Goal: Task Accomplishment & Management: Complete application form

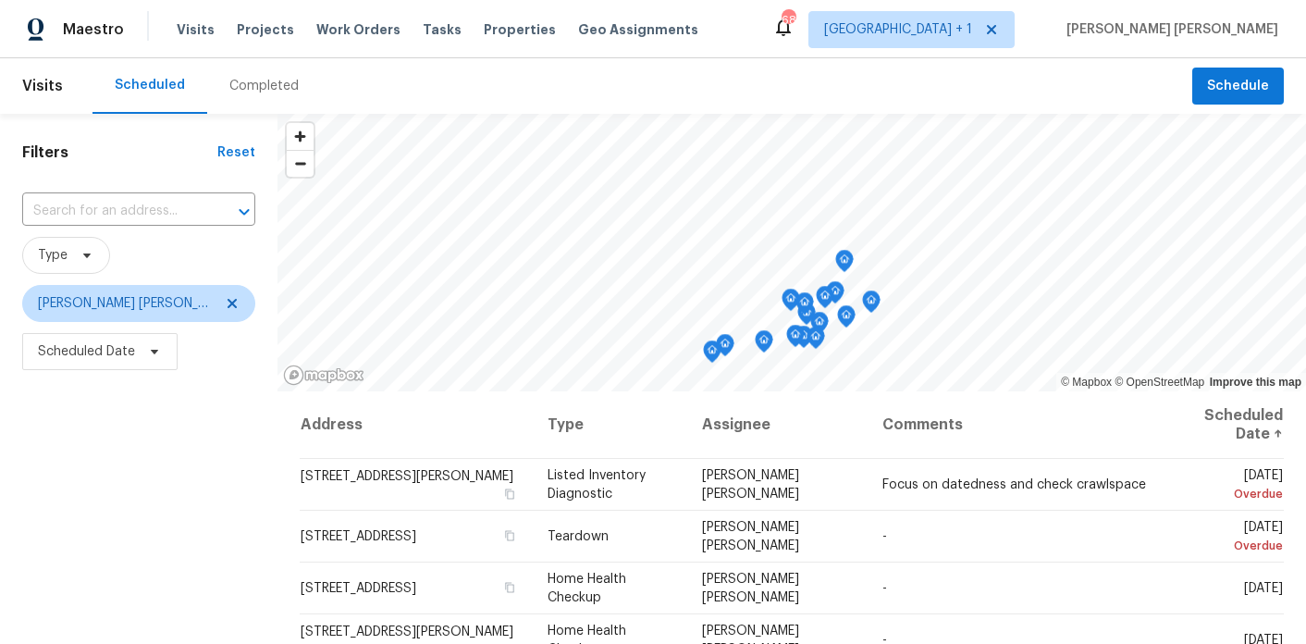
scroll to position [100, 0]
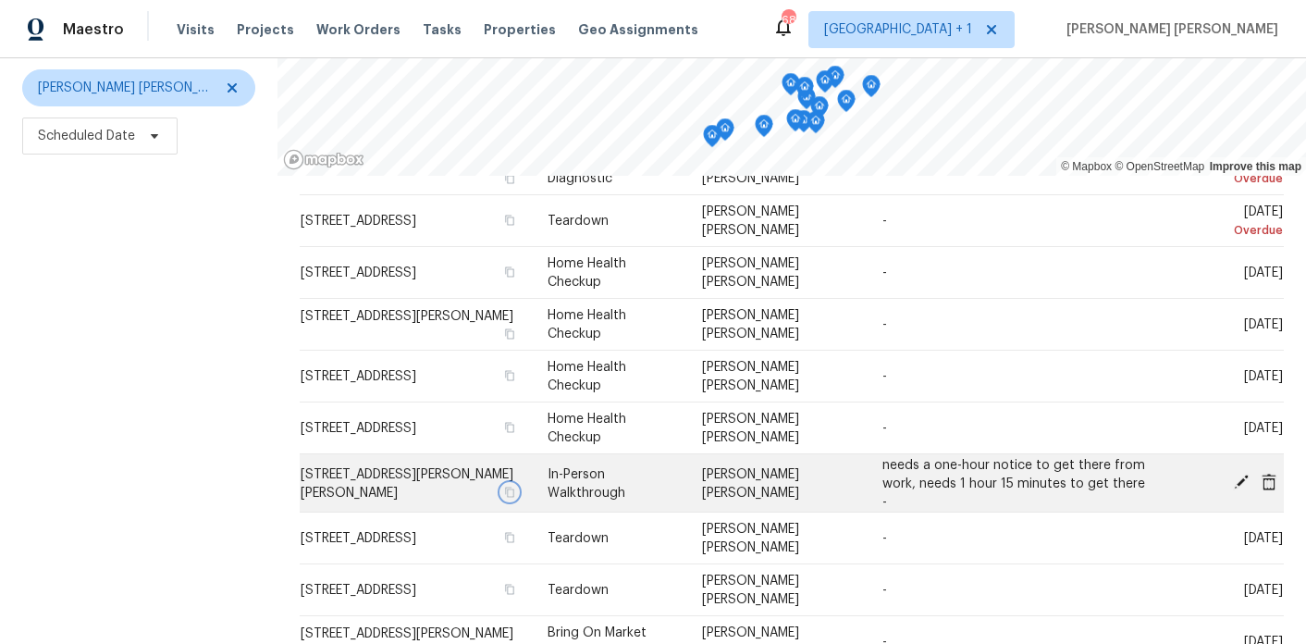
click at [504, 490] on icon "button" at bounding box center [509, 490] width 11 height 11
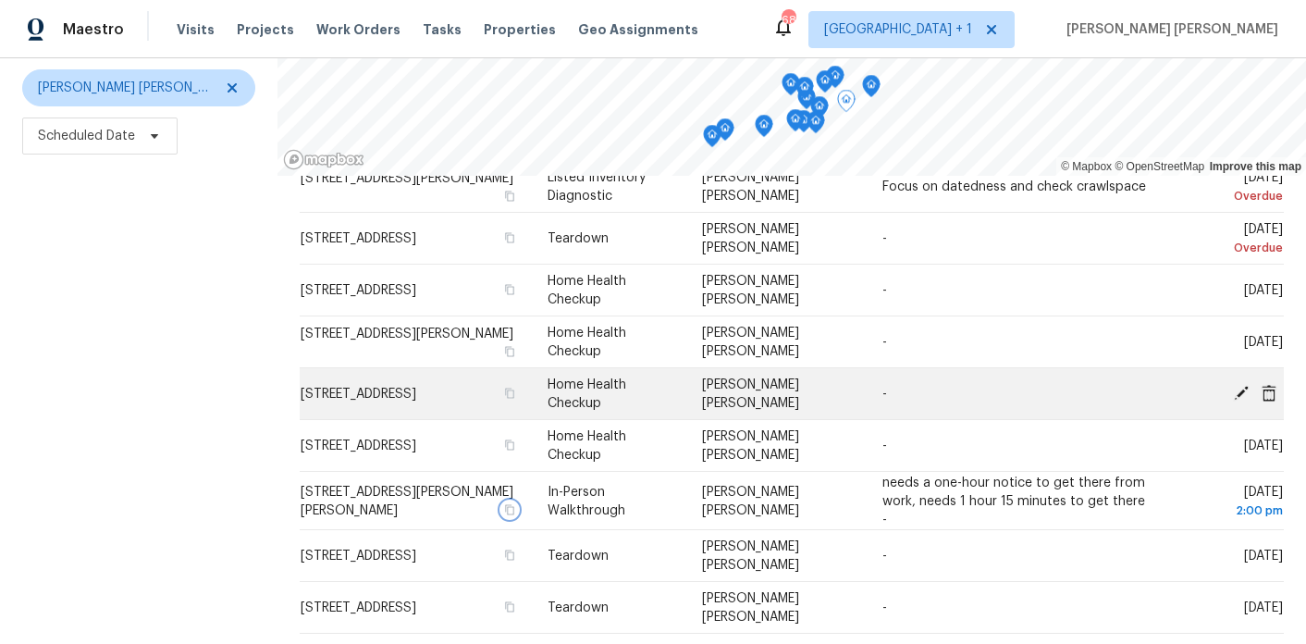
scroll to position [81, 0]
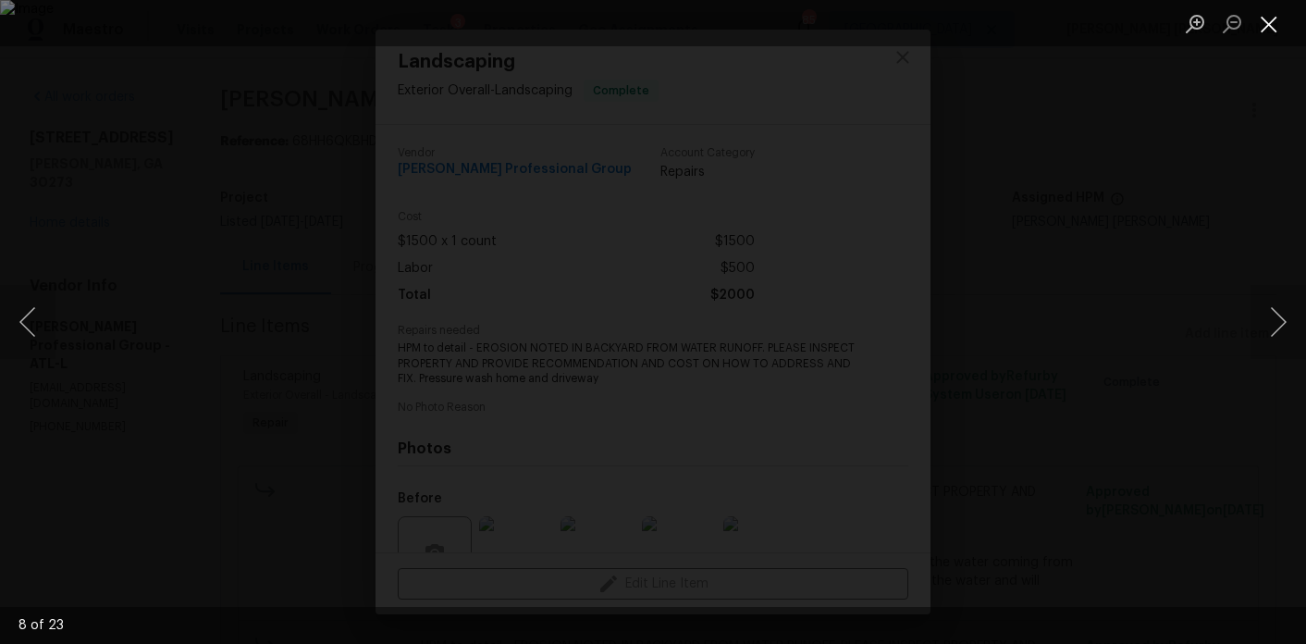
scroll to position [172, 0]
click at [1266, 35] on button "Close lightbox" at bounding box center [1268, 23] width 37 height 32
click at [1276, 11] on button "Close lightbox" at bounding box center [1268, 23] width 37 height 32
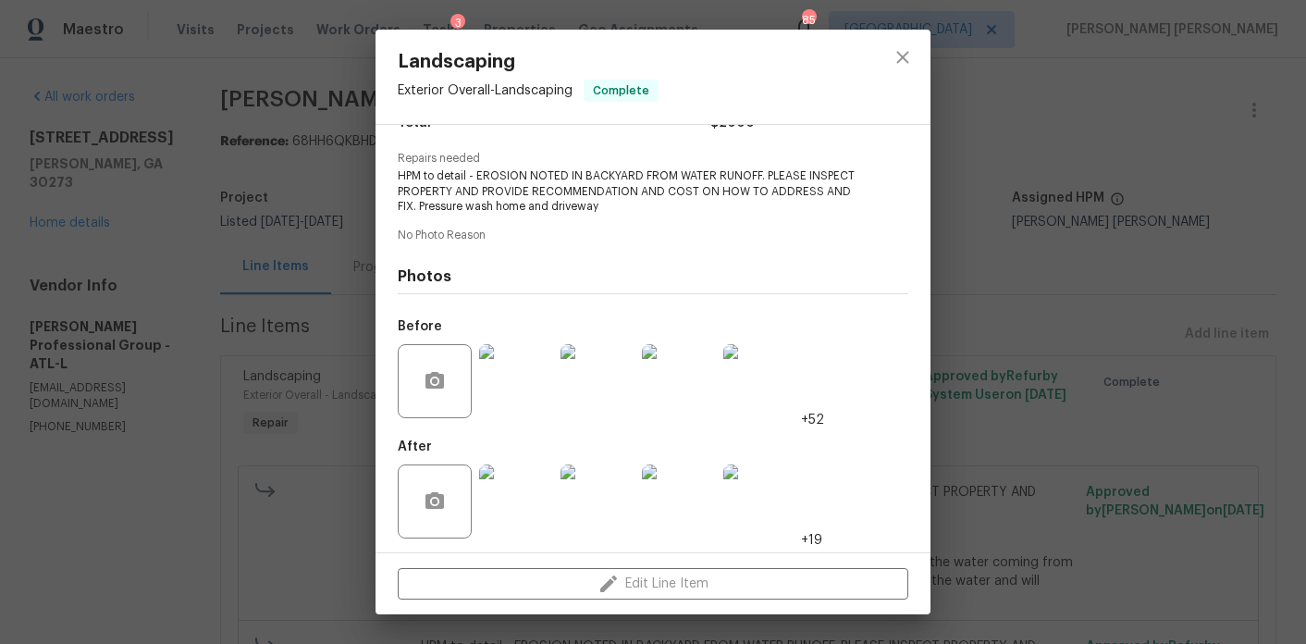
click at [256, 252] on div "Landscaping Exterior Overall - Landscaping Complete Vendor Ramsey's Professiona…" at bounding box center [653, 322] width 1306 height 644
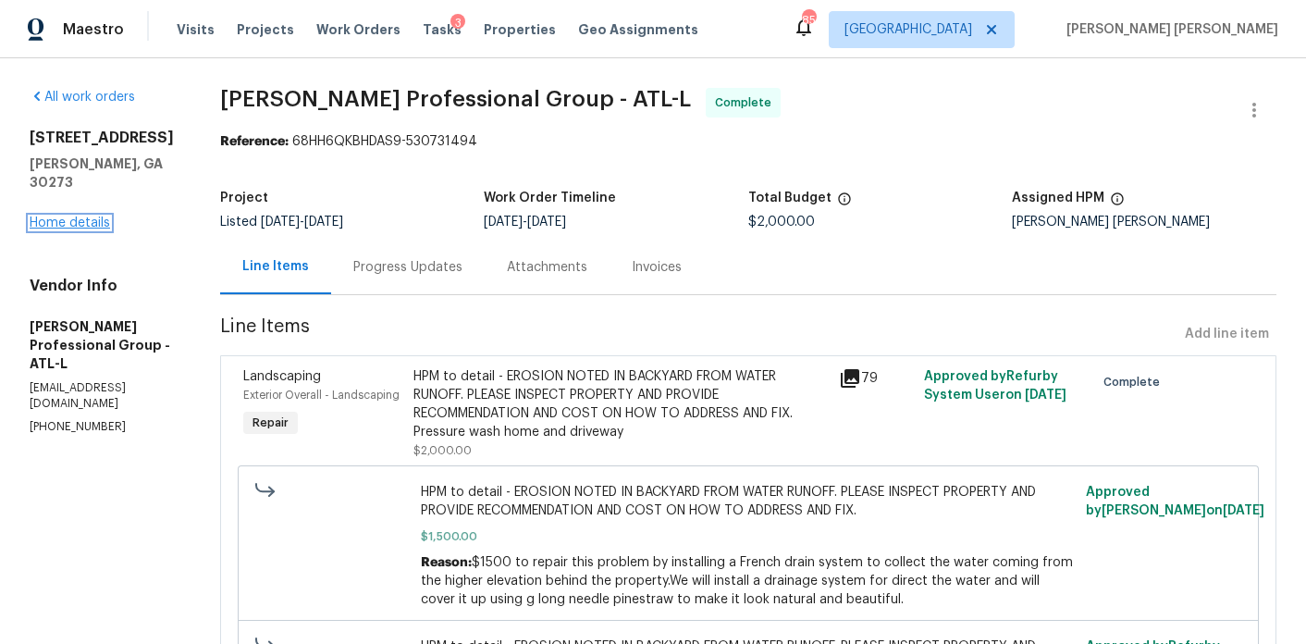
click at [84, 216] on link "Home details" at bounding box center [70, 222] width 80 height 13
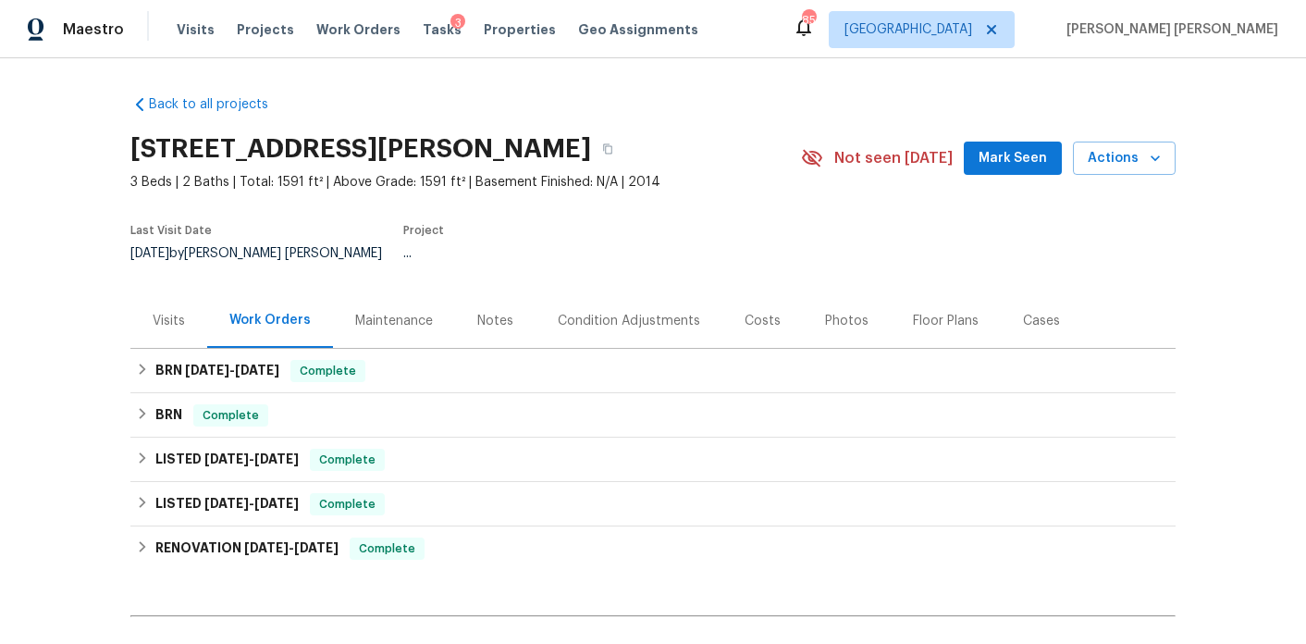
scroll to position [197, 0]
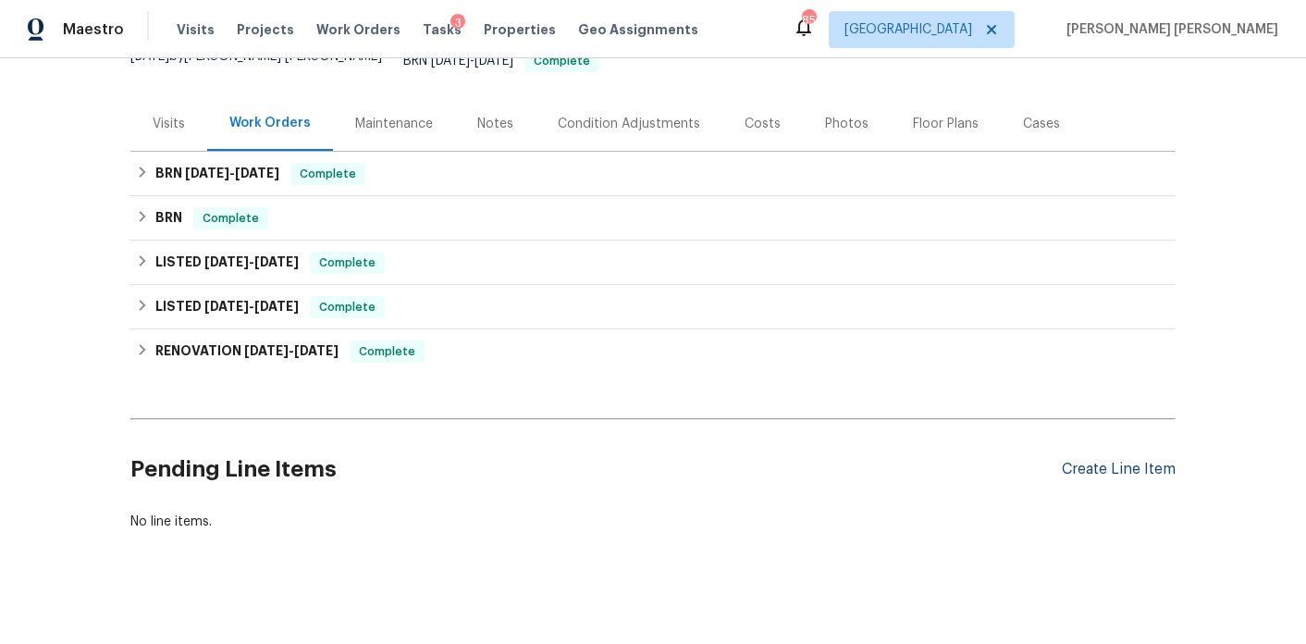
click at [1145, 460] on div "Create Line Item" at bounding box center [1119, 469] width 114 height 18
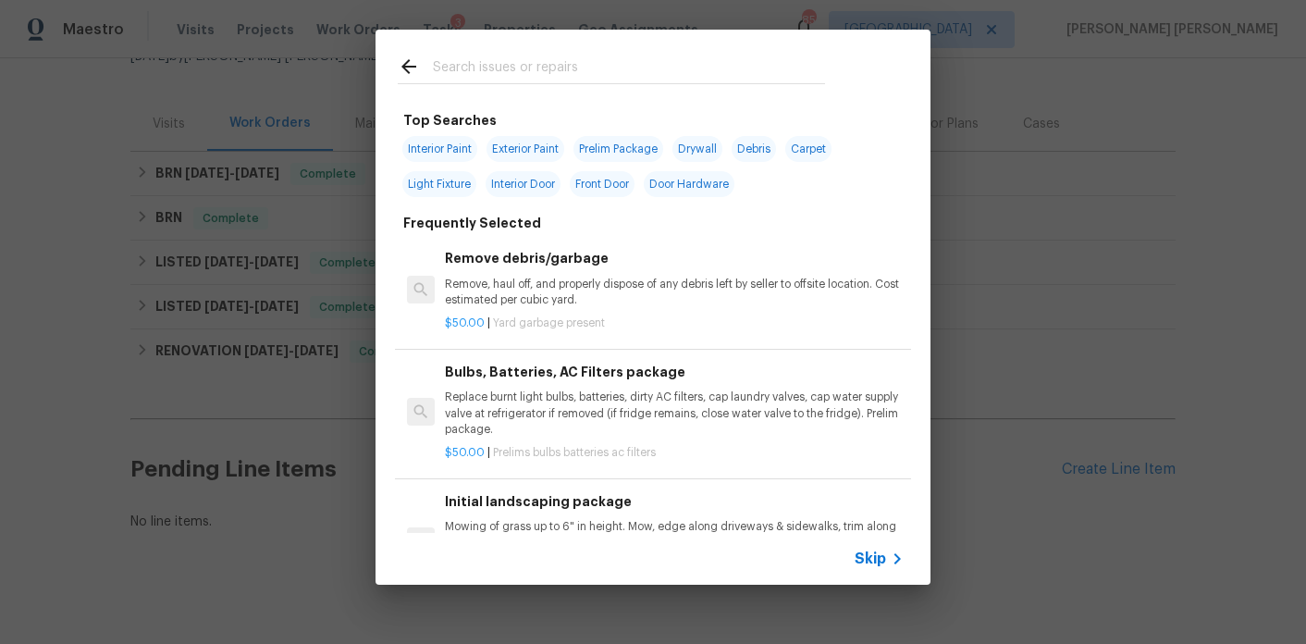
click at [511, 68] on input "text" at bounding box center [629, 69] width 392 height 28
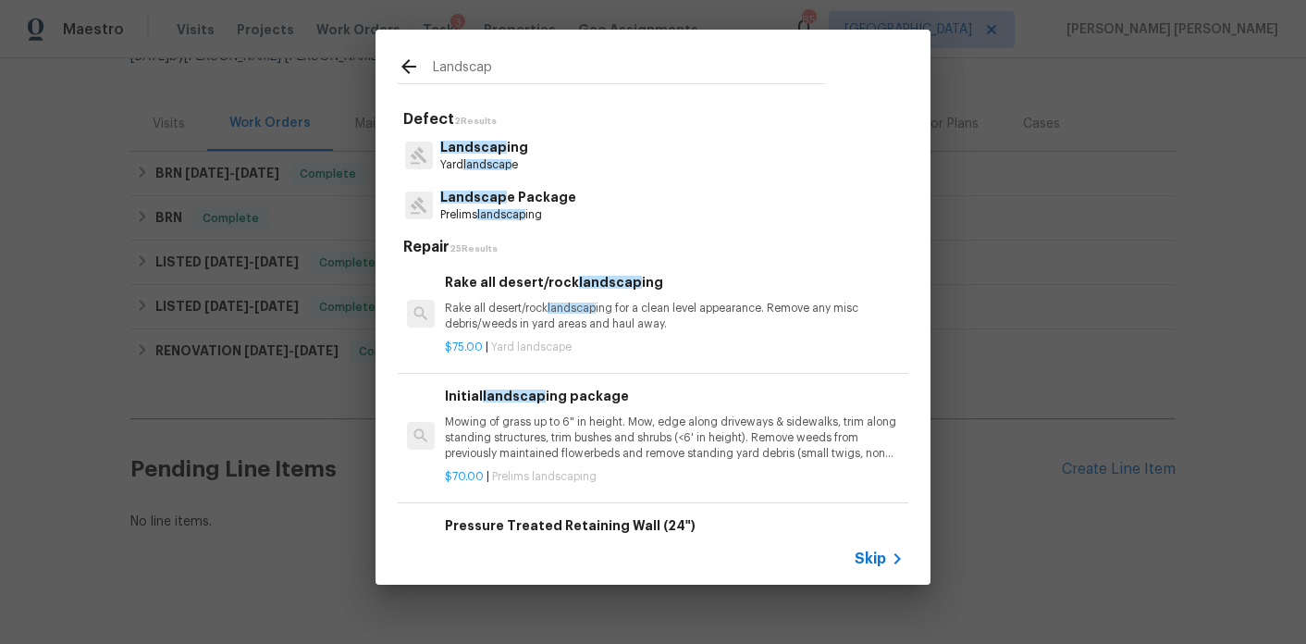
type input "Landscap"
click at [499, 156] on p "Landscap ing" at bounding box center [484, 147] width 88 height 19
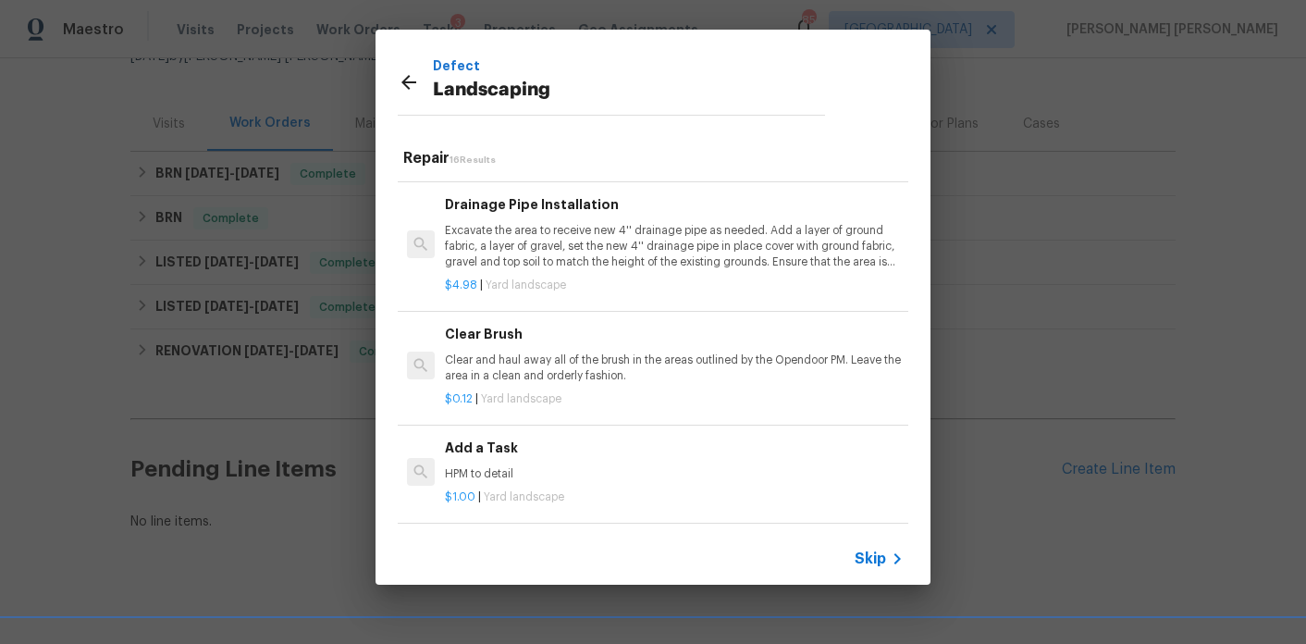
scroll to position [853, 0]
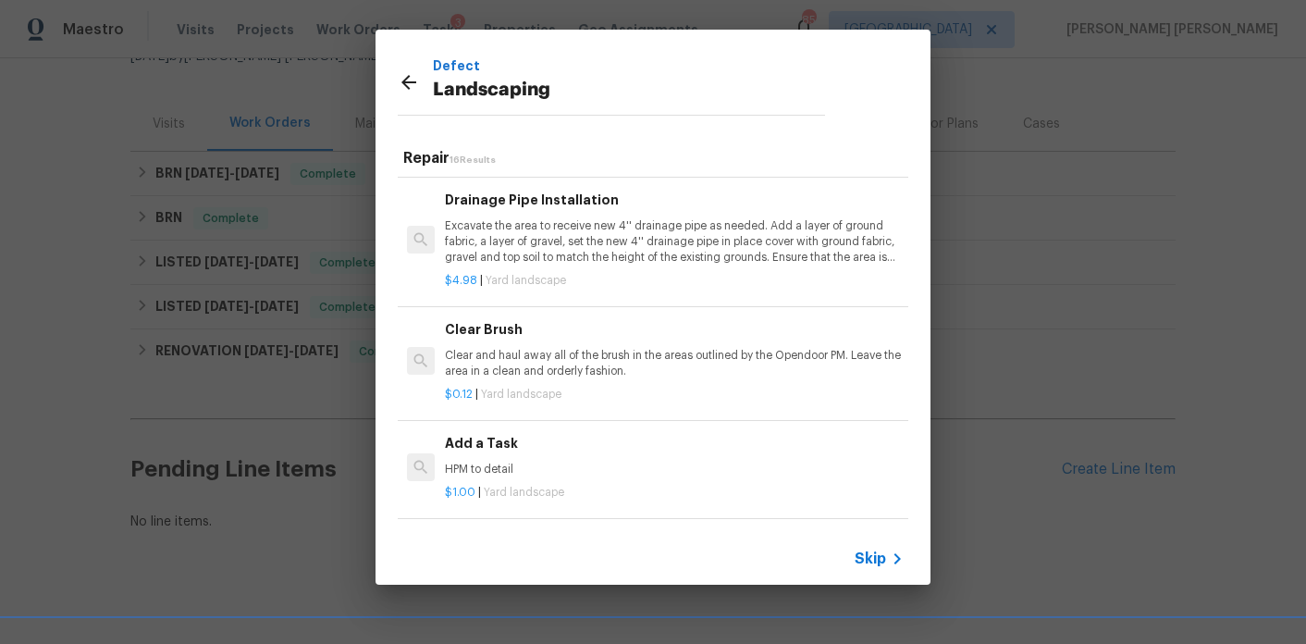
click at [546, 257] on p "Excavate the area to receive new 4'' drainage pipe as needed. Add a layer of gr…" at bounding box center [674, 241] width 459 height 47
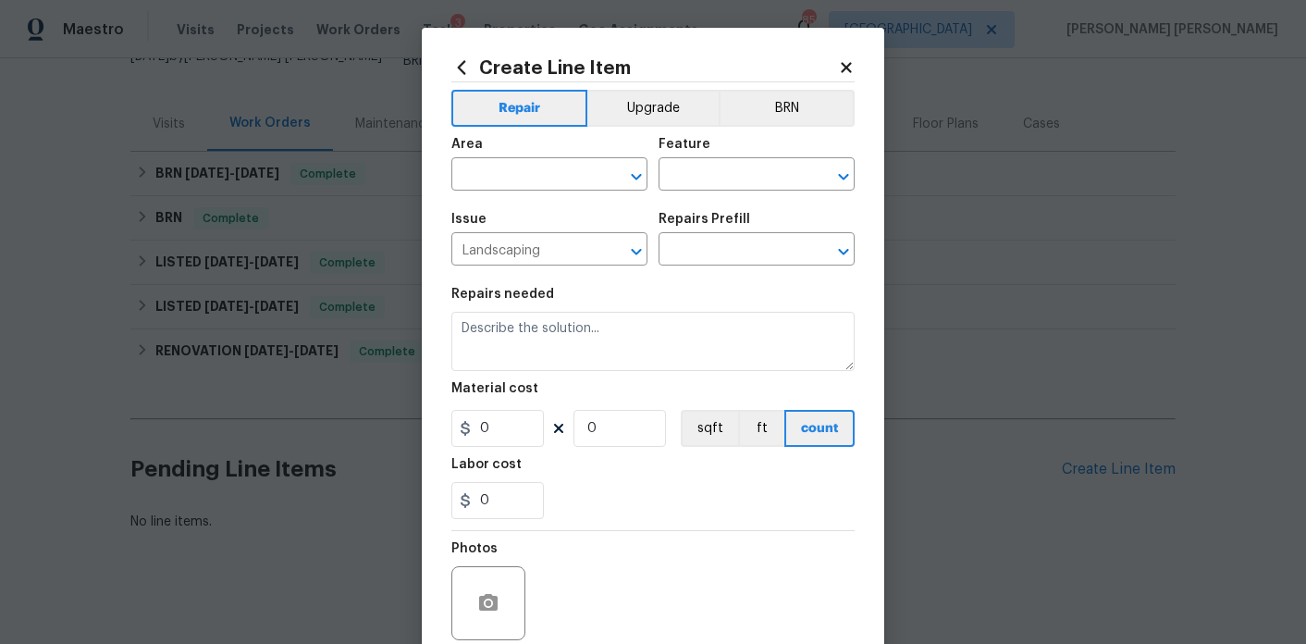
type textarea "Excavate the area to receive new 4'' drainage pipe as needed. Add a layer of gr…"
type input "1"
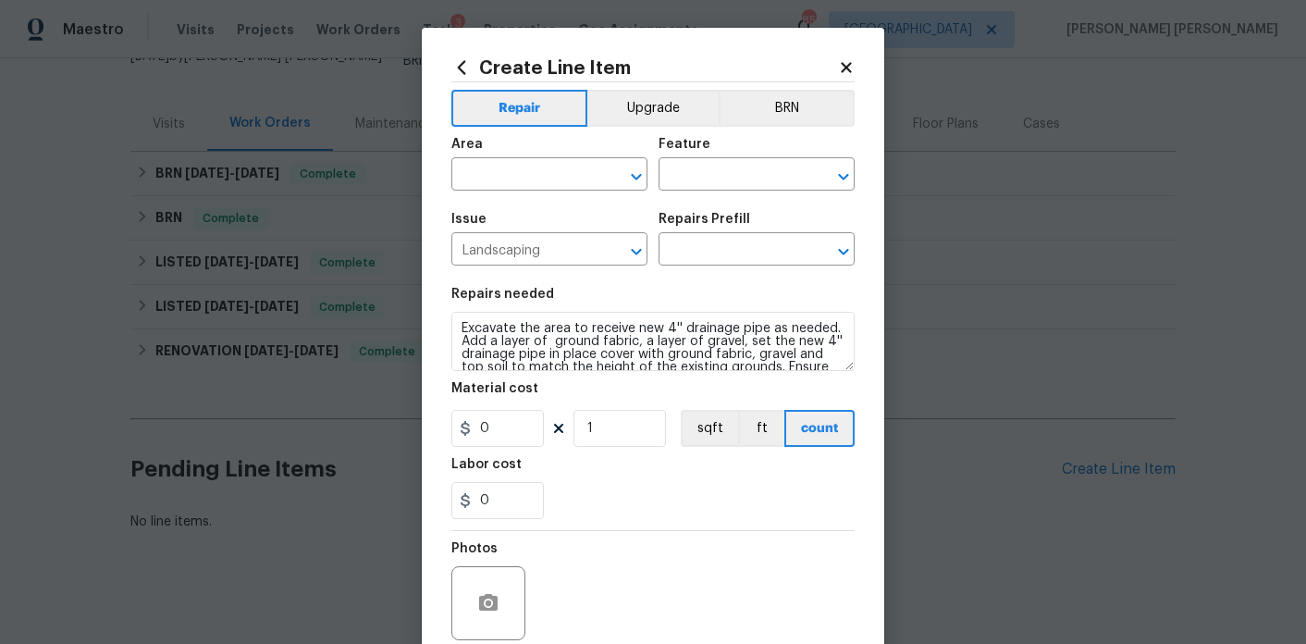
type input "Drainage Pipe Installation $4.98"
type input "4.98"
click at [551, 182] on input "text" at bounding box center [523, 176] width 144 height 29
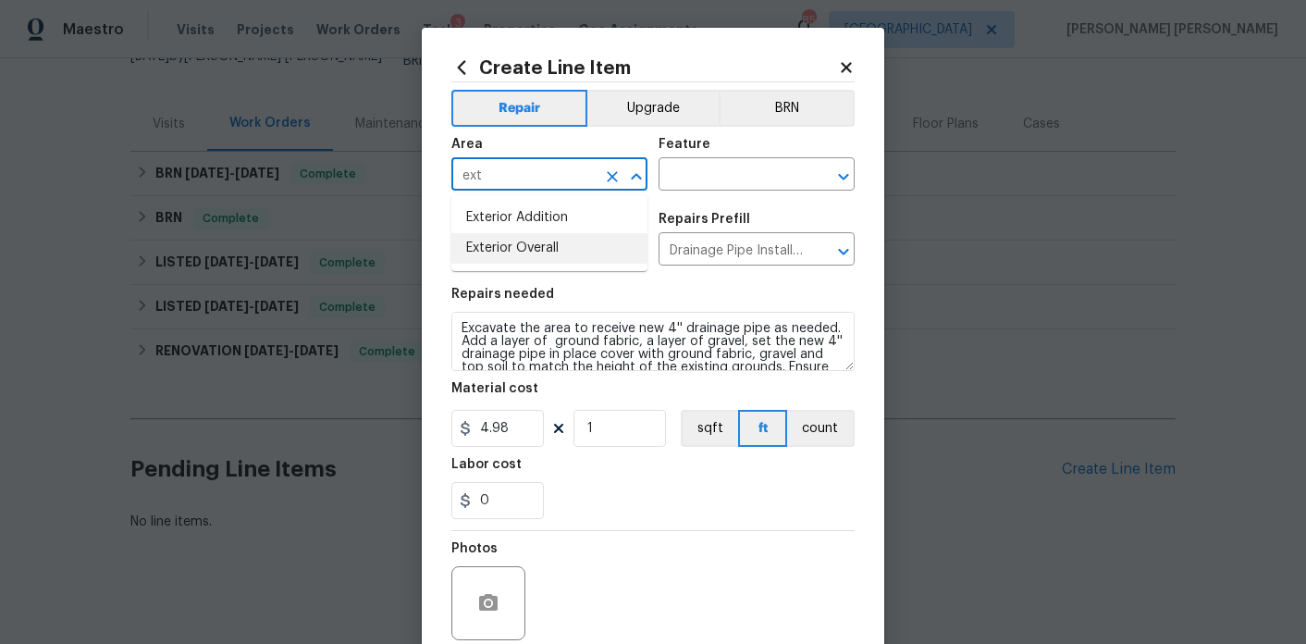
click at [534, 238] on li "Exterior Overall" at bounding box center [549, 248] width 196 height 31
type input "Exterior Overall"
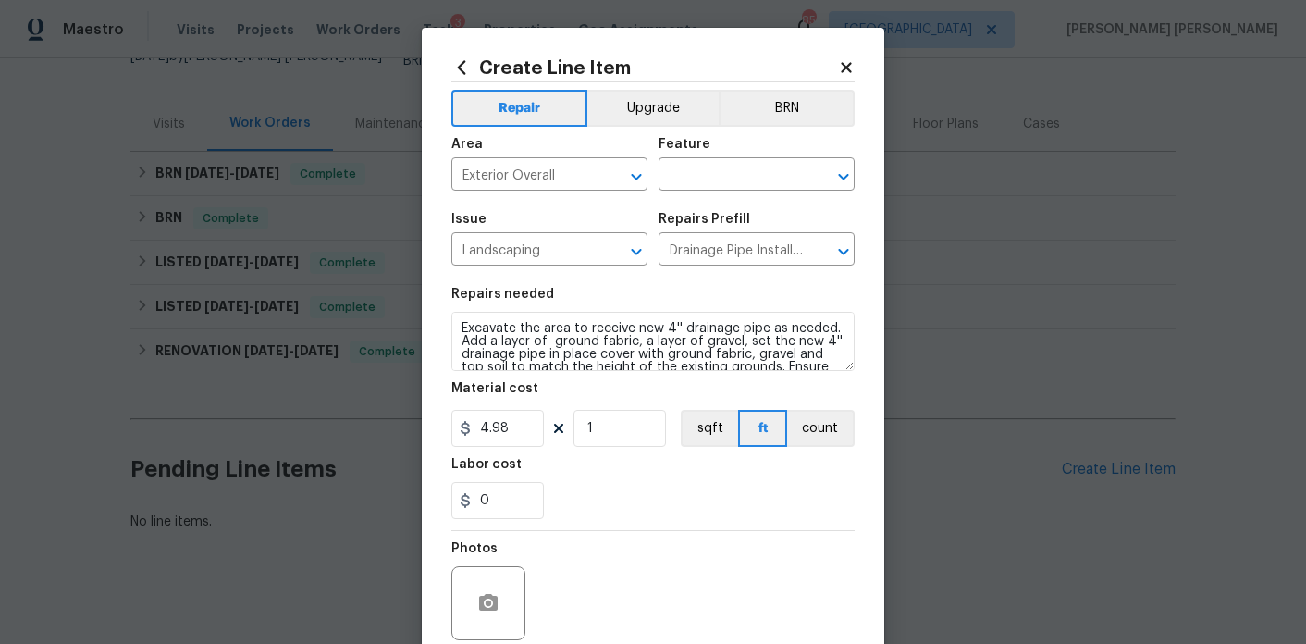
click at [706, 192] on div "Area Exterior Overall ​ Feature ​" at bounding box center [652, 164] width 403 height 75
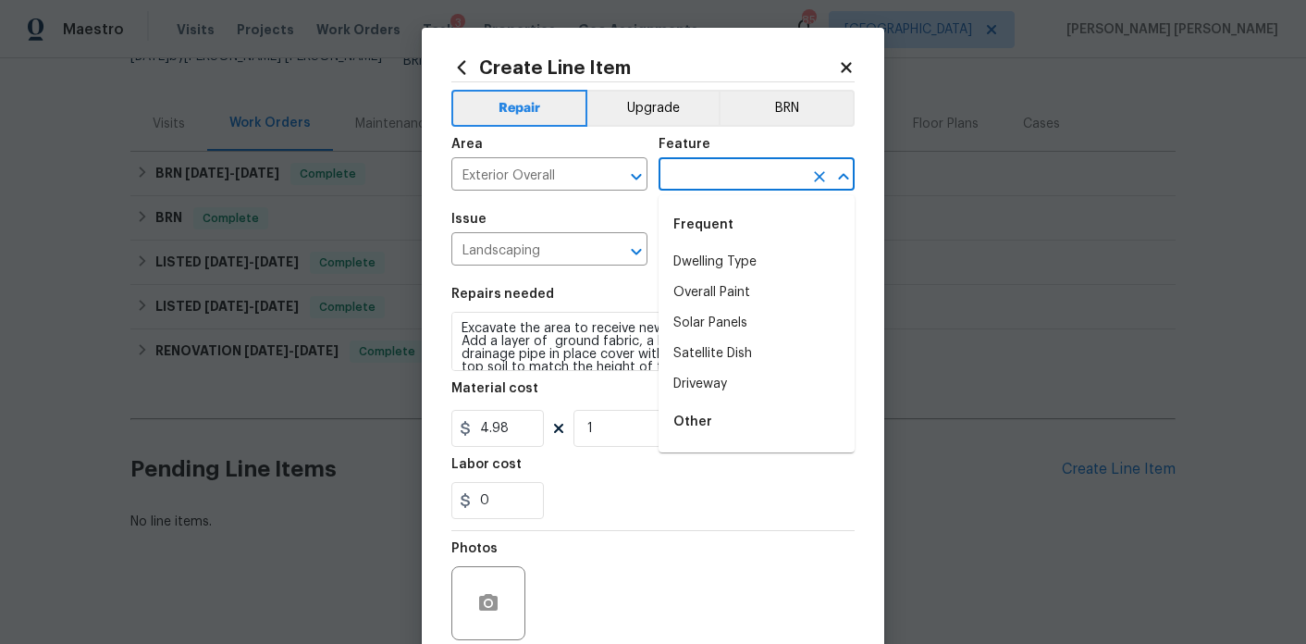
click at [712, 188] on input "text" at bounding box center [730, 176] width 144 height 29
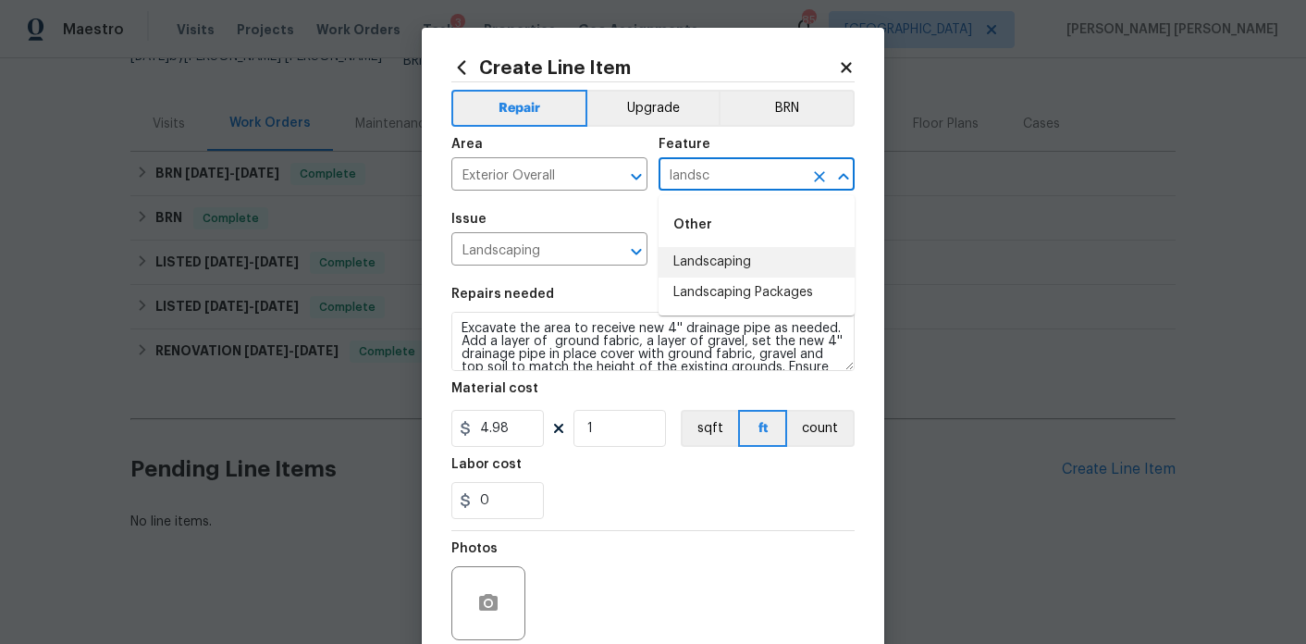
click at [730, 262] on li "Landscaping" at bounding box center [756, 262] width 196 height 31
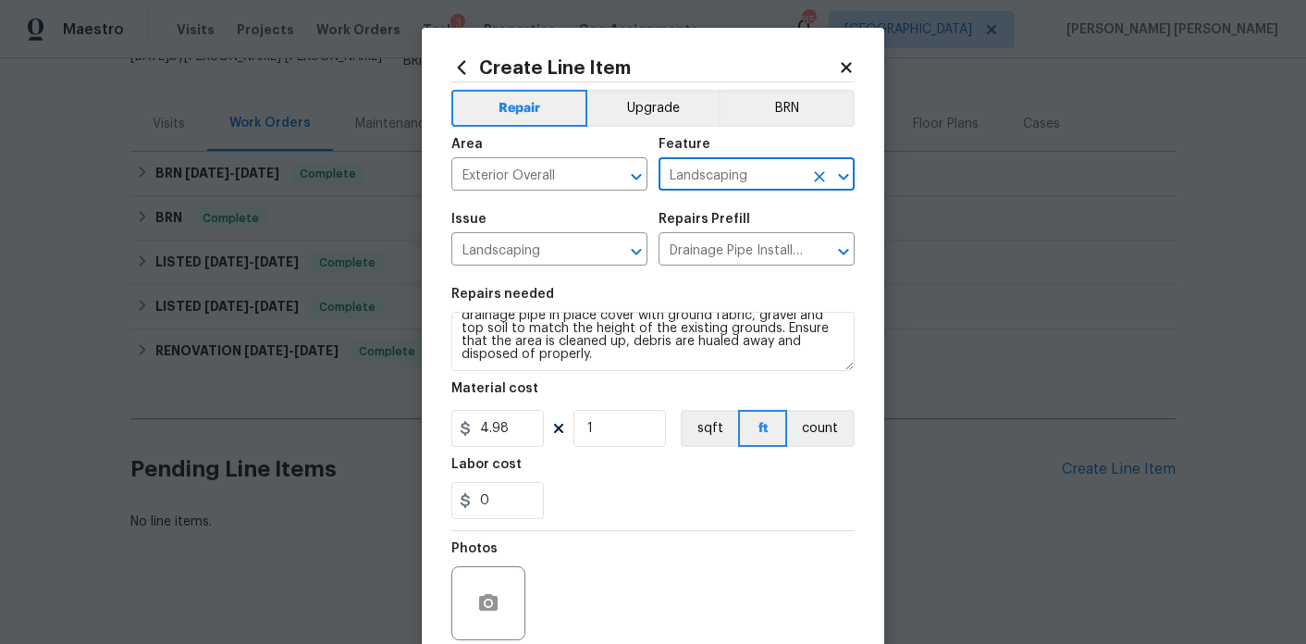
type input "Landscaping"
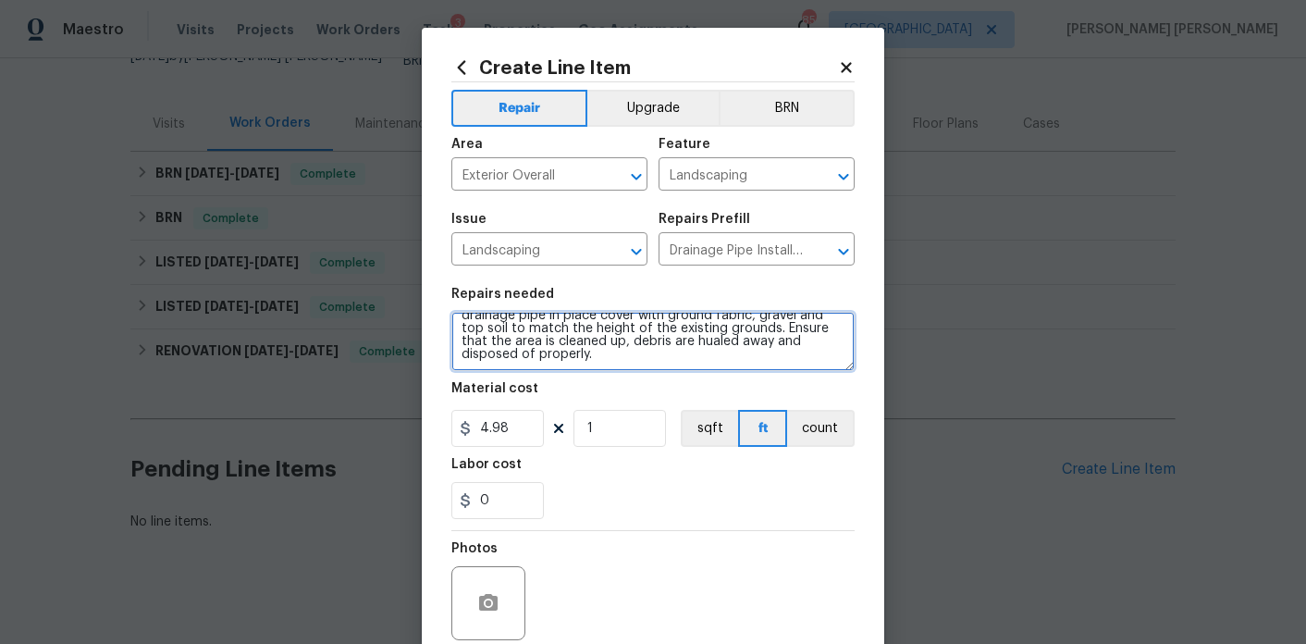
click at [751, 354] on textarea "Excavate the area to receive new 4'' drainage pipe as needed. Add a layer of gr…" at bounding box center [652, 341] width 403 height 59
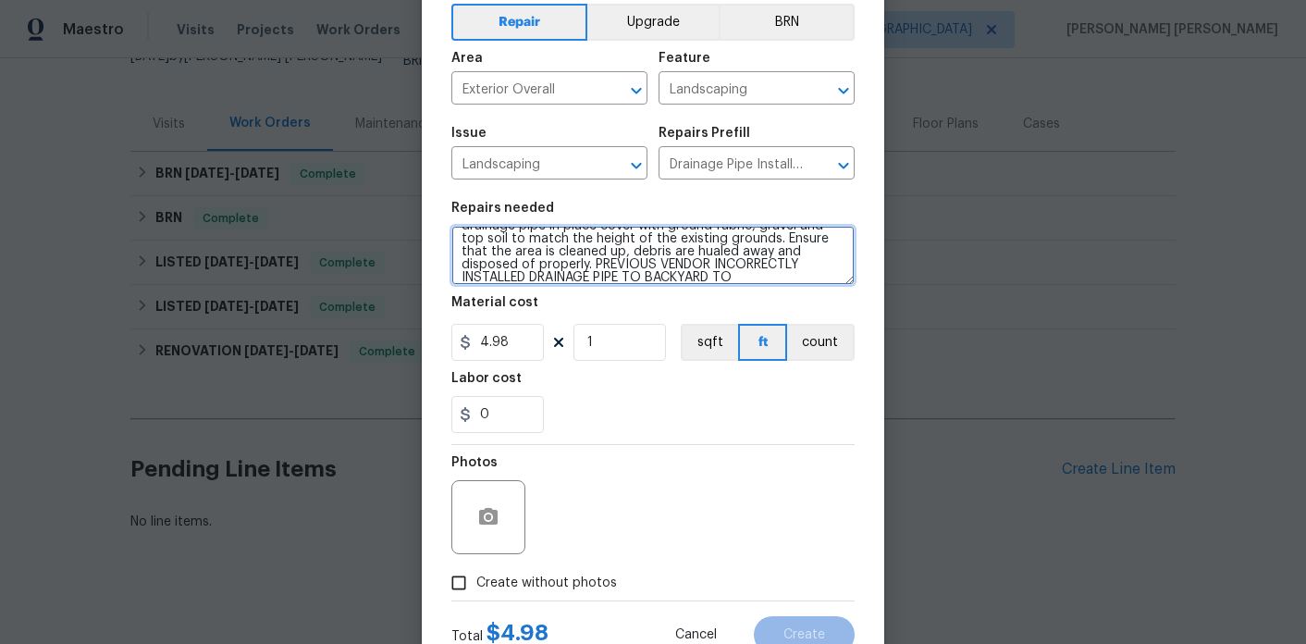
scroll to position [153, 0]
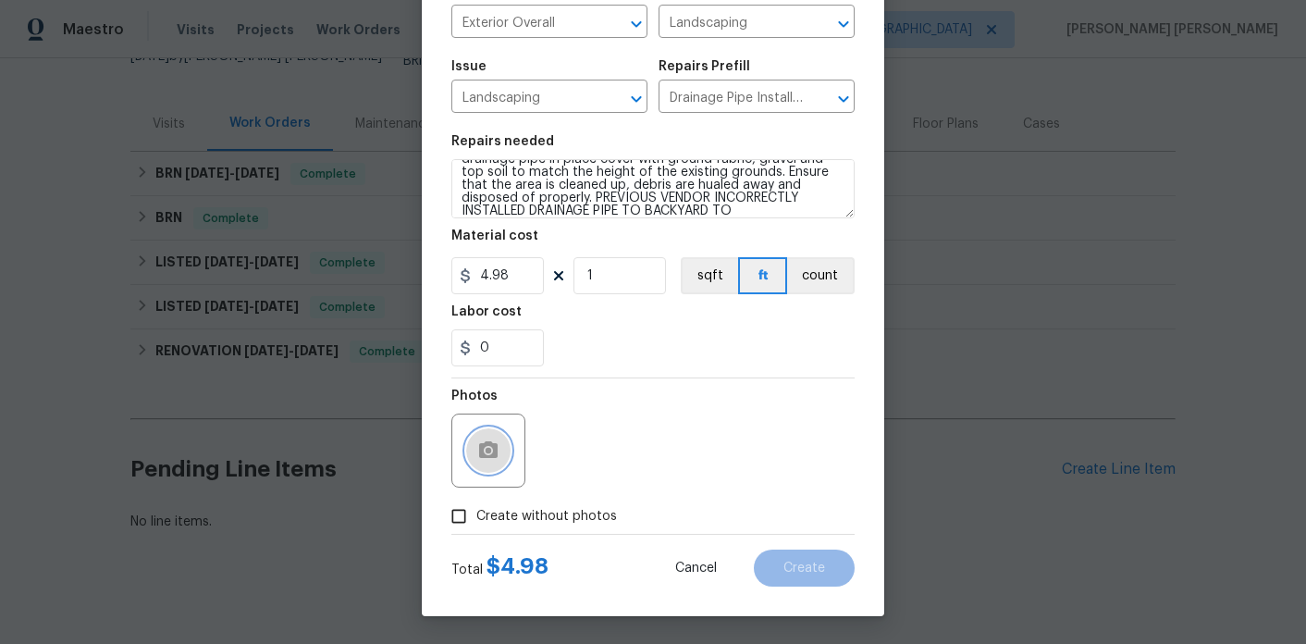
click at [469, 460] on button "button" at bounding box center [488, 450] width 44 height 44
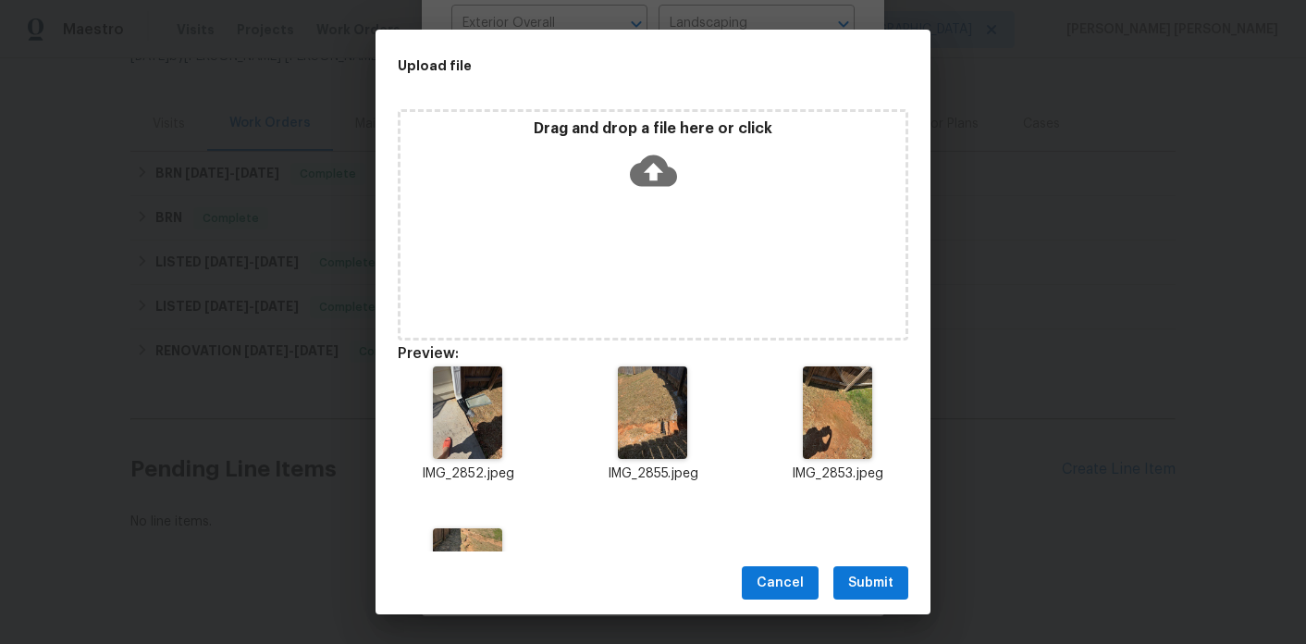
click at [631, 221] on div "Drag and drop a file here or click" at bounding box center [653, 224] width 510 height 231
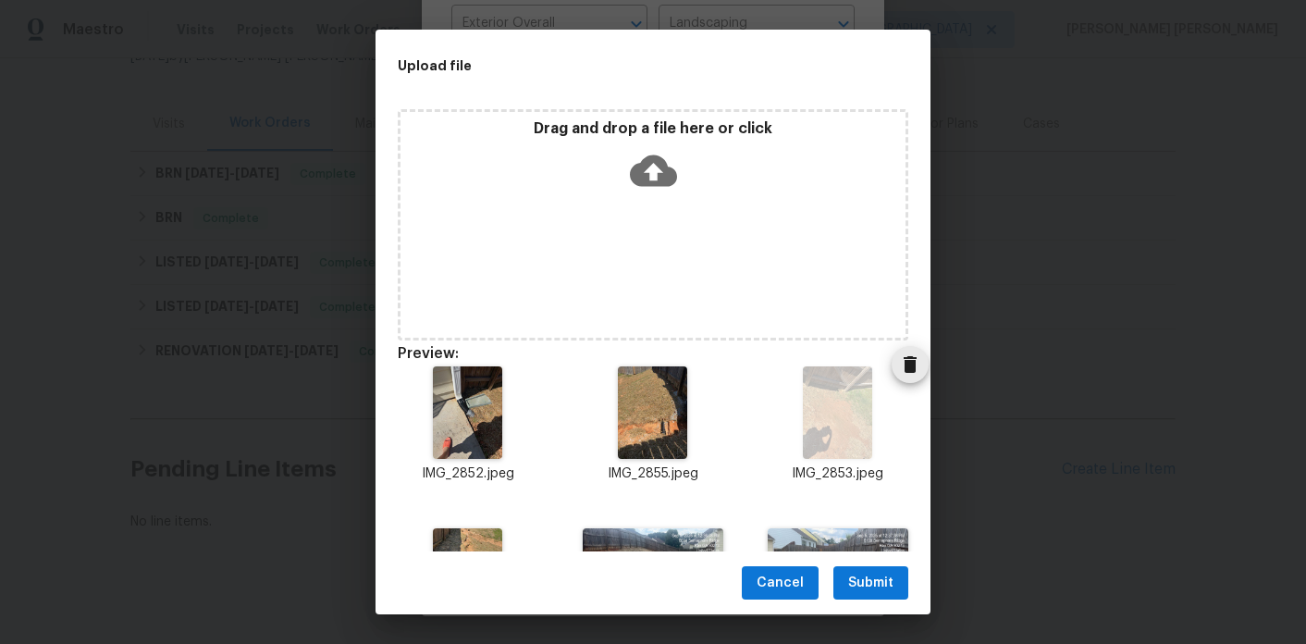
scroll to position [155, 0]
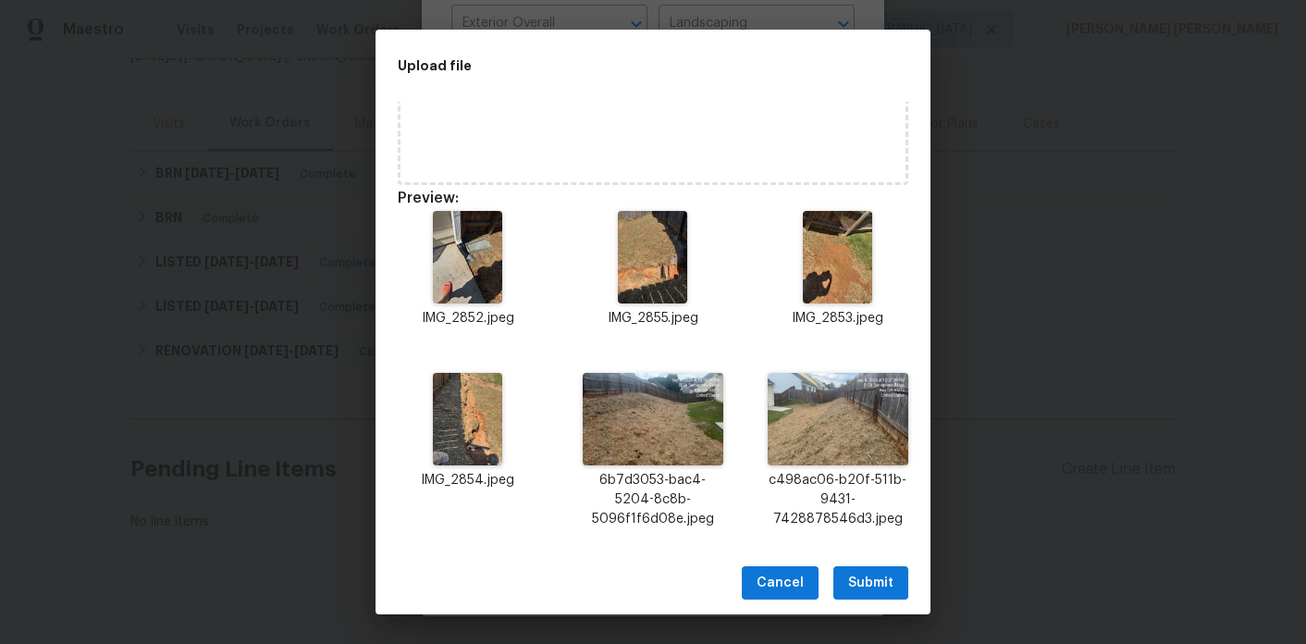
click at [869, 587] on span "Submit" at bounding box center [870, 582] width 45 height 23
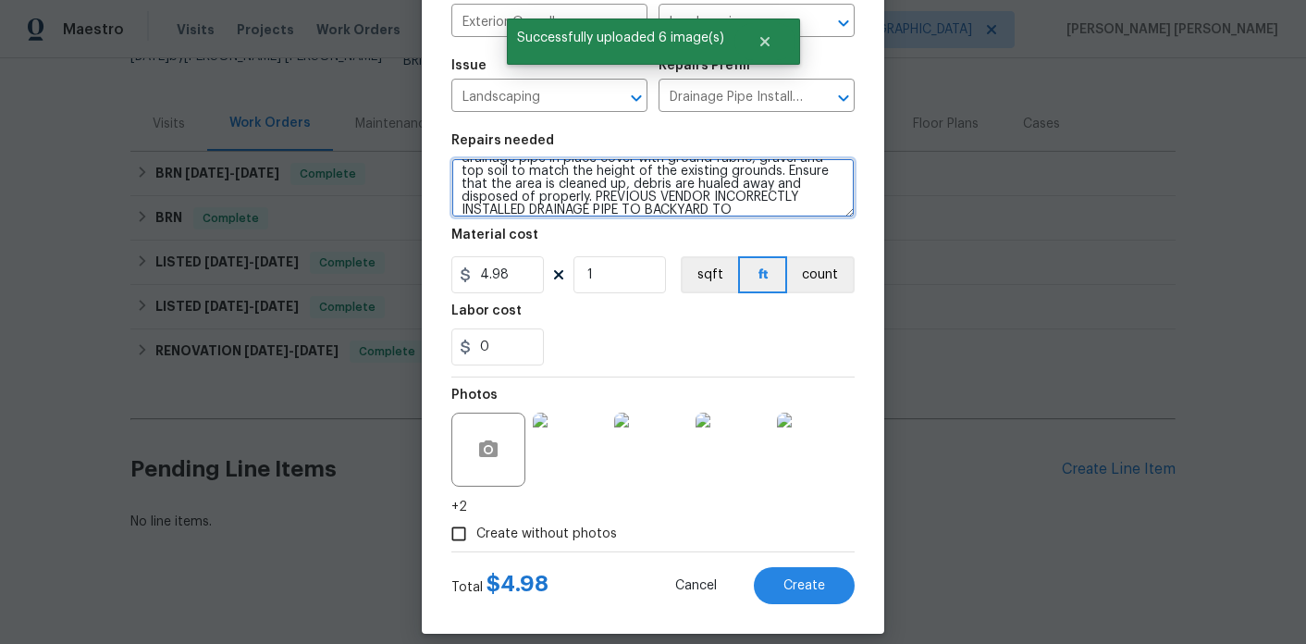
click at [710, 215] on textarea "Excavate the area to receive new 4'' drainage pipe as needed. Add a layer of gr…" at bounding box center [652, 187] width 403 height 59
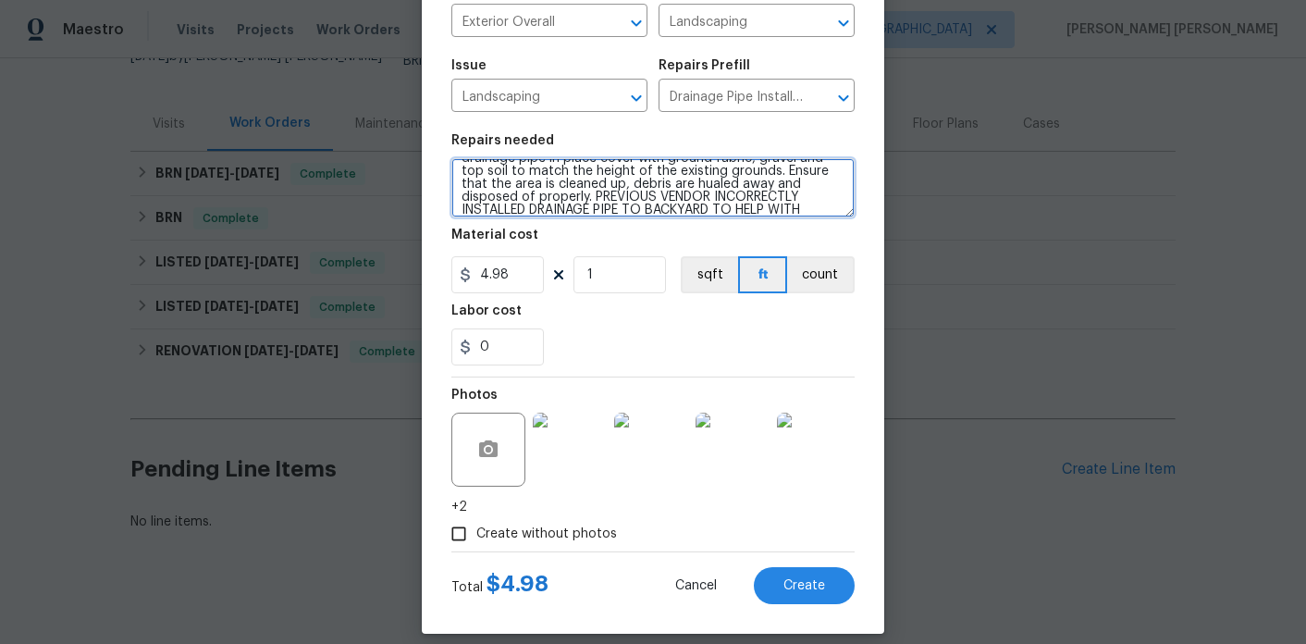
scroll to position [55, 0]
type textarea "Excavate the area to receive new 4'' drainage pipe as needed. Add a layer of gr…"
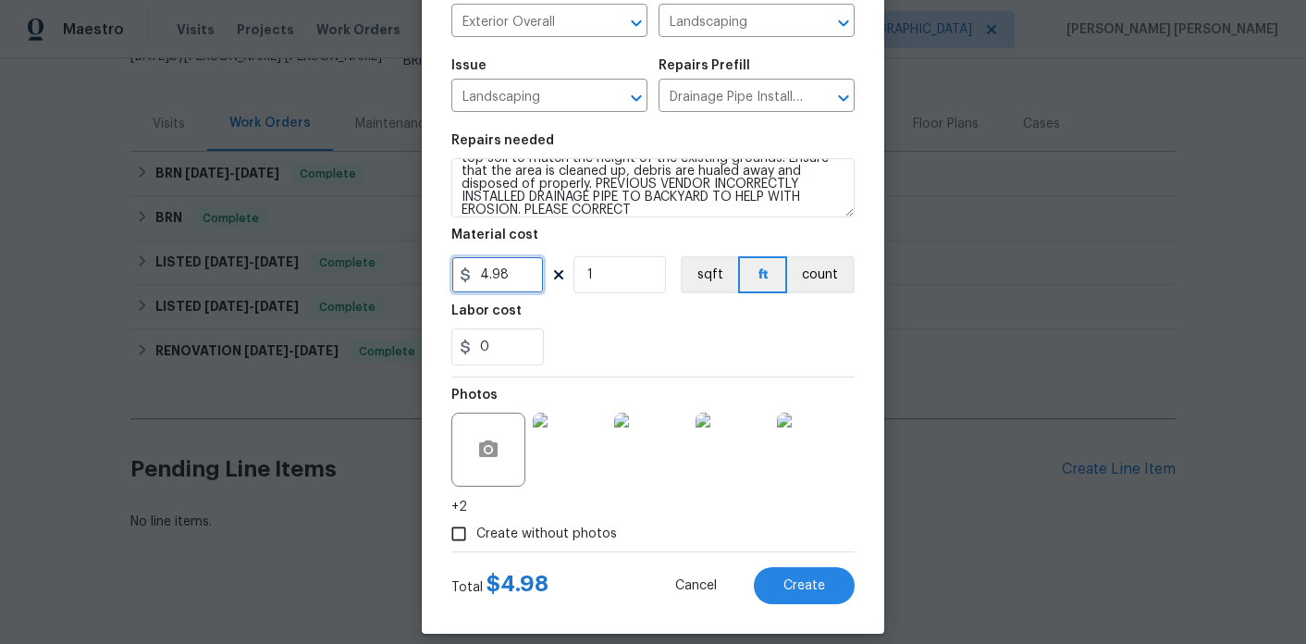
click at [495, 275] on input "4.98" at bounding box center [497, 274] width 92 height 37
type input "75"
click at [513, 550] on label "Create without photos" at bounding box center [529, 533] width 176 height 35
click at [476, 550] on input "Create without photos" at bounding box center [458, 533] width 35 height 35
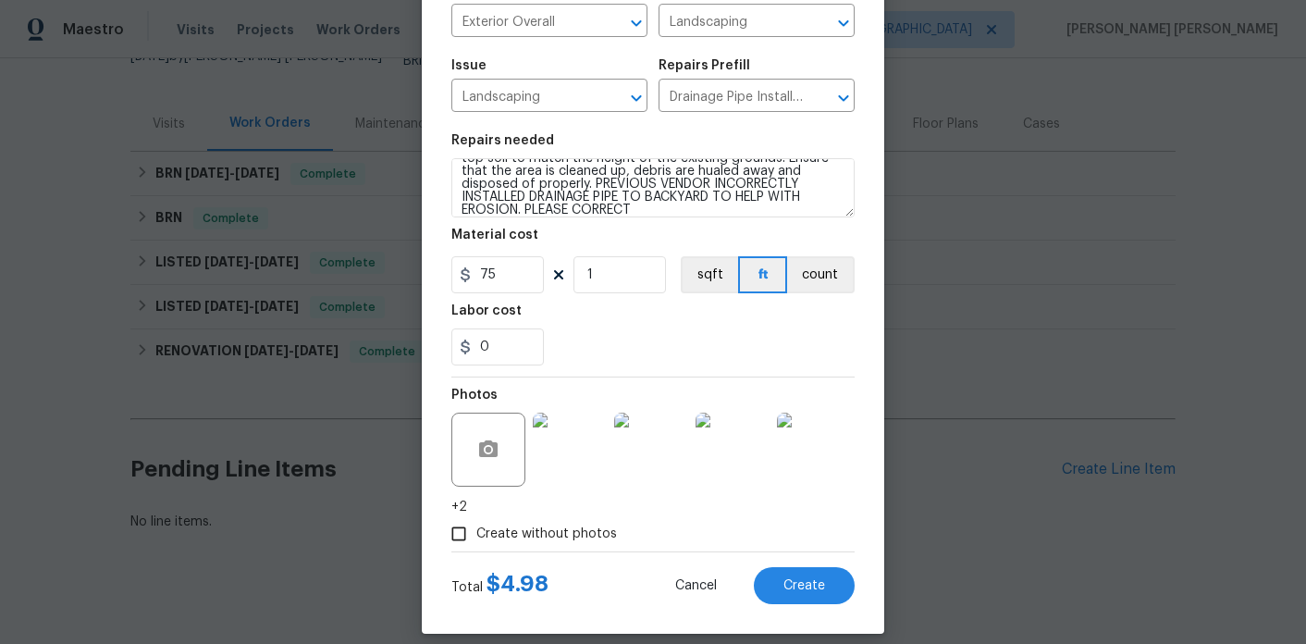
checkbox input "false"
click at [807, 588] on span "Create" at bounding box center [804, 586] width 42 height 14
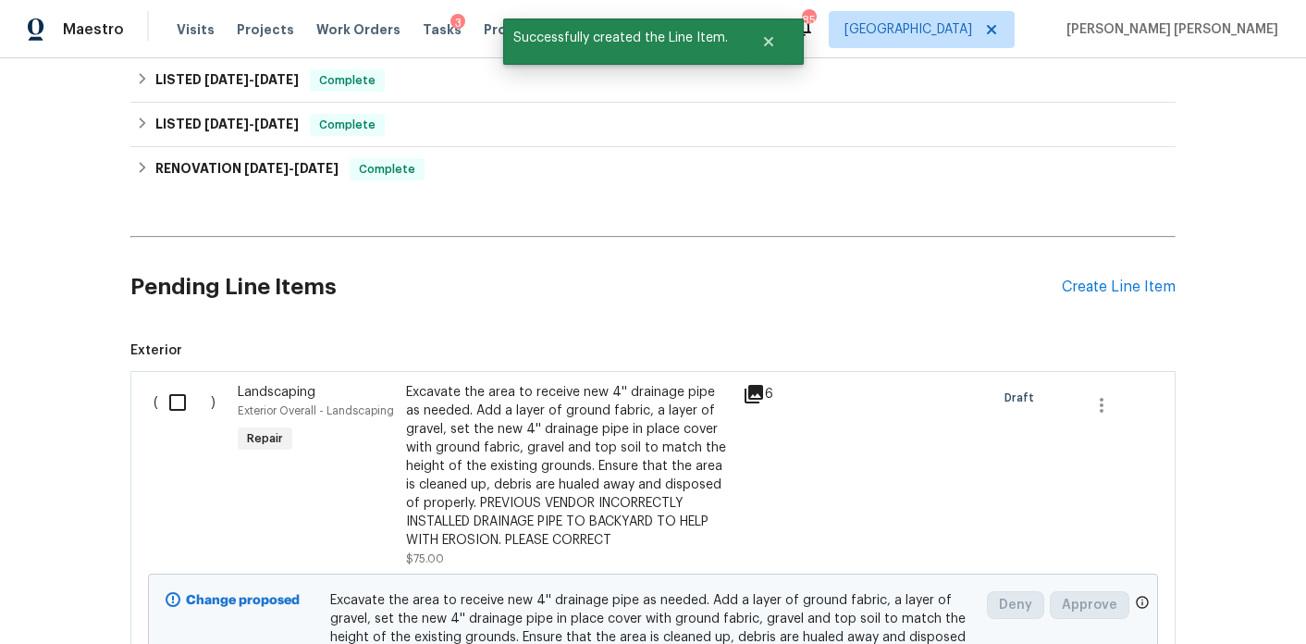
scroll to position [495, 0]
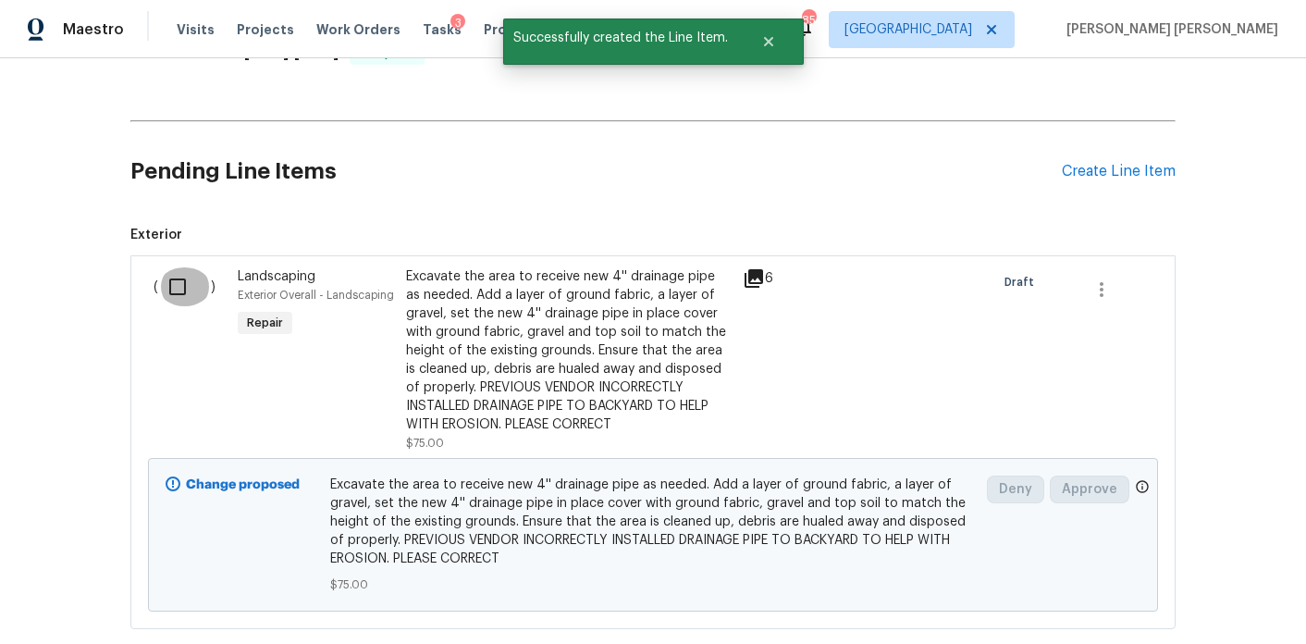
click at [175, 285] on input "checkbox" at bounding box center [184, 286] width 53 height 39
checkbox input "true"
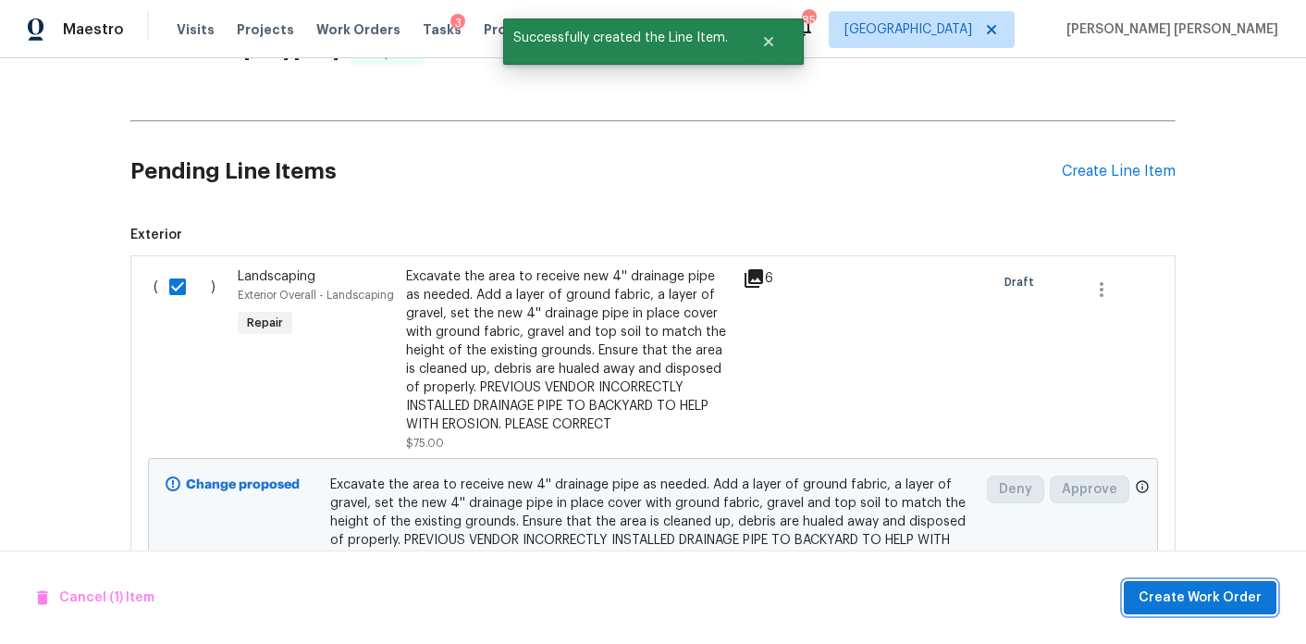
click at [1243, 605] on span "Create Work Order" at bounding box center [1199, 597] width 123 height 23
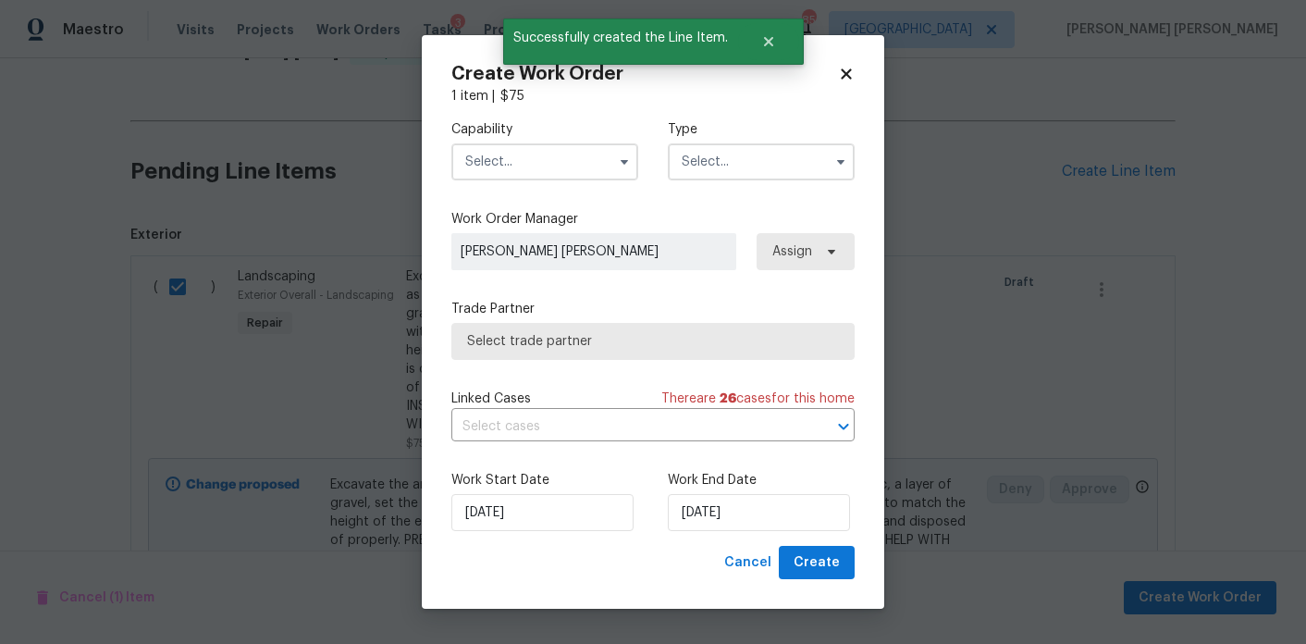
click at [578, 162] on input "text" at bounding box center [544, 161] width 187 height 37
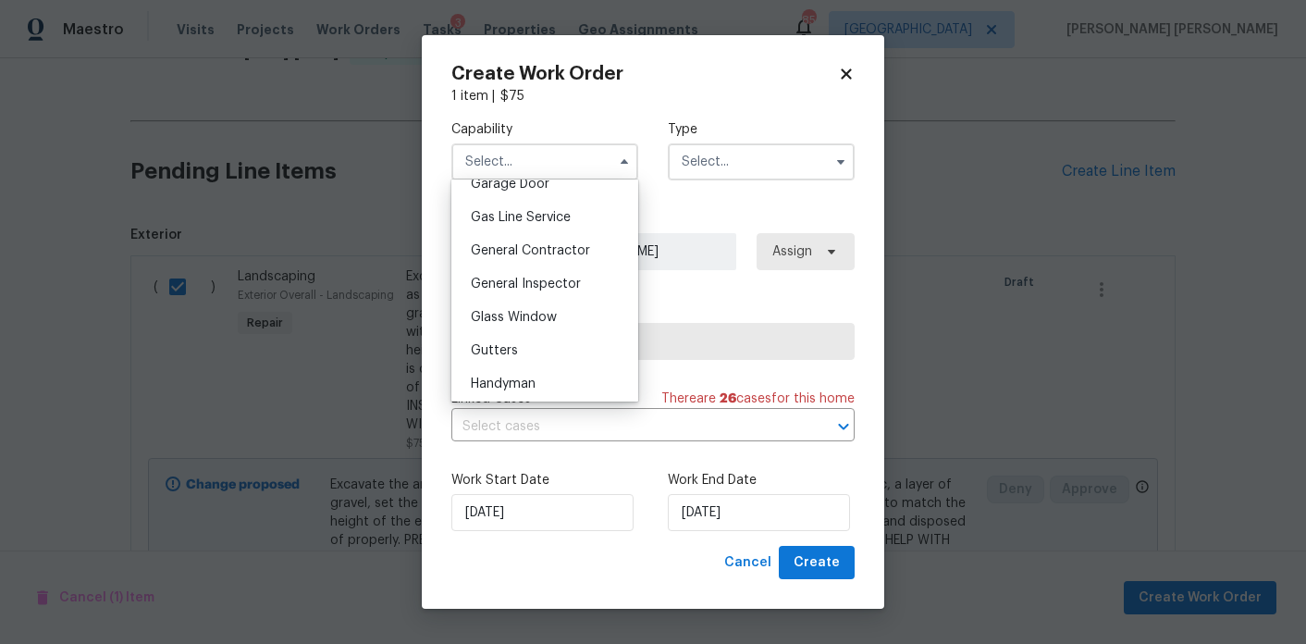
scroll to position [840, 0]
click at [579, 239] on span "General Contractor" at bounding box center [530, 245] width 119 height 13
type input "General Contractor"
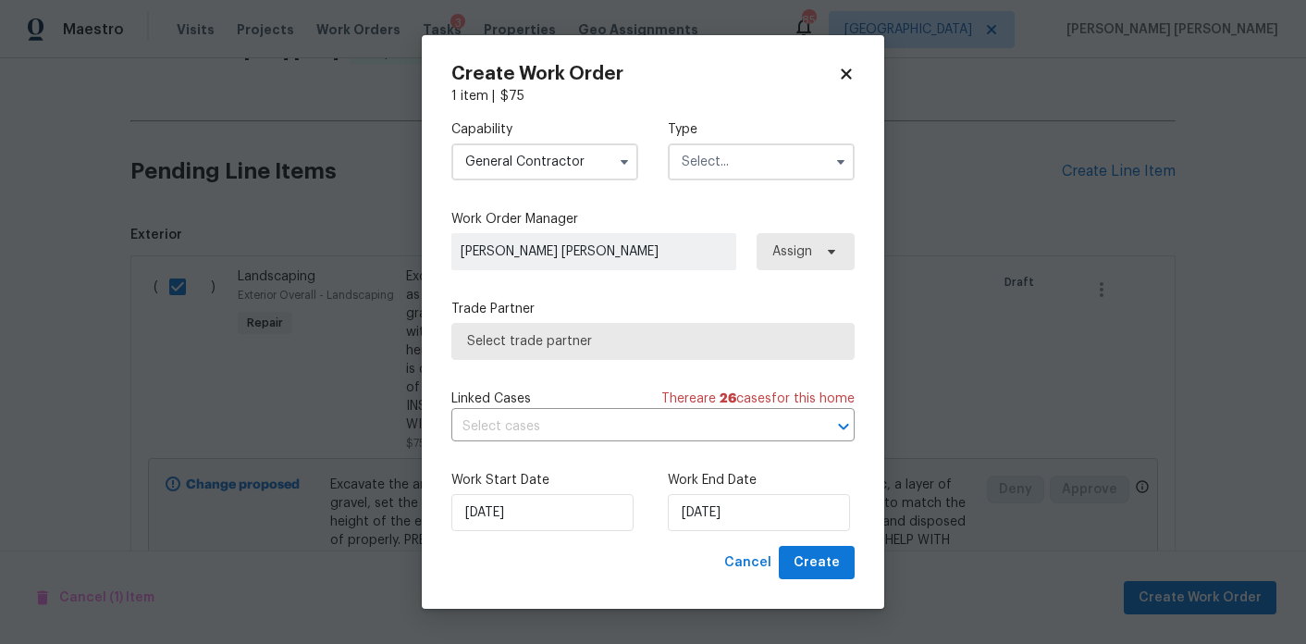
click at [739, 185] on div "Capability General Contractor Type" at bounding box center [652, 150] width 403 height 90
click at [739, 173] on input "text" at bounding box center [761, 161] width 187 height 37
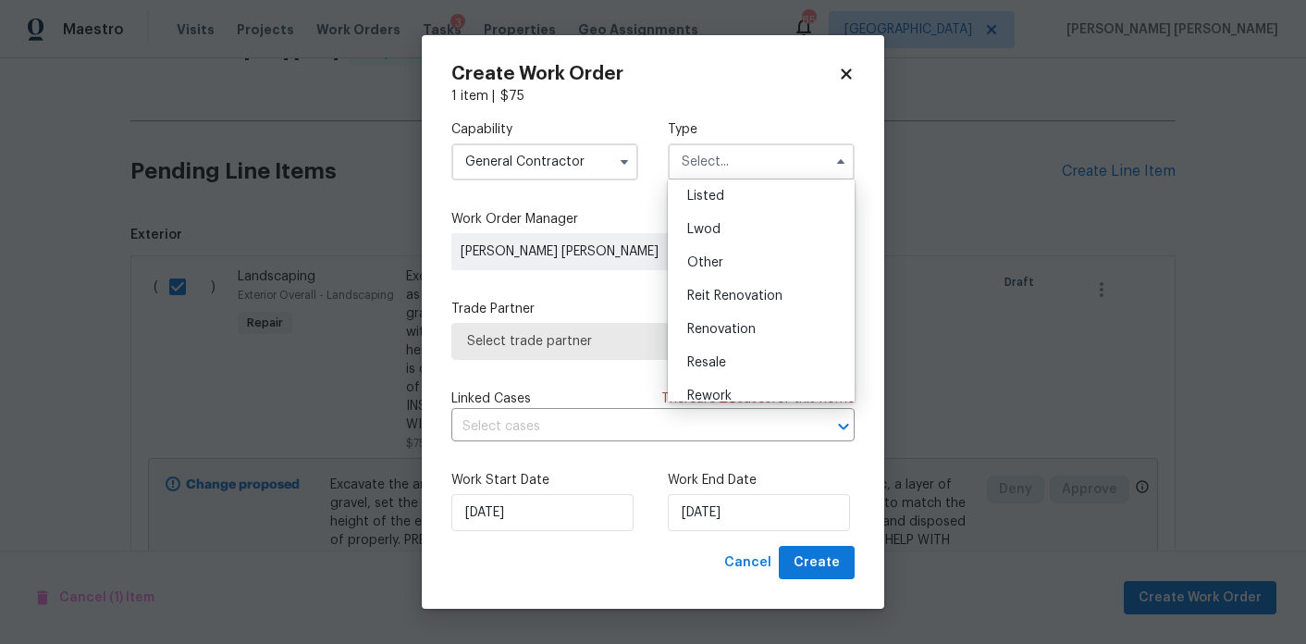
scroll to position [154, 0]
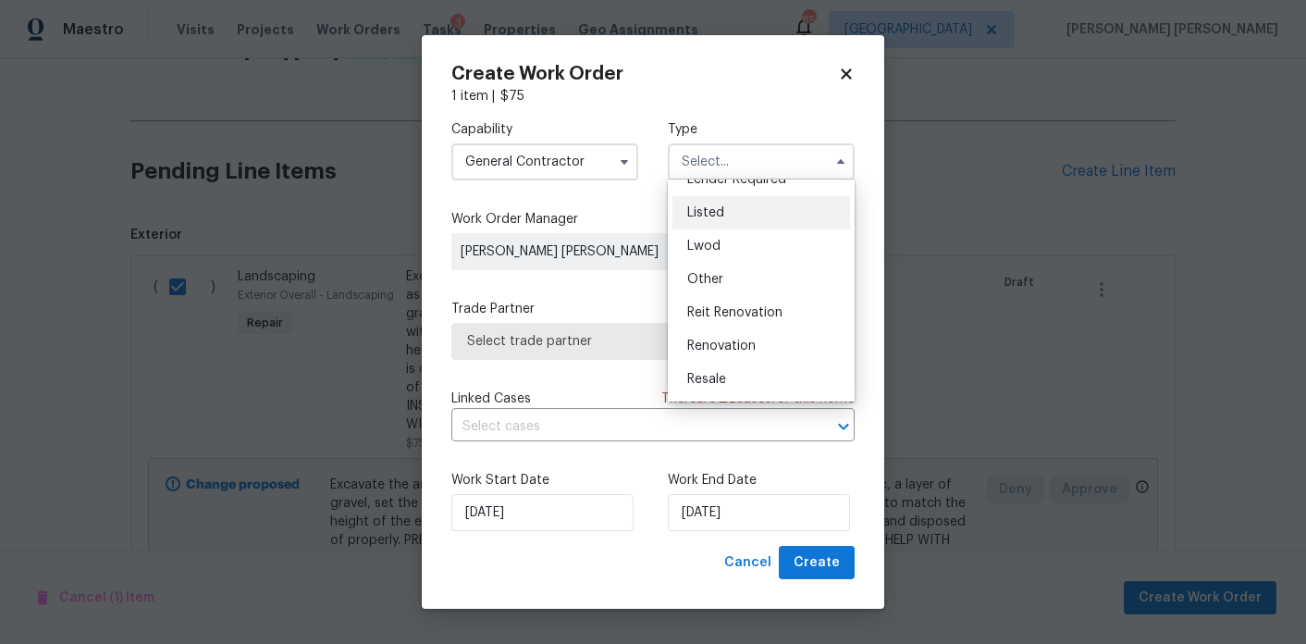
click at [725, 220] on div "Listed" at bounding box center [761, 212] width 178 height 33
type input "Listed"
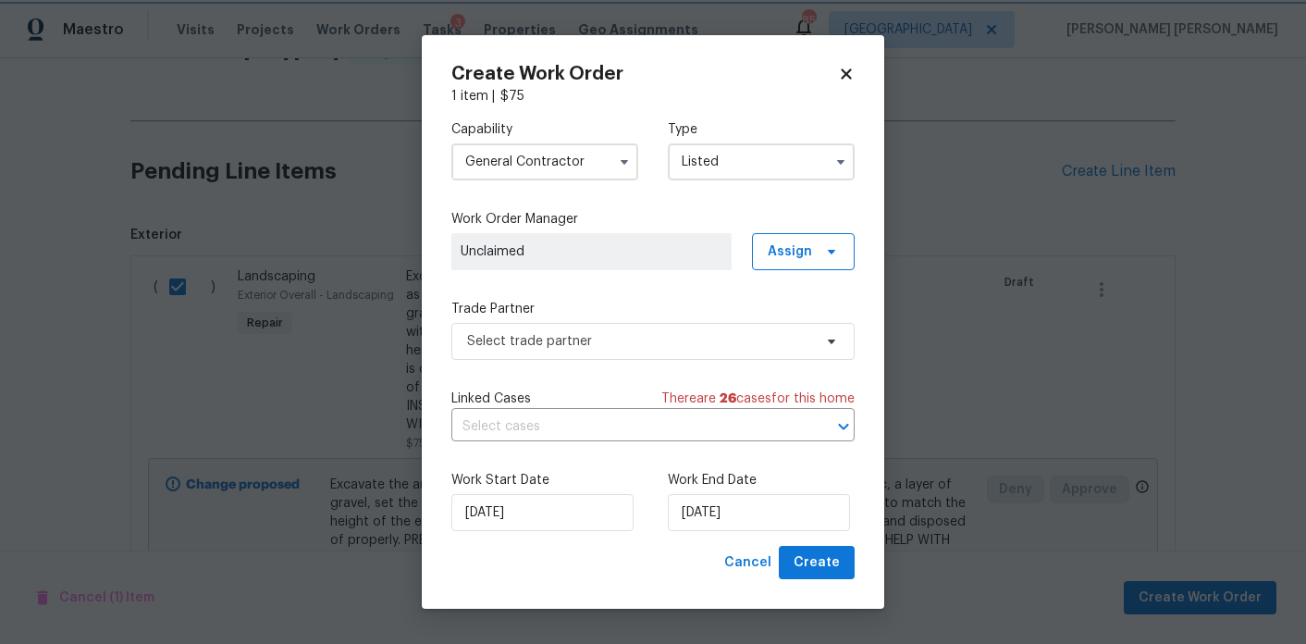
scroll to position [0, 0]
click at [797, 269] on span "Assign" at bounding box center [803, 251] width 103 height 37
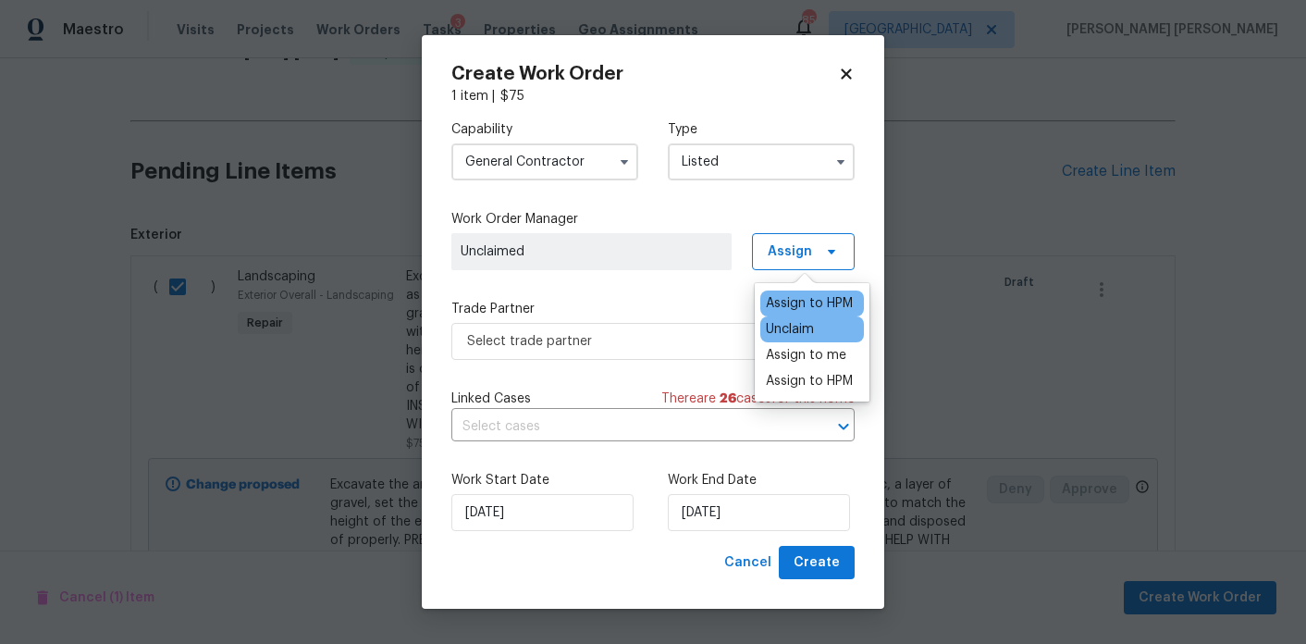
click at [801, 312] on div "Assign to HPM" at bounding box center [809, 303] width 87 height 18
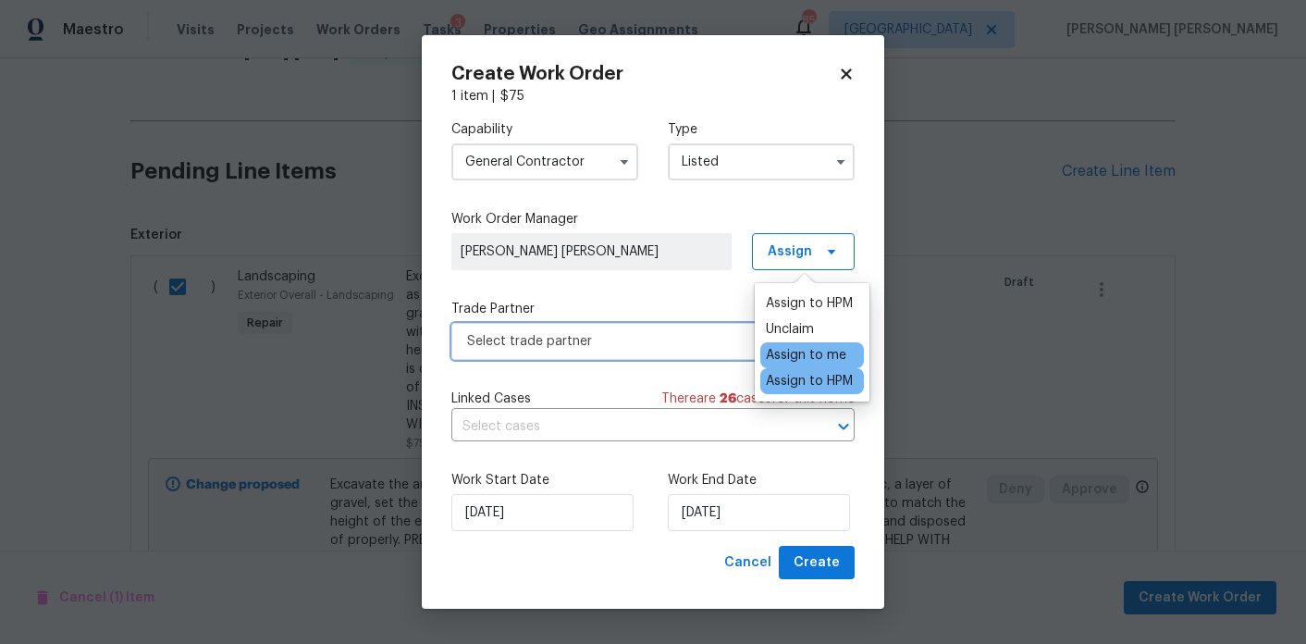
click at [684, 332] on span "Select trade partner" at bounding box center [639, 341] width 345 height 18
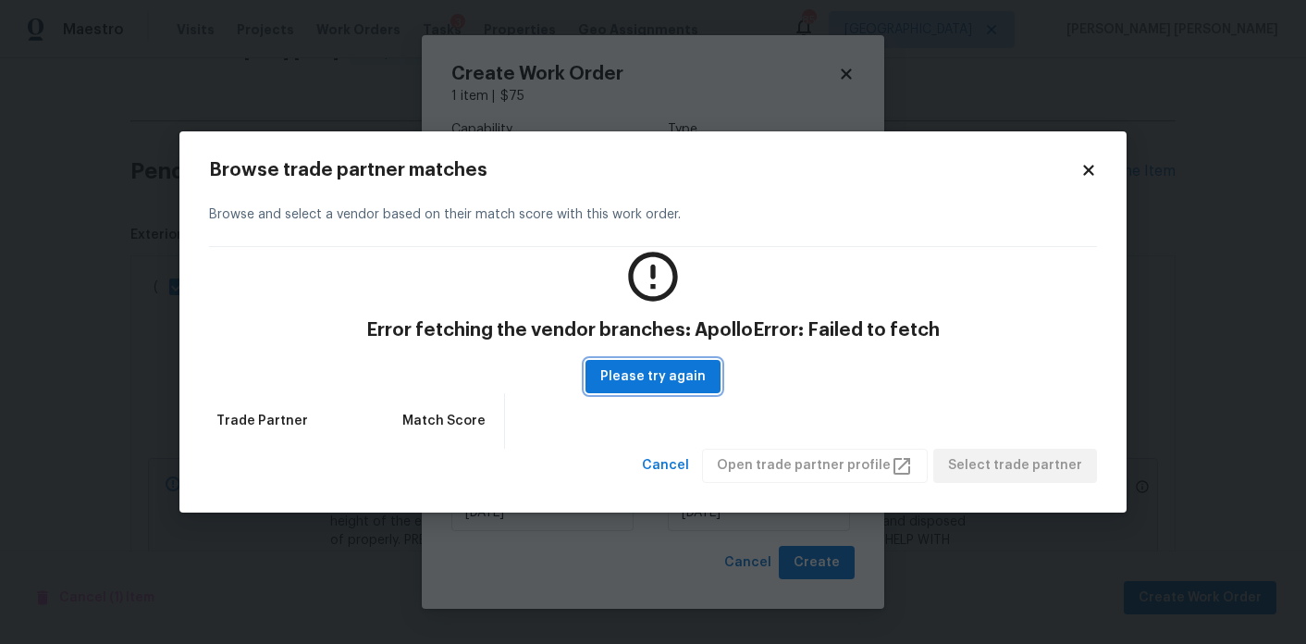
click at [682, 374] on span "Please try again" at bounding box center [652, 376] width 105 height 23
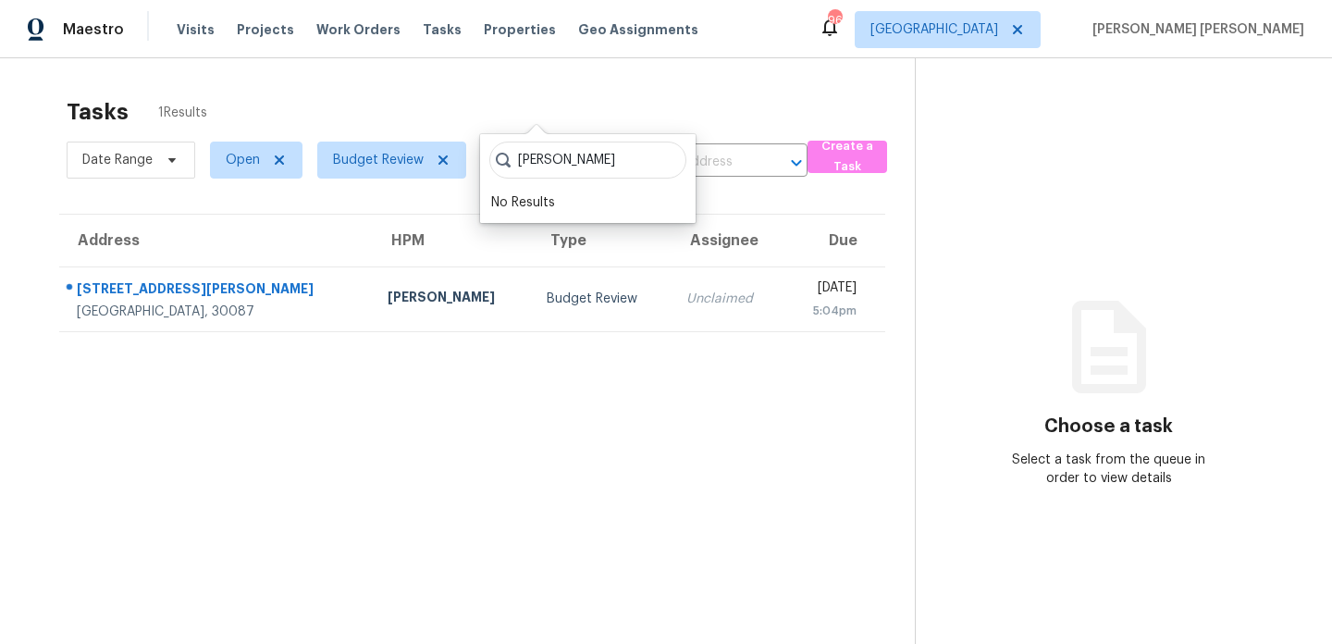
scroll to position [58, 0]
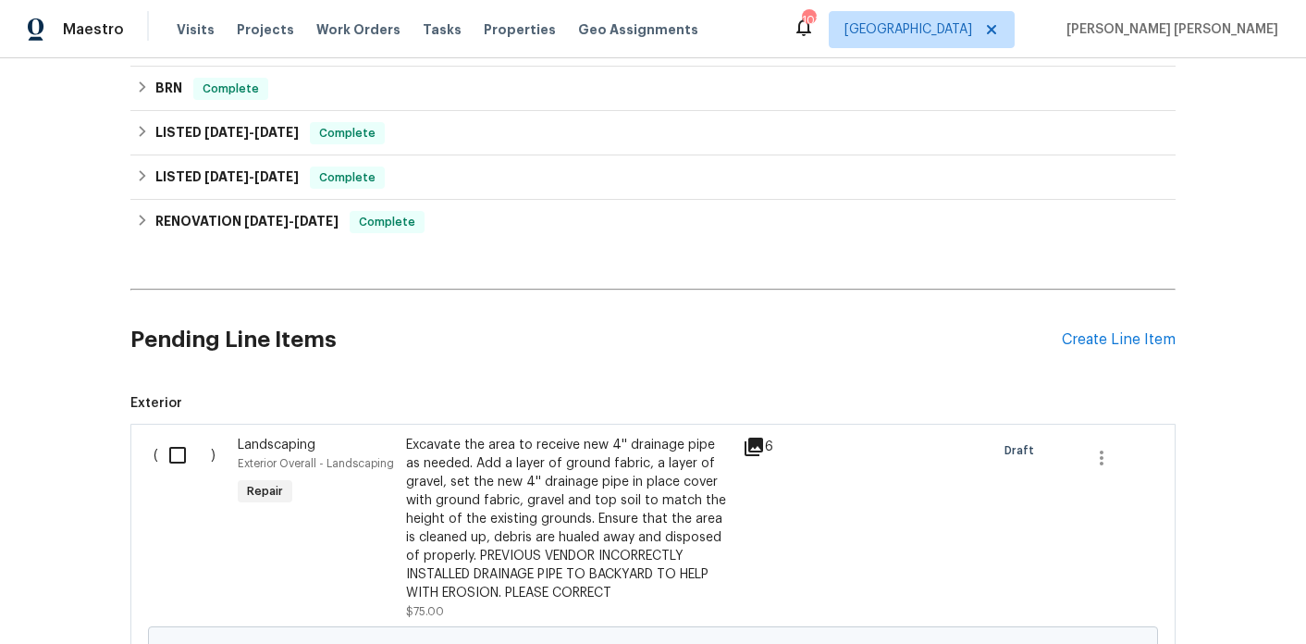
scroll to position [436, 0]
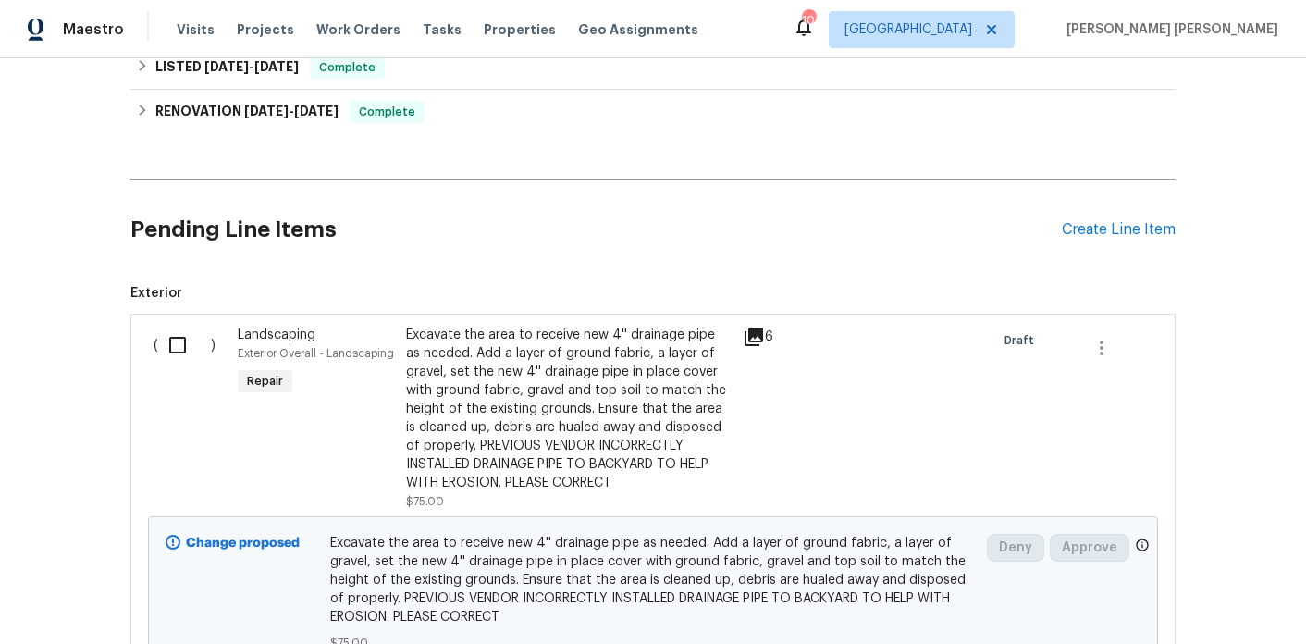
click at [178, 345] on input "checkbox" at bounding box center [184, 344] width 53 height 39
checkbox input "true"
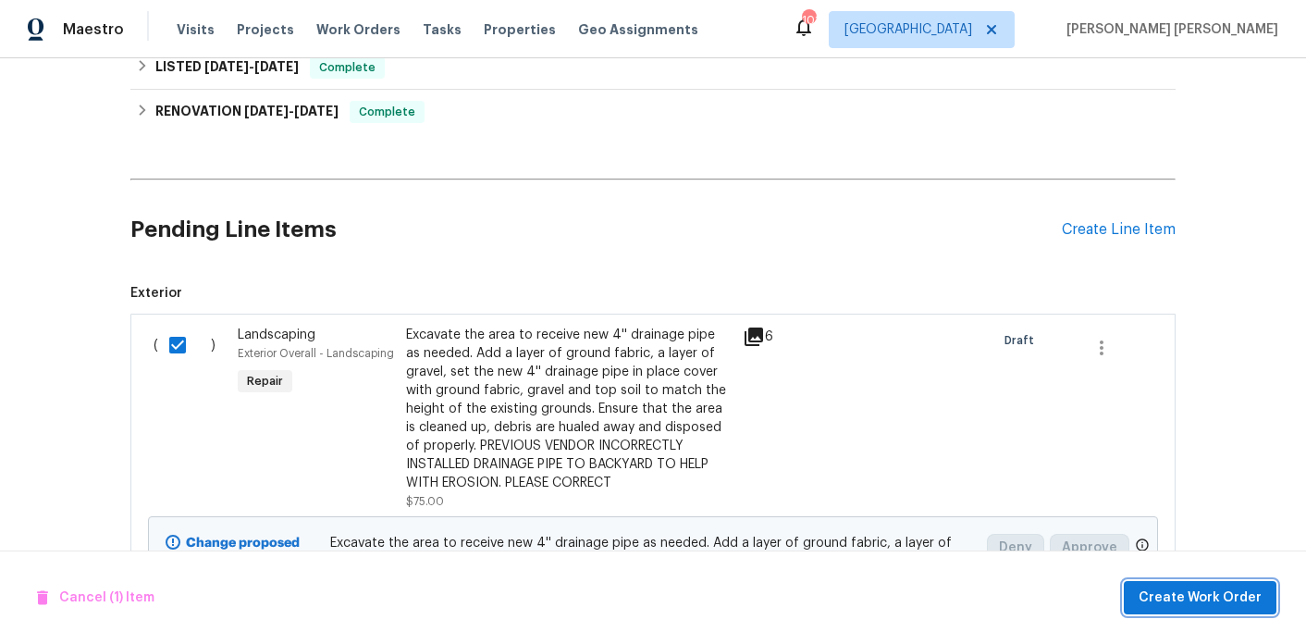
click at [1173, 587] on span "Create Work Order" at bounding box center [1199, 597] width 123 height 23
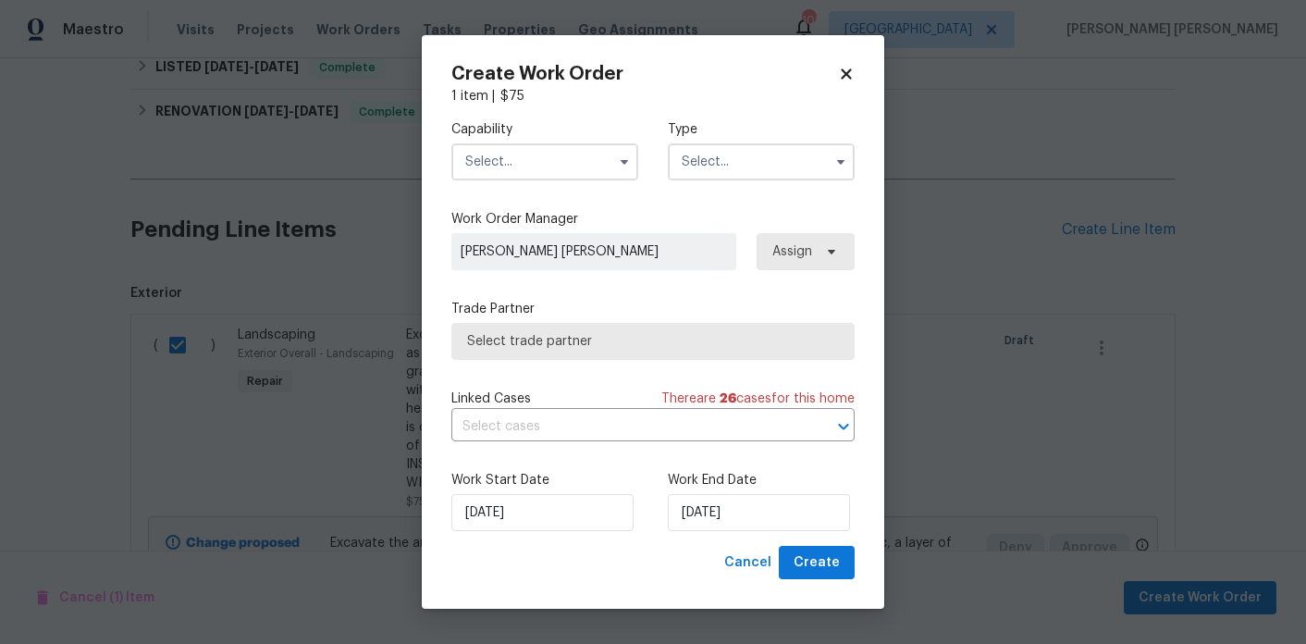
click at [556, 167] on input "text" at bounding box center [544, 161] width 187 height 37
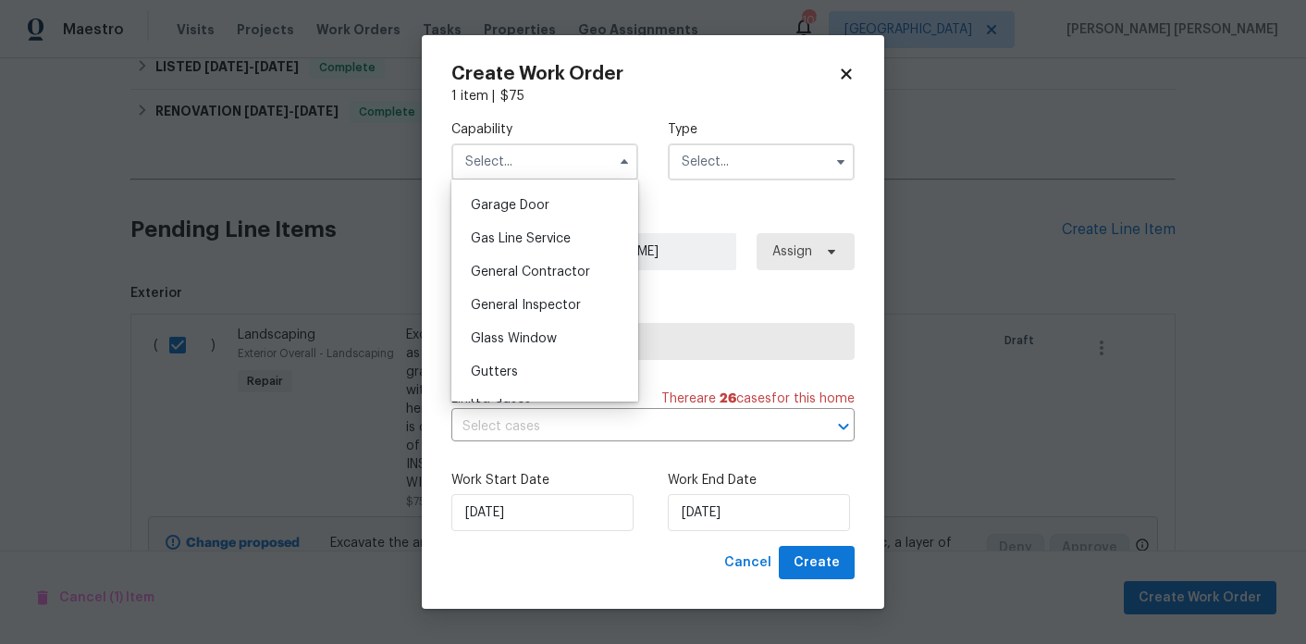
scroll to position [814, 0]
click at [566, 278] on div "General Contractor" at bounding box center [545, 270] width 178 height 33
type input "General Contractor"
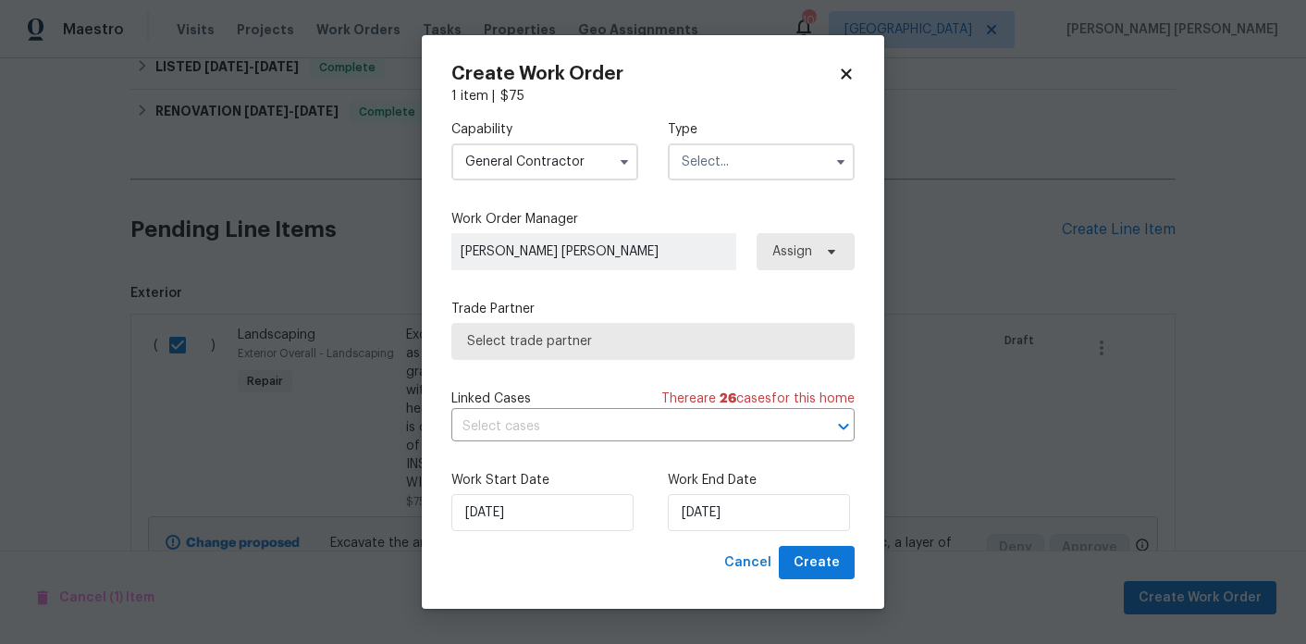
click at [750, 171] on input "text" at bounding box center [761, 161] width 187 height 37
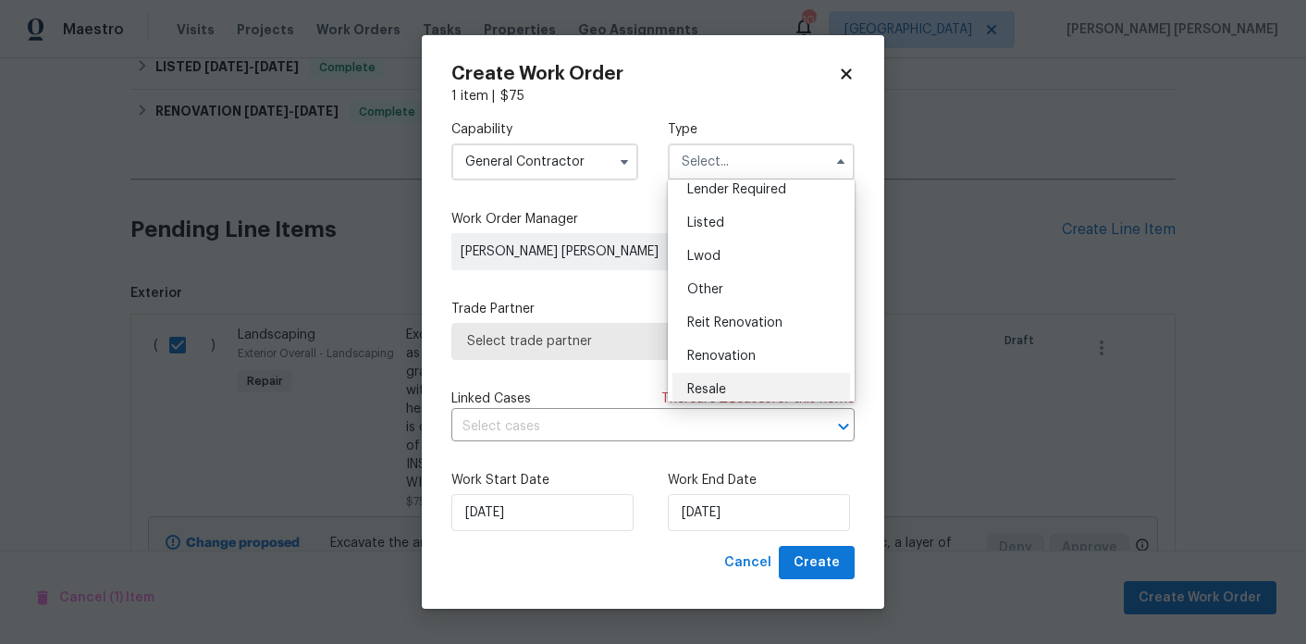
scroll to position [118, 0]
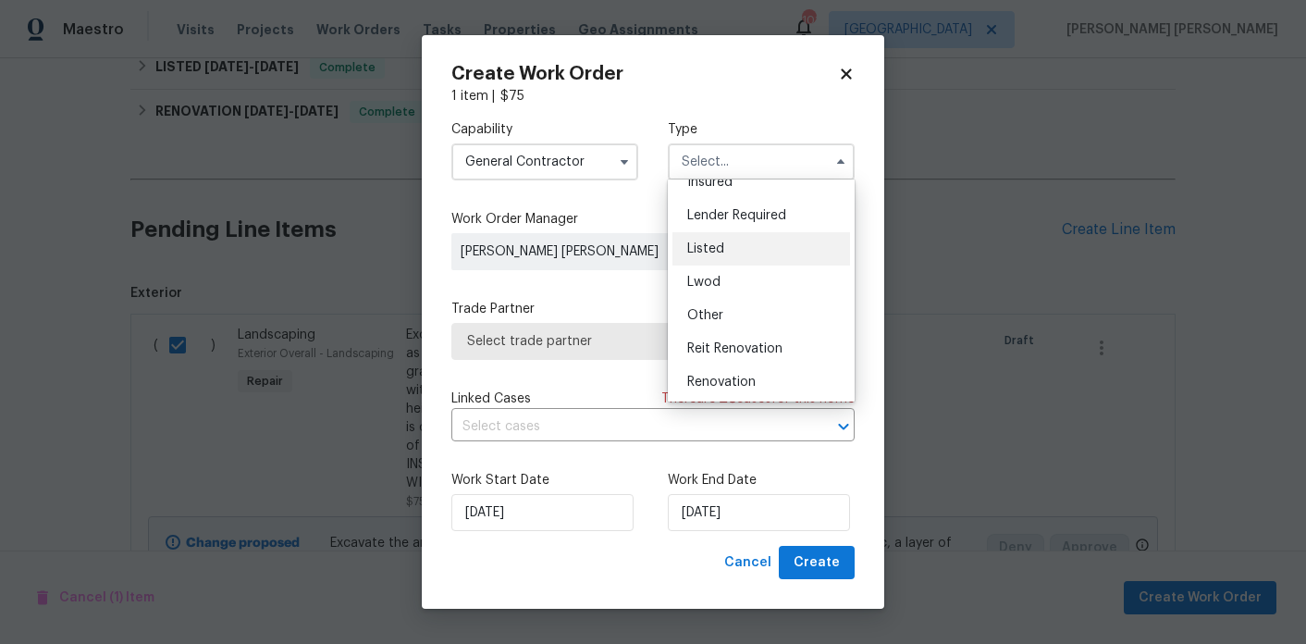
click at [740, 251] on div "Listed" at bounding box center [761, 248] width 178 height 33
type input "Listed"
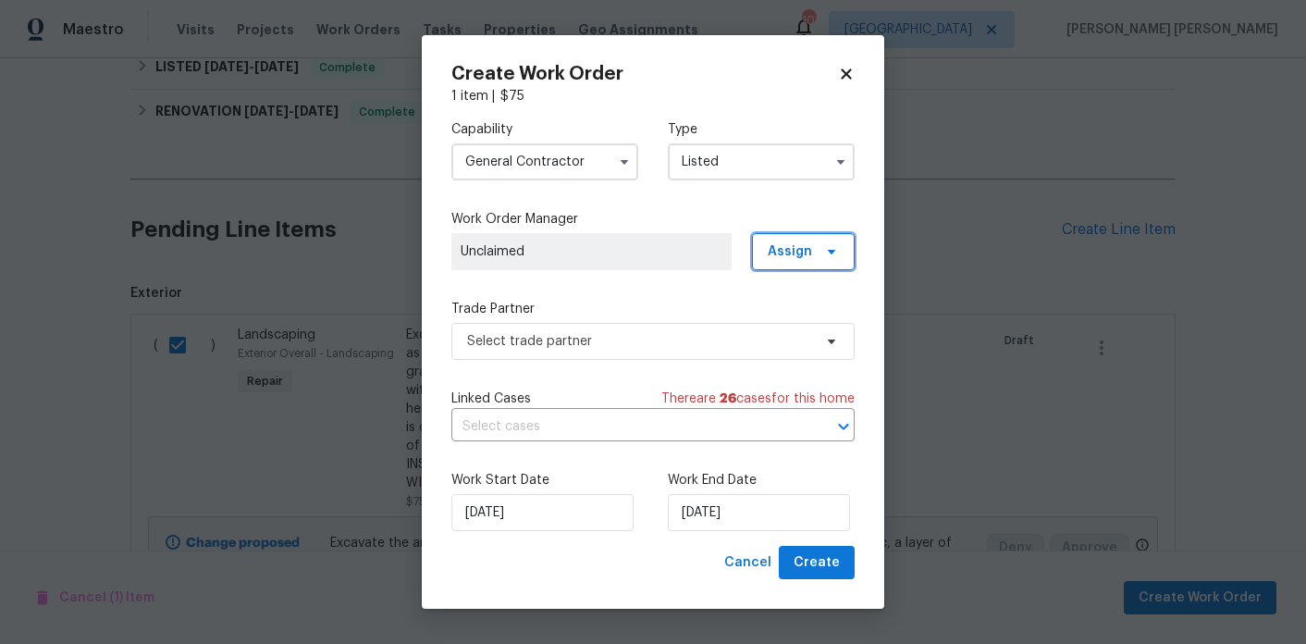
click at [780, 255] on span "Assign" at bounding box center [789, 251] width 44 height 18
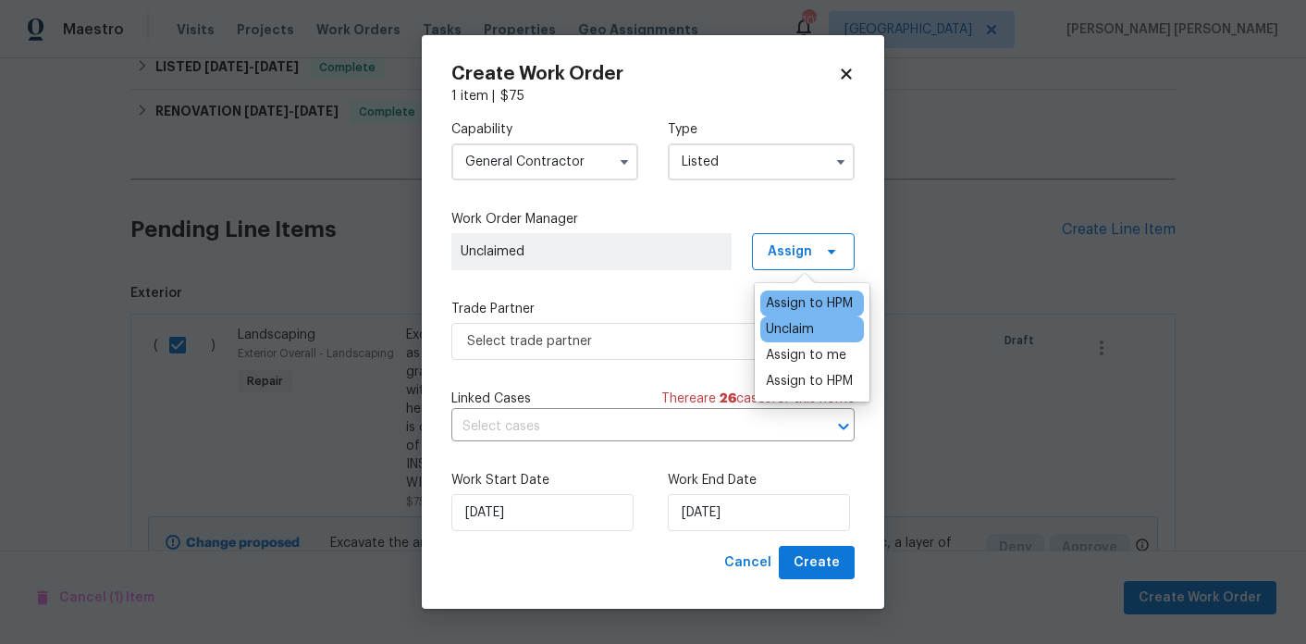
click at [773, 299] on div "Assign to HPM" at bounding box center [809, 303] width 87 height 18
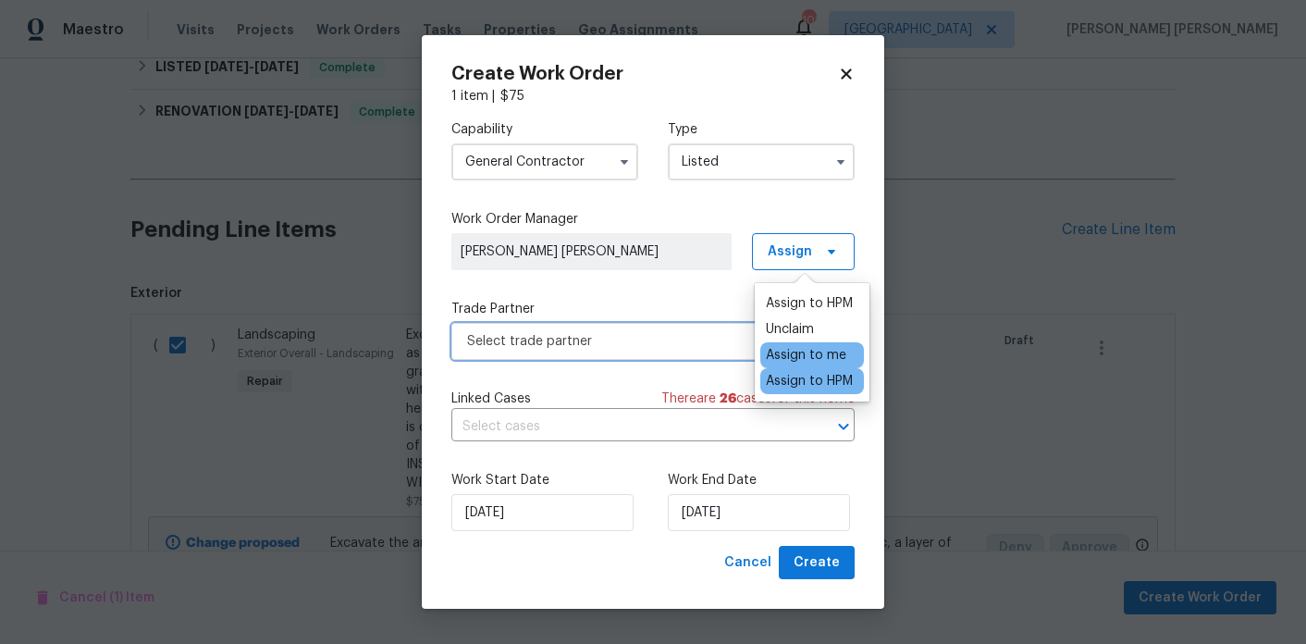
click at [664, 329] on span "Select trade partner" at bounding box center [652, 341] width 403 height 37
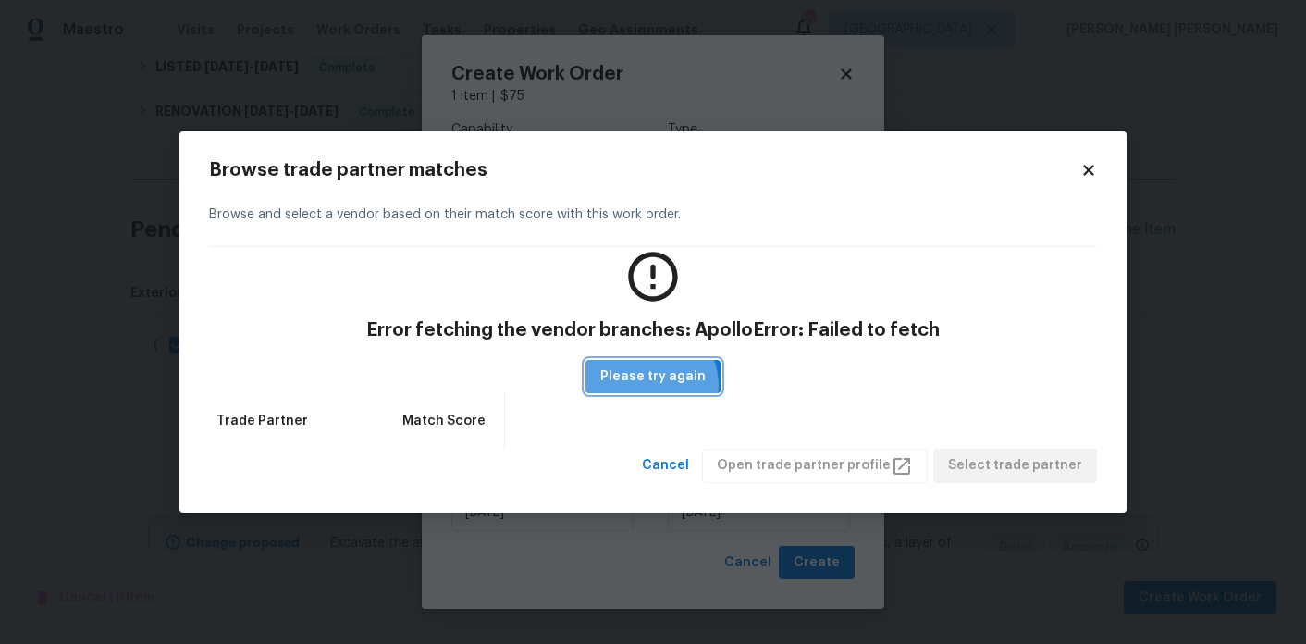
click at [650, 386] on span "Please try again" at bounding box center [652, 376] width 105 height 23
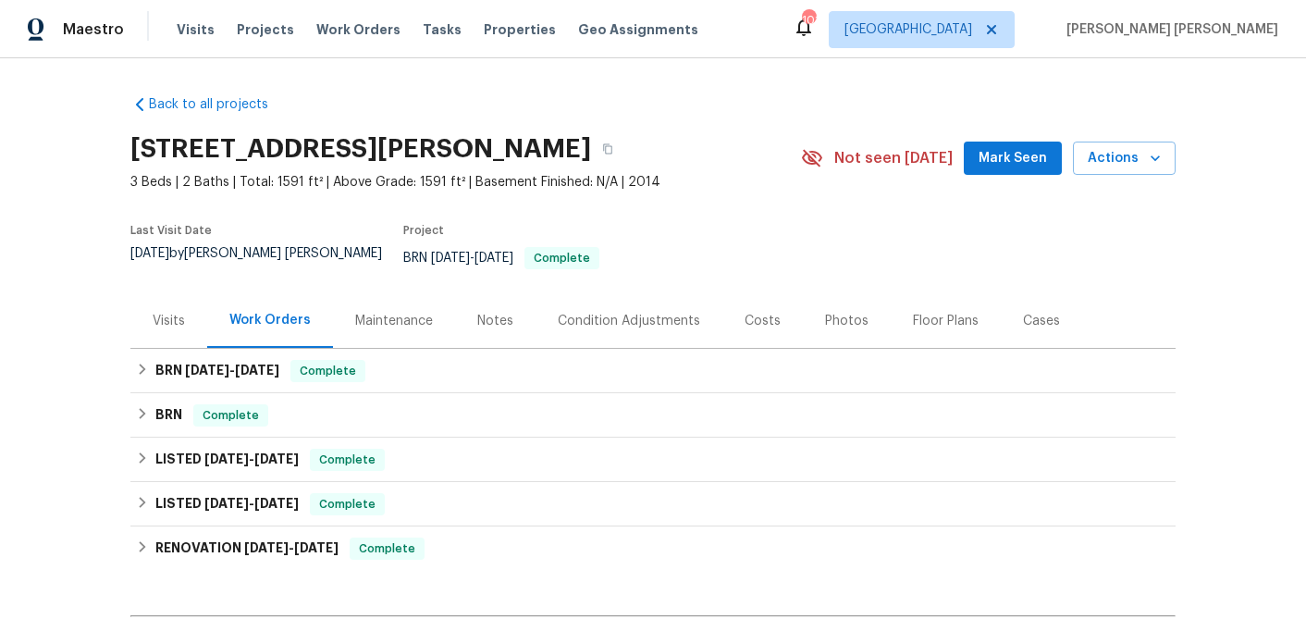
scroll to position [495, 0]
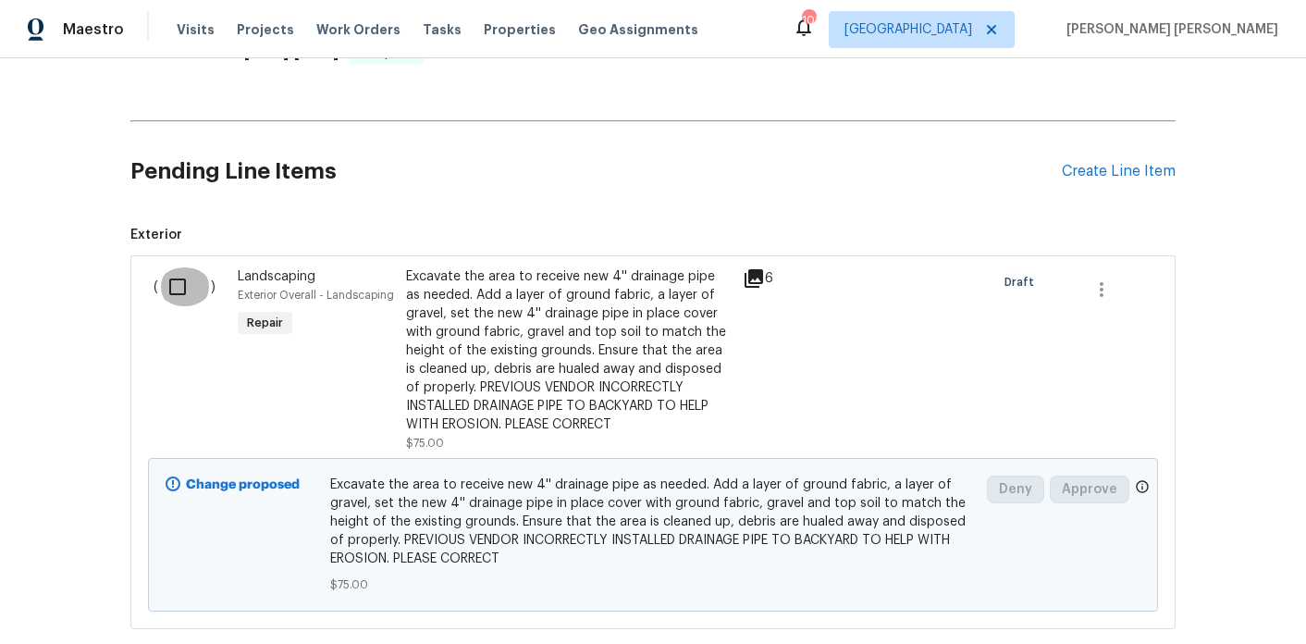
click at [170, 276] on input "checkbox" at bounding box center [184, 286] width 53 height 39
checkbox input "true"
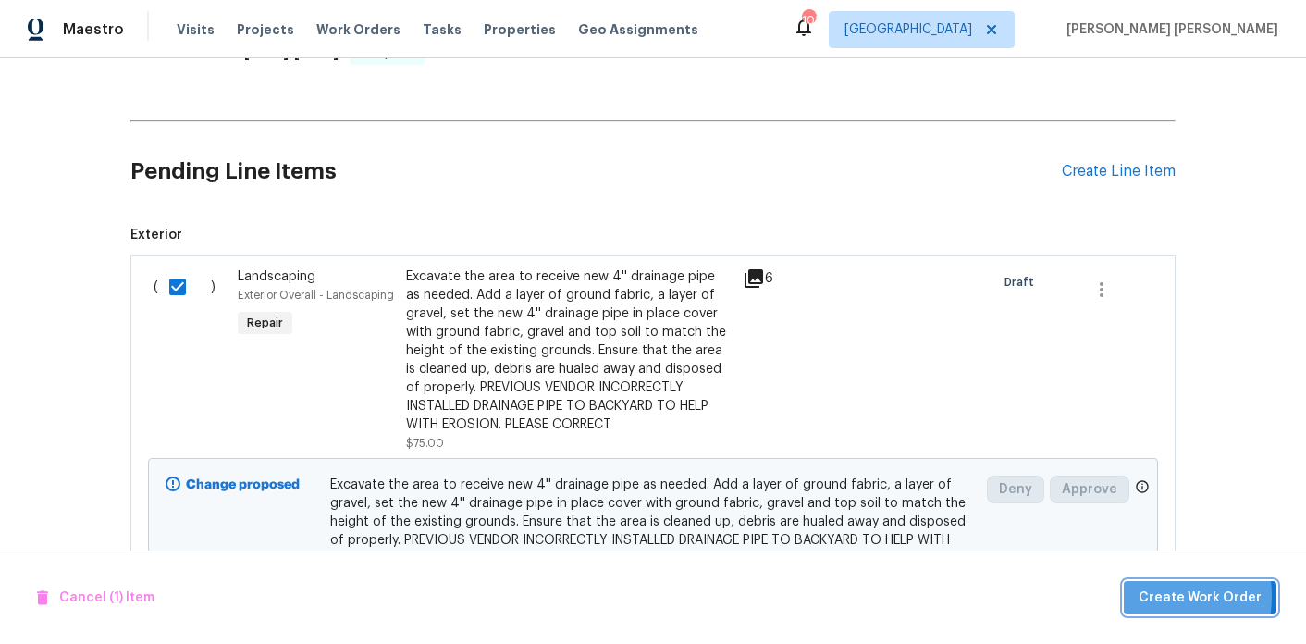
click at [1149, 596] on span "Create Work Order" at bounding box center [1199, 597] width 123 height 23
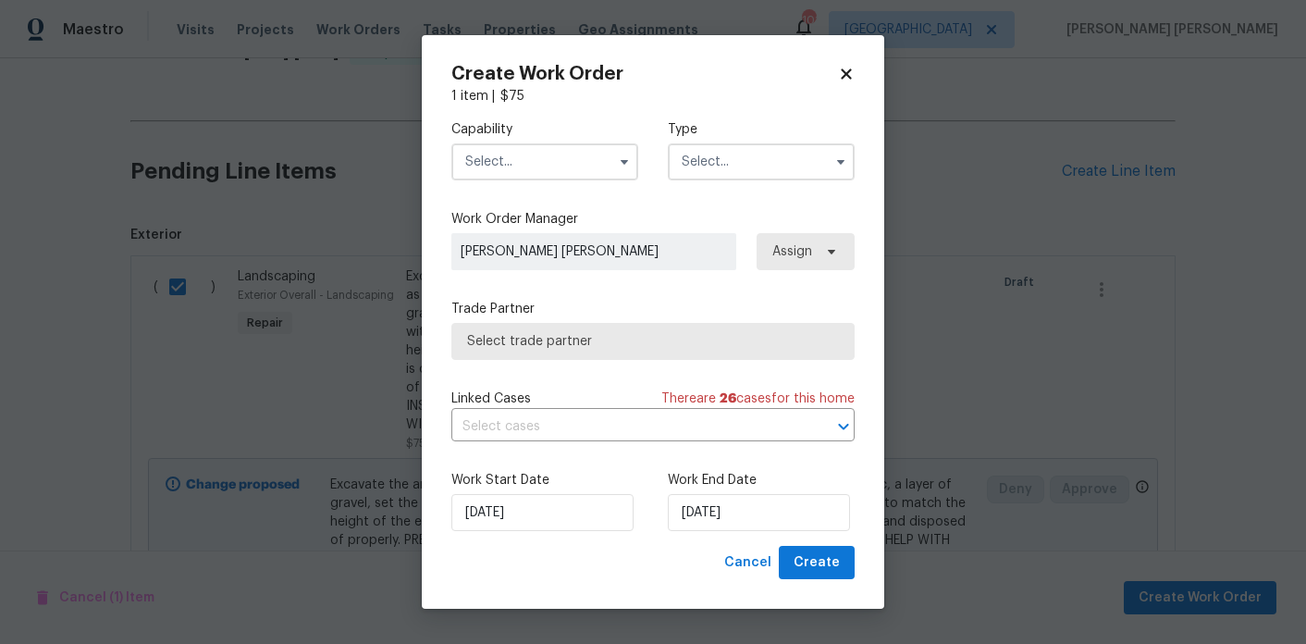
click at [591, 170] on input "text" at bounding box center [544, 161] width 187 height 37
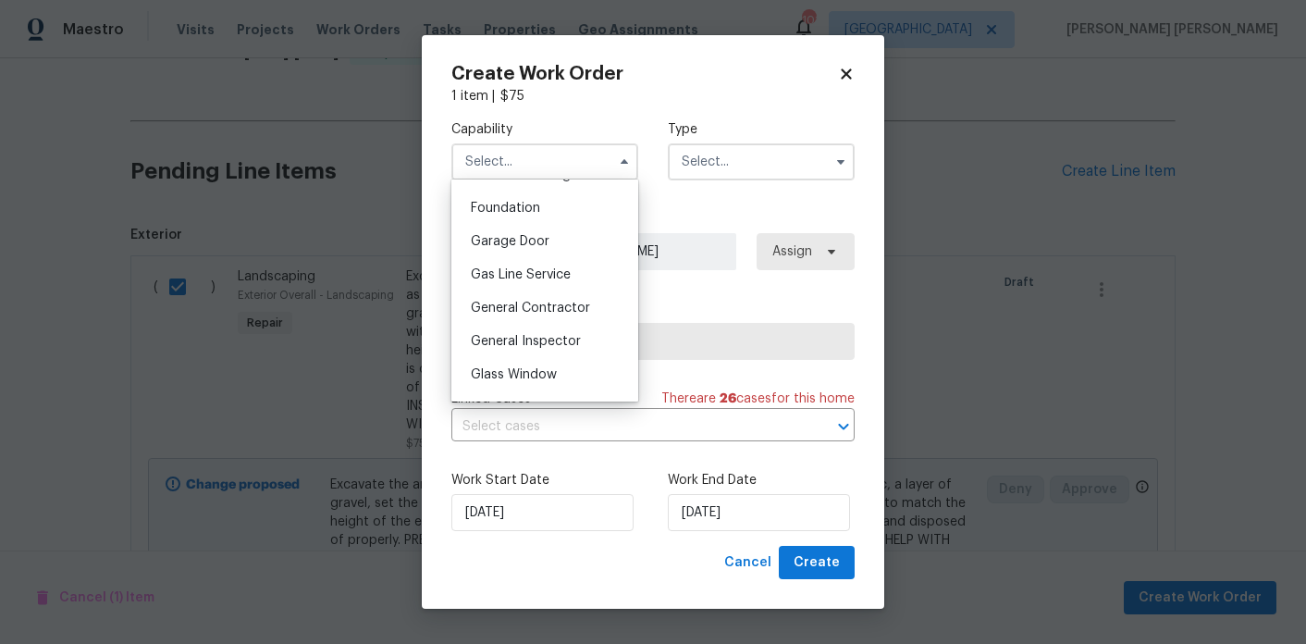
scroll to position [785, 0]
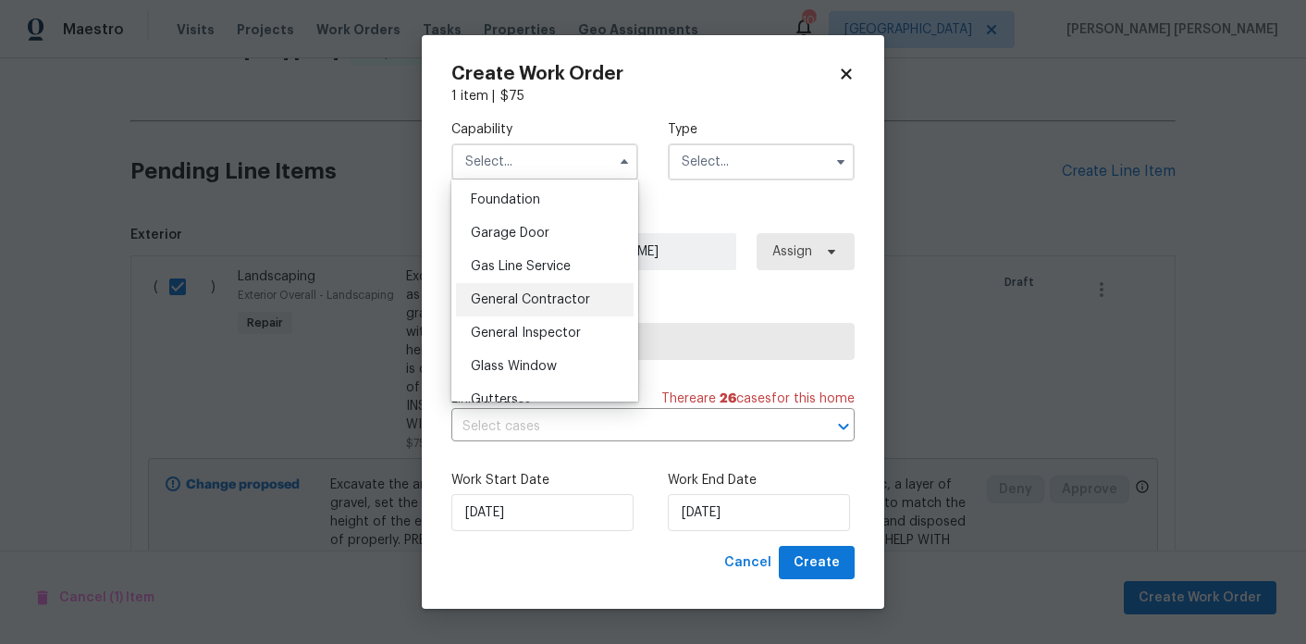
click at [541, 296] on span "General Contractor" at bounding box center [530, 299] width 119 height 13
type input "General Contractor"
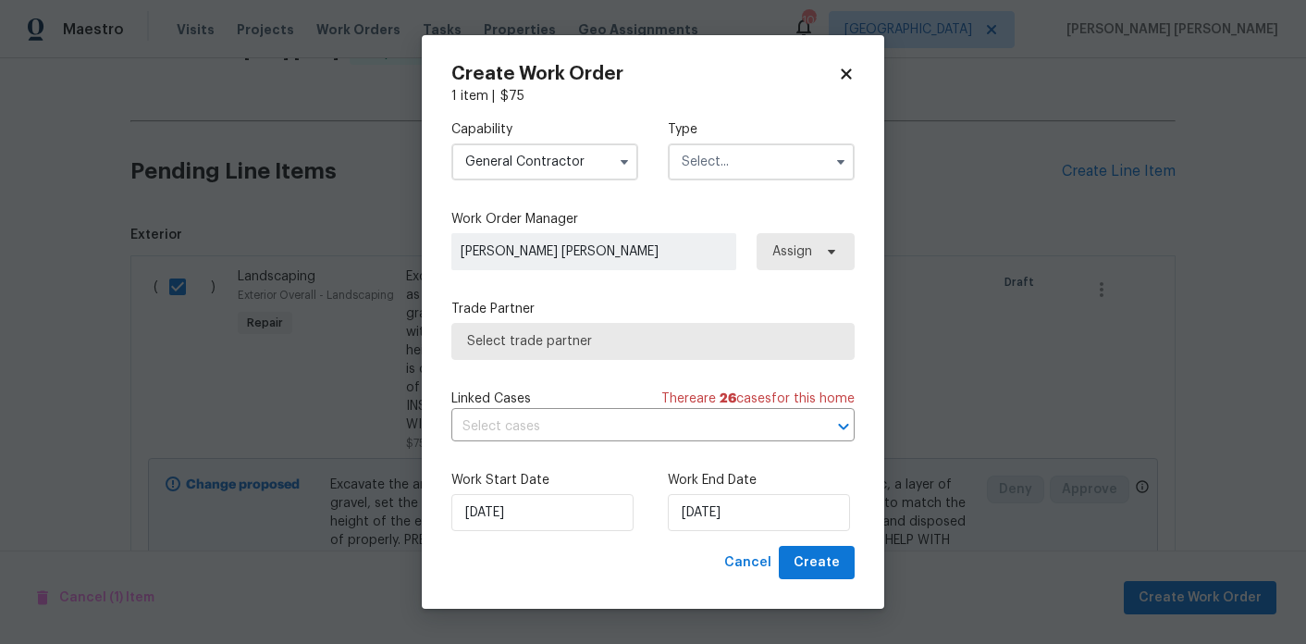
click at [744, 166] on input "text" at bounding box center [761, 161] width 187 height 37
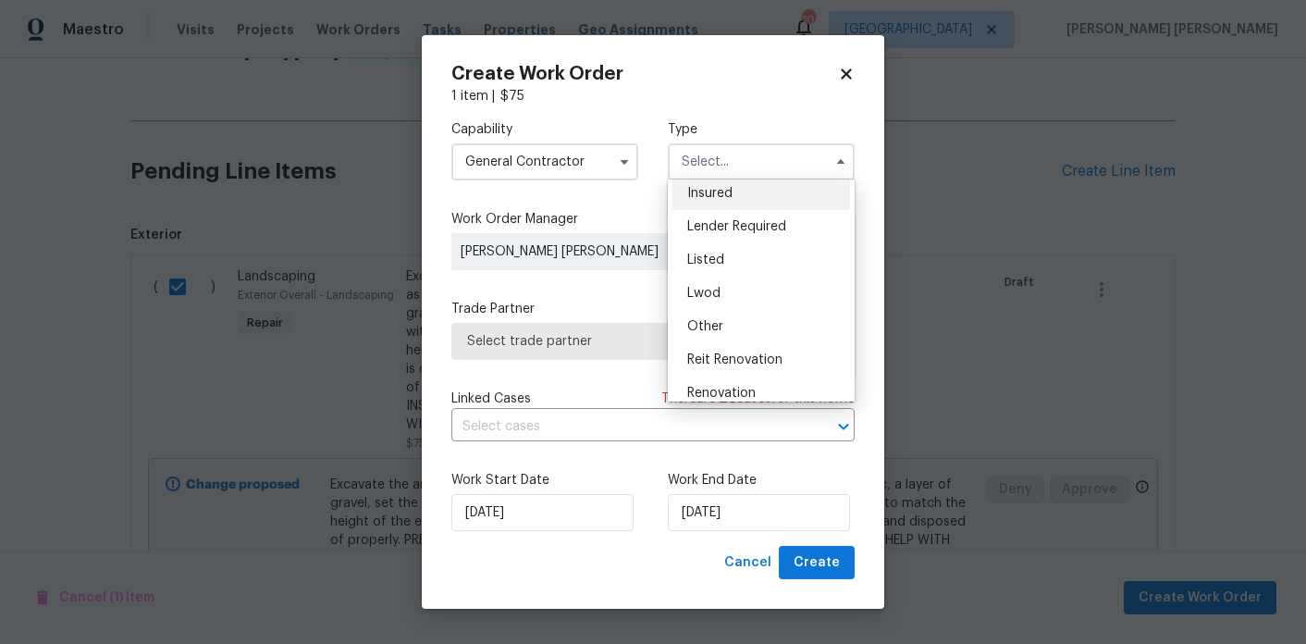
scroll to position [93, 0]
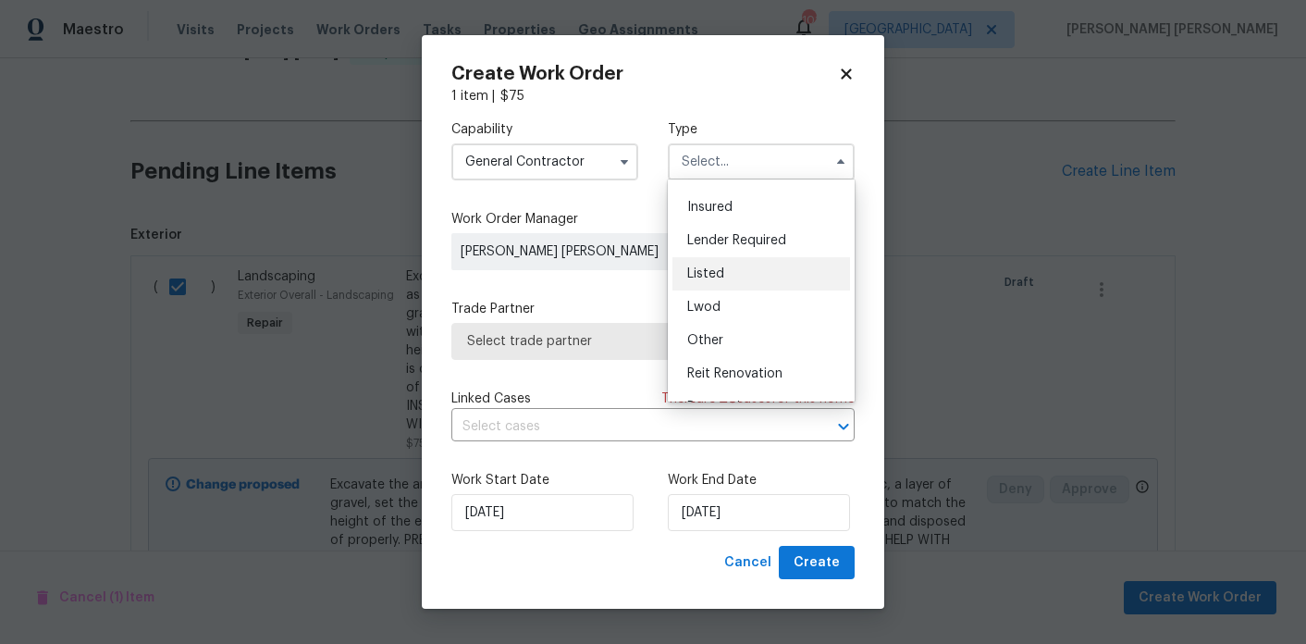
click at [765, 278] on div "Listed" at bounding box center [761, 273] width 178 height 33
type input "Listed"
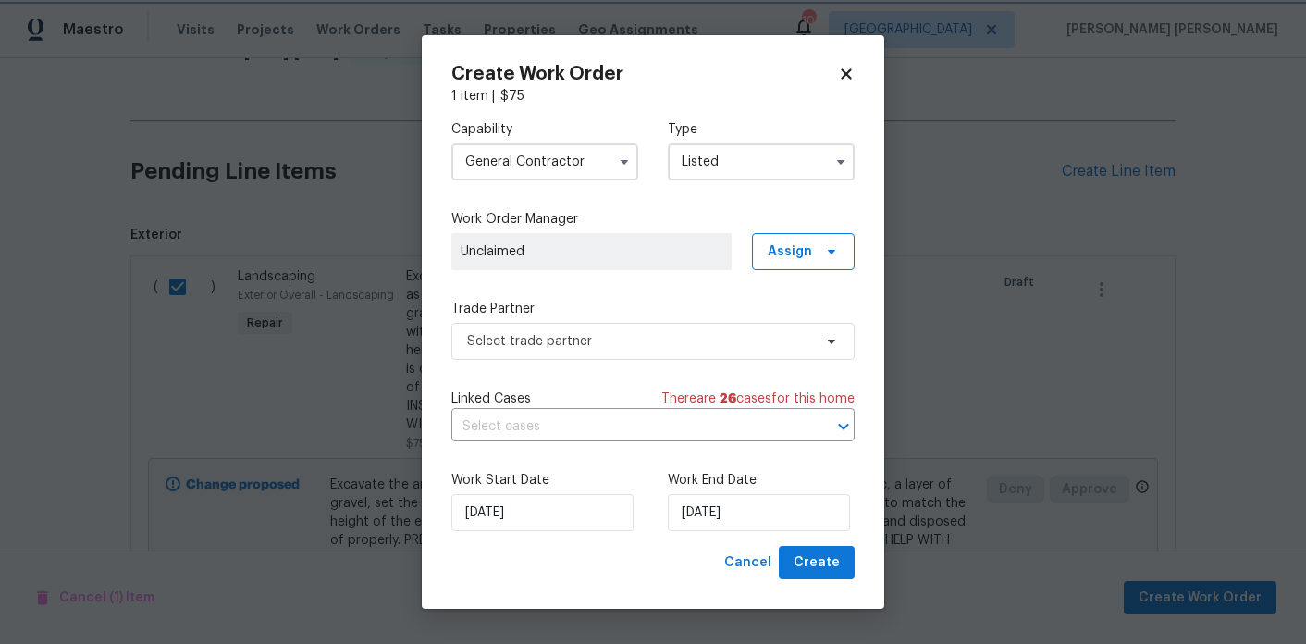
scroll to position [0, 0]
click at [776, 337] on span "Select trade partner" at bounding box center [639, 341] width 345 height 18
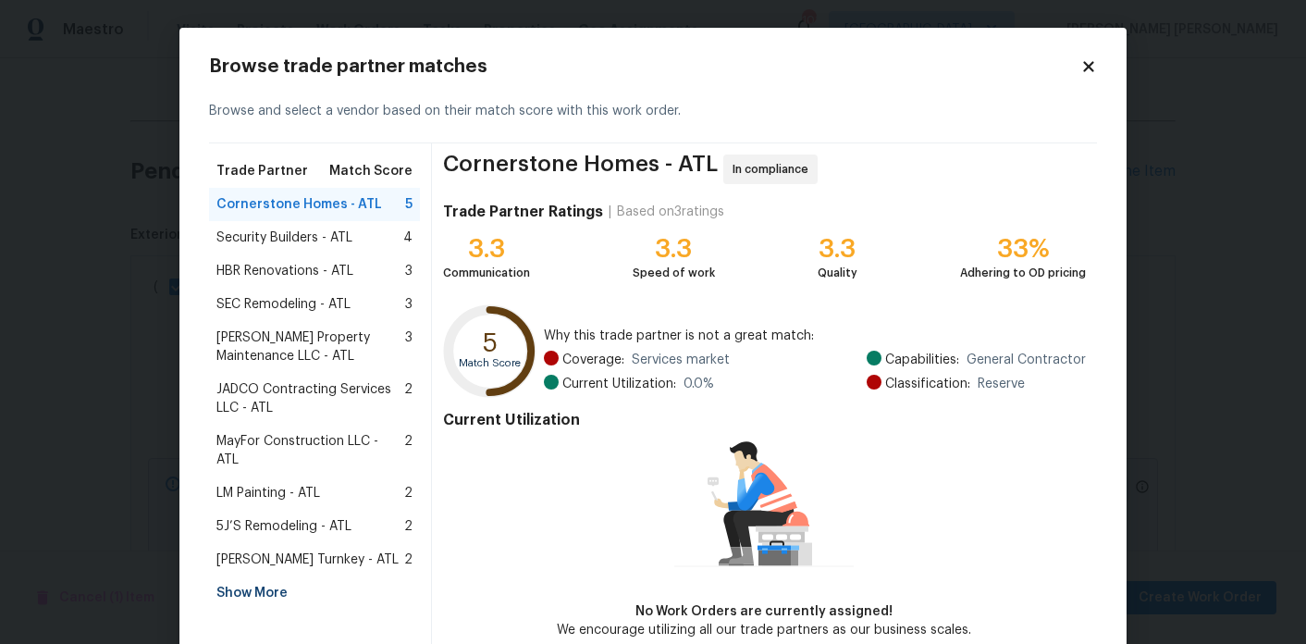
click at [245, 576] on div "Show More" at bounding box center [314, 592] width 211 height 33
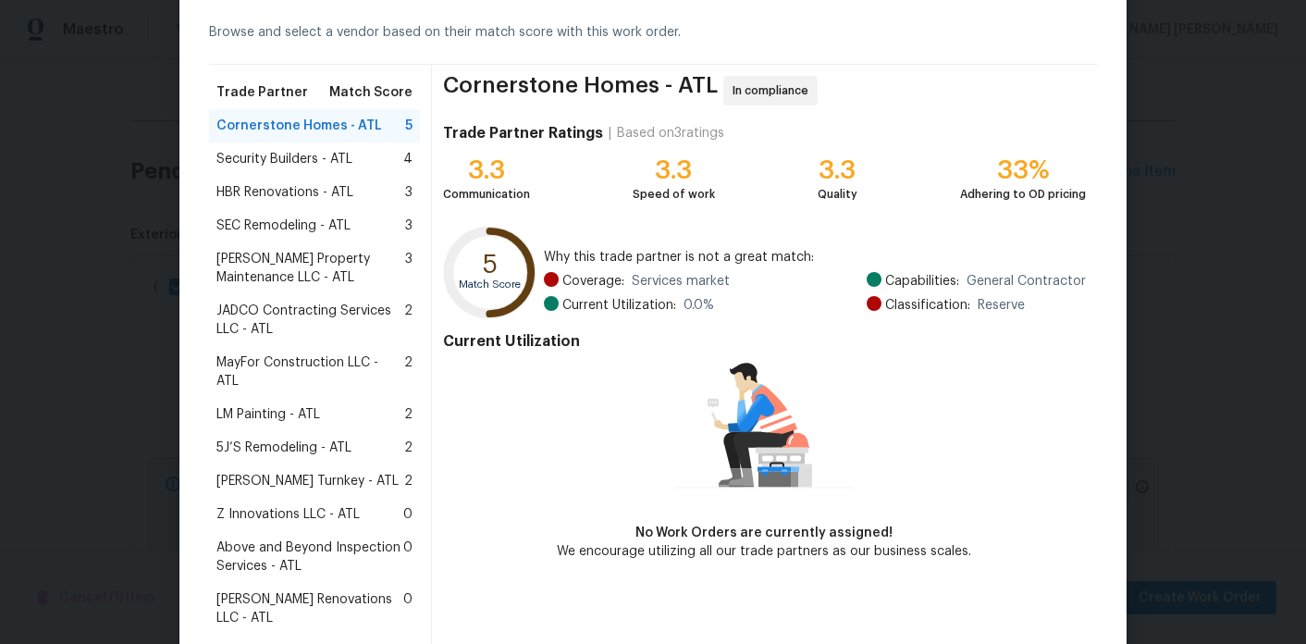
scroll to position [92, 0]
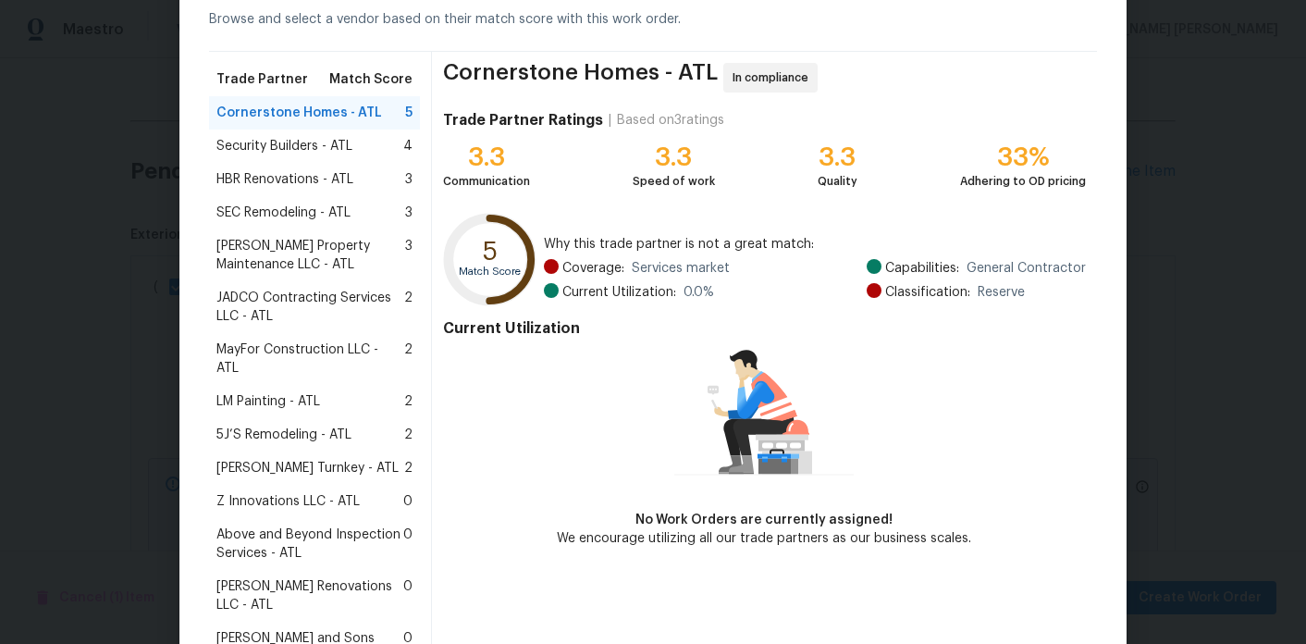
click at [296, 492] on span "Z Innovations LLC - ATL" at bounding box center [287, 501] width 143 height 18
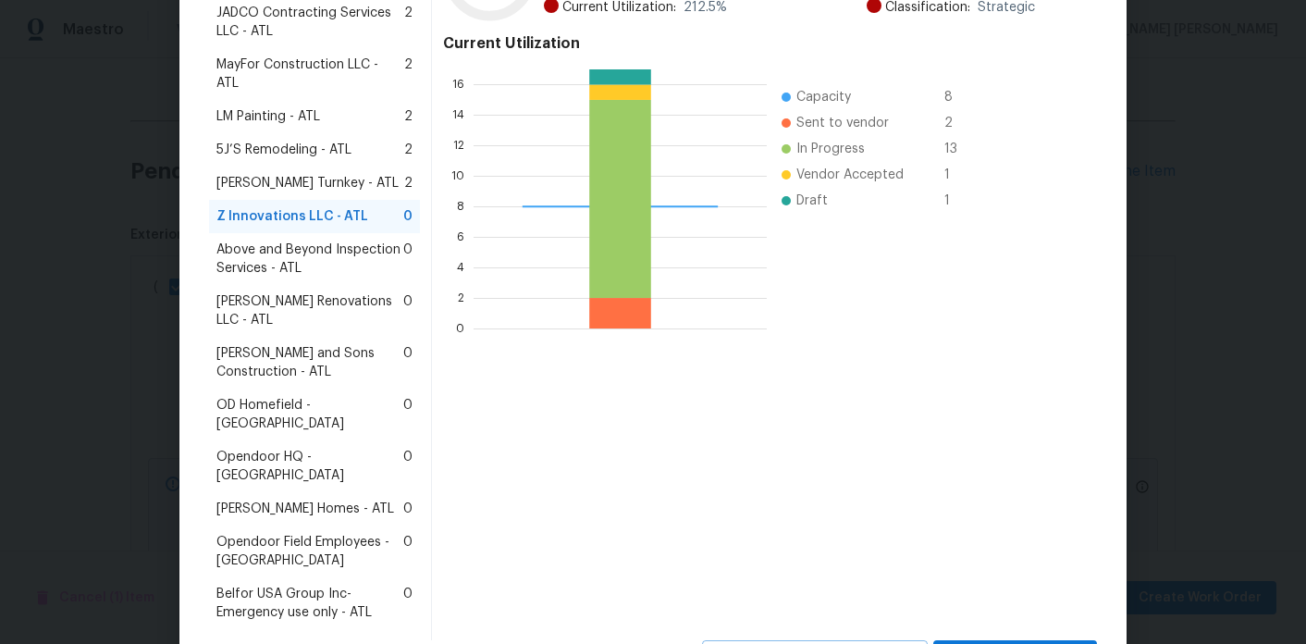
scroll to position [389, 0]
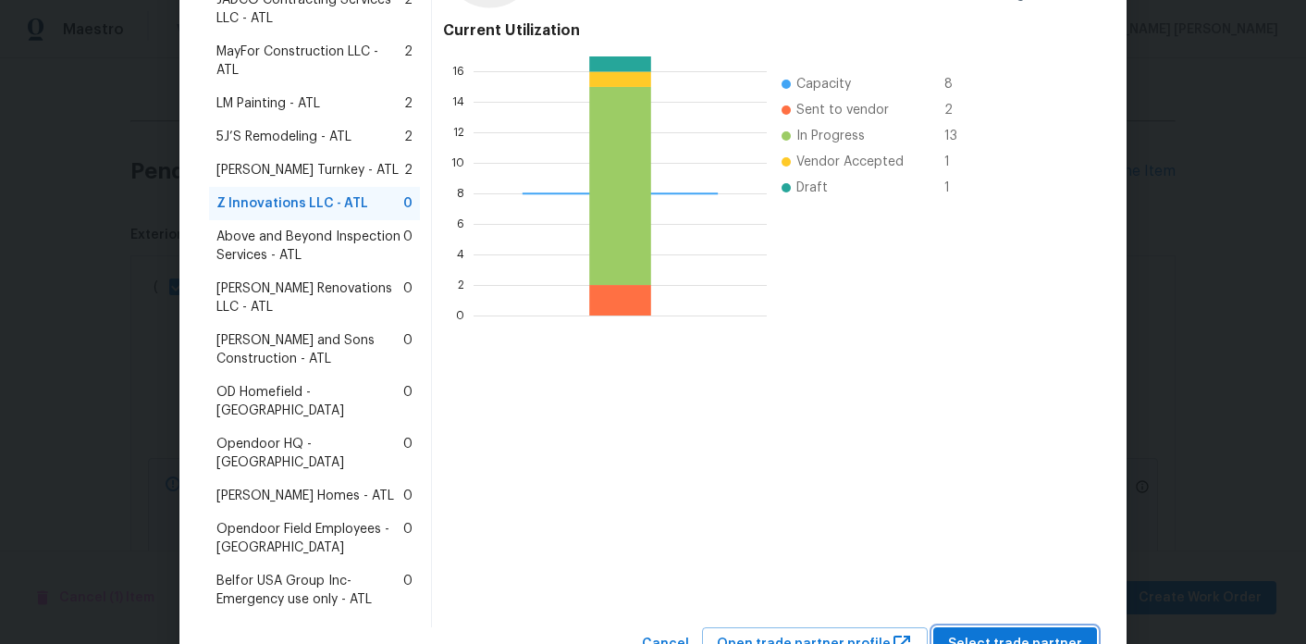
click at [1011, 632] on span "Select trade partner" at bounding box center [1015, 643] width 134 height 23
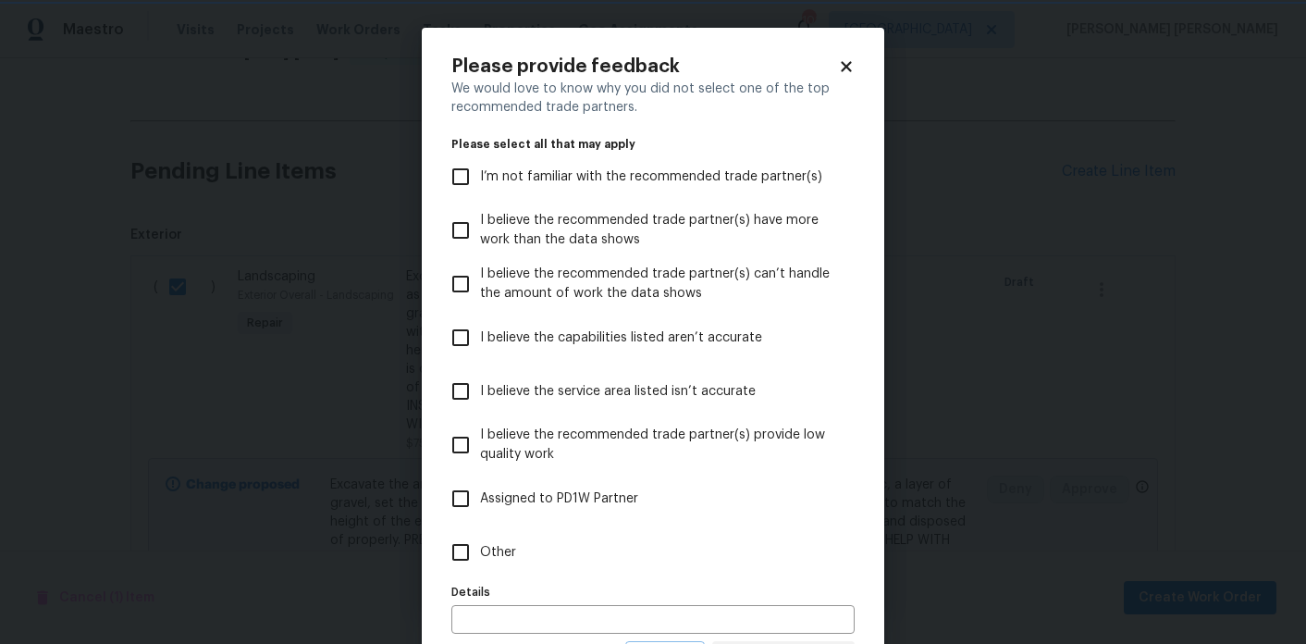
scroll to position [0, 0]
click at [493, 569] on label "Other" at bounding box center [640, 552] width 399 height 54
click at [480, 569] on input "Other" at bounding box center [460, 552] width 39 height 39
checkbox input "true"
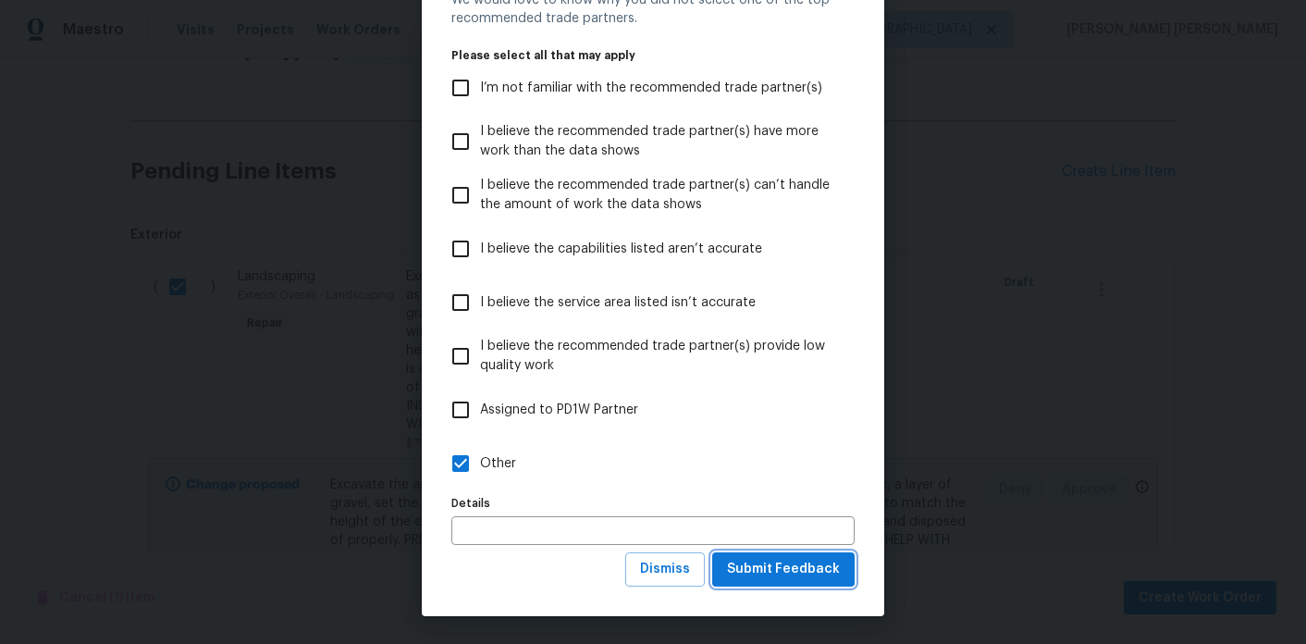
click at [826, 559] on span "Submit Feedback" at bounding box center [783, 569] width 113 height 23
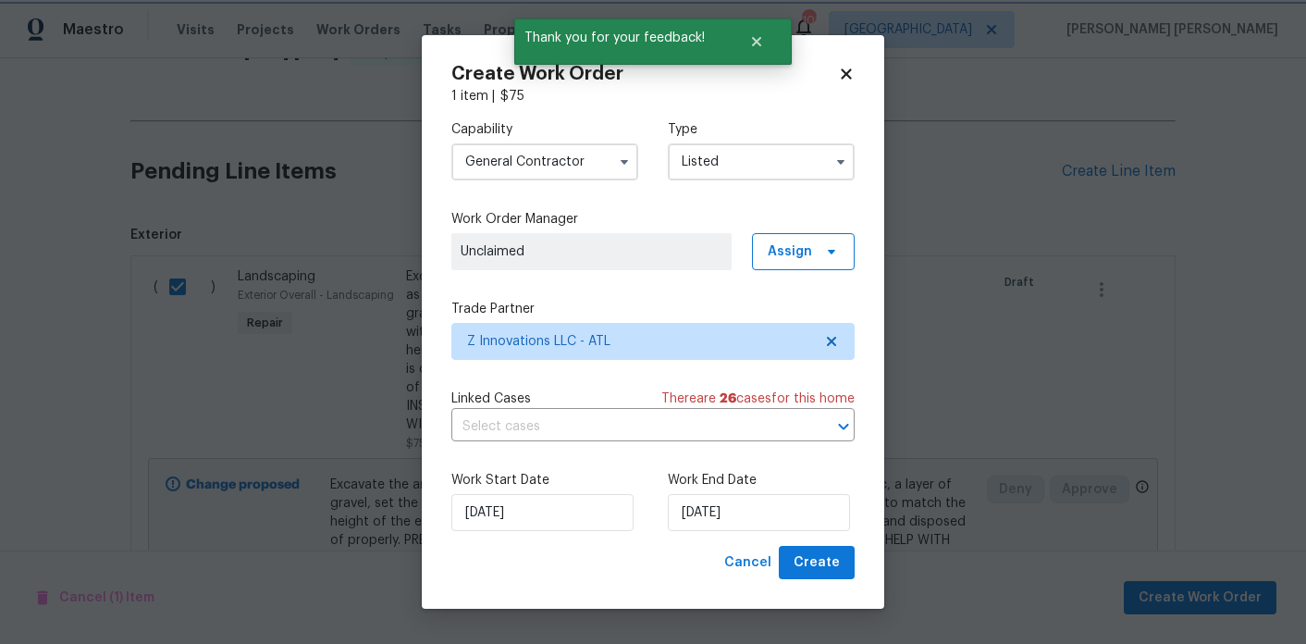
scroll to position [0, 0]
click at [761, 516] on input "[DATE]" at bounding box center [759, 512] width 182 height 37
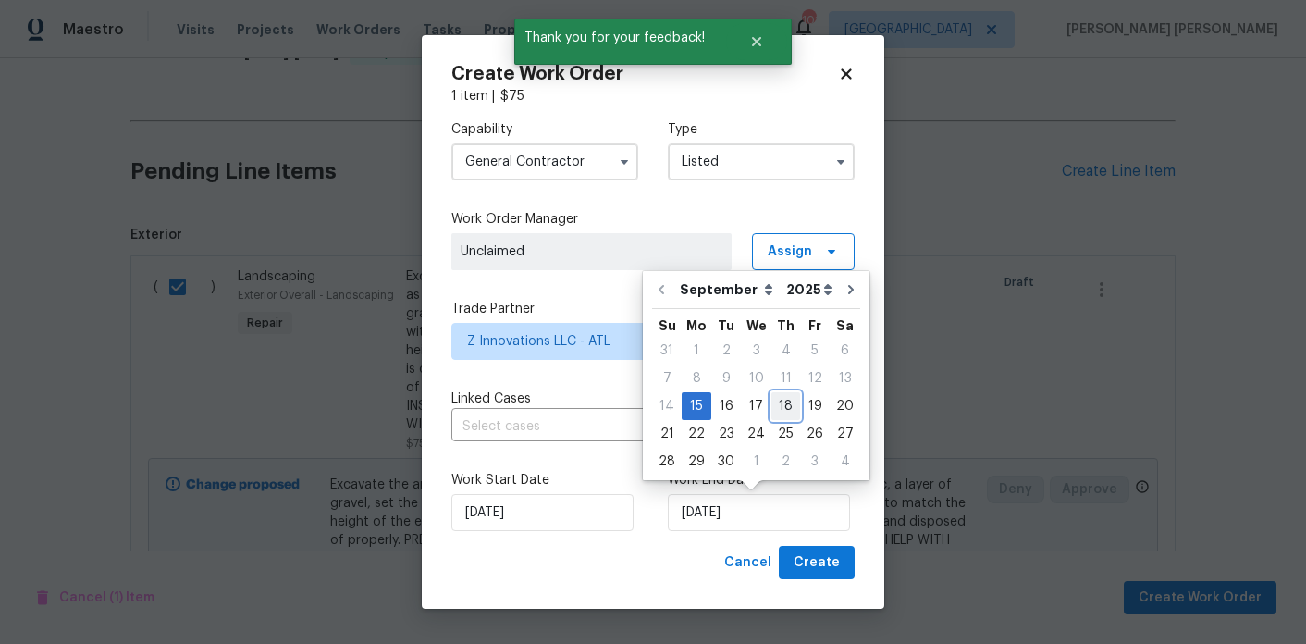
click at [781, 405] on div "18" at bounding box center [785, 406] width 29 height 26
type input "9/18/2025"
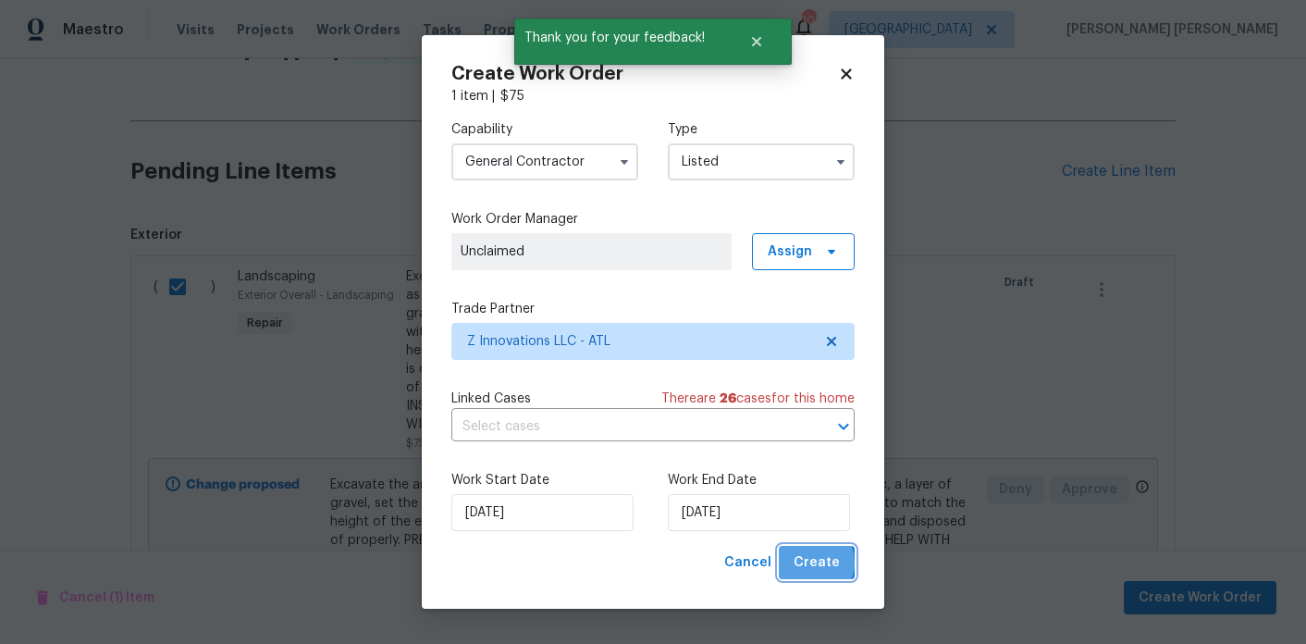
click at [815, 562] on span "Create" at bounding box center [816, 562] width 46 height 23
checkbox input "false"
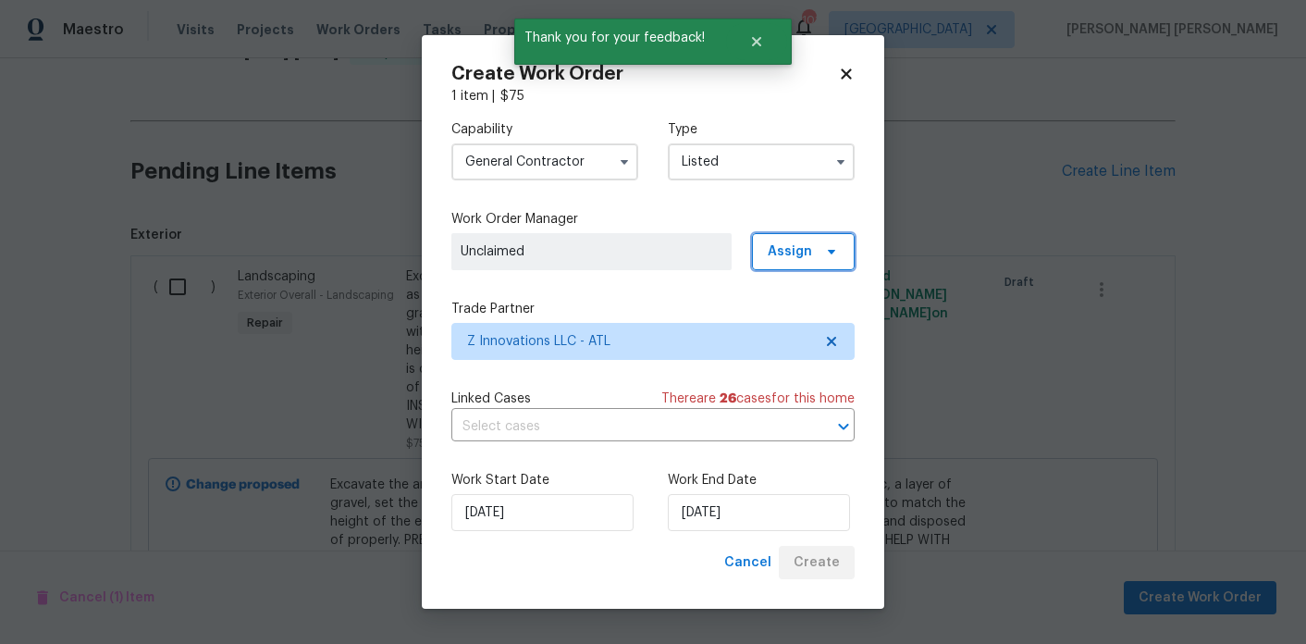
click at [794, 248] on span "Assign" at bounding box center [789, 251] width 44 height 18
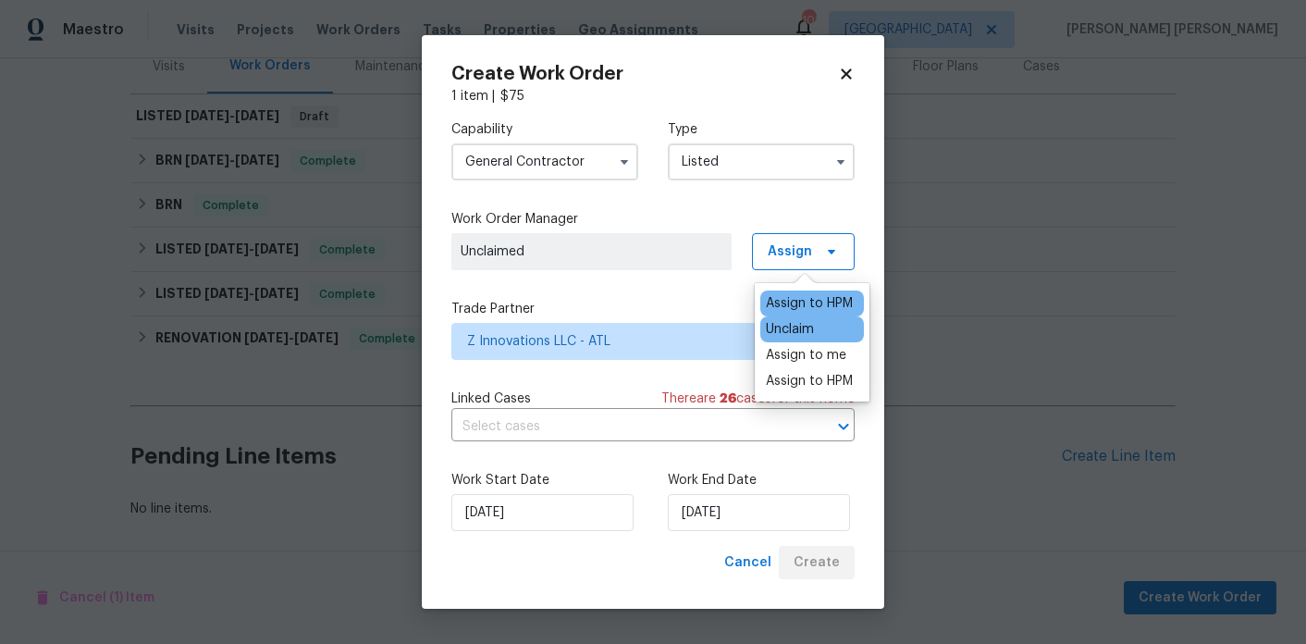
click at [799, 303] on div "Assign to HPM" at bounding box center [809, 303] width 87 height 18
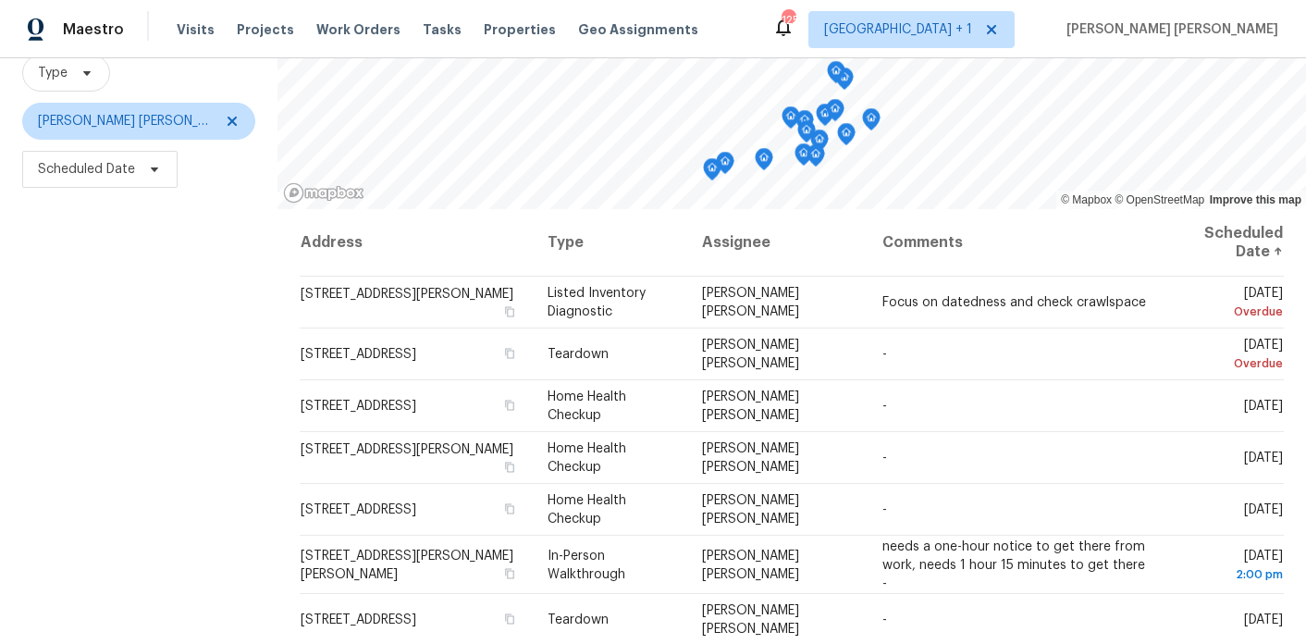
scroll to position [188, 0]
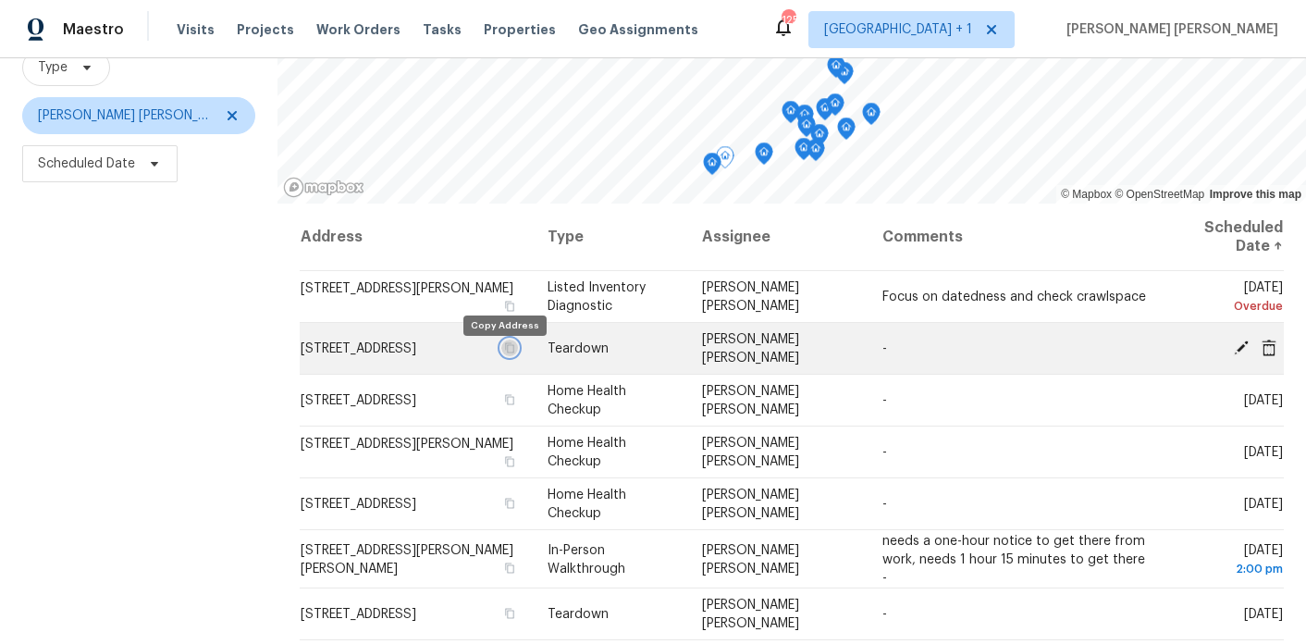
click at [505, 352] on icon "button" at bounding box center [509, 347] width 9 height 10
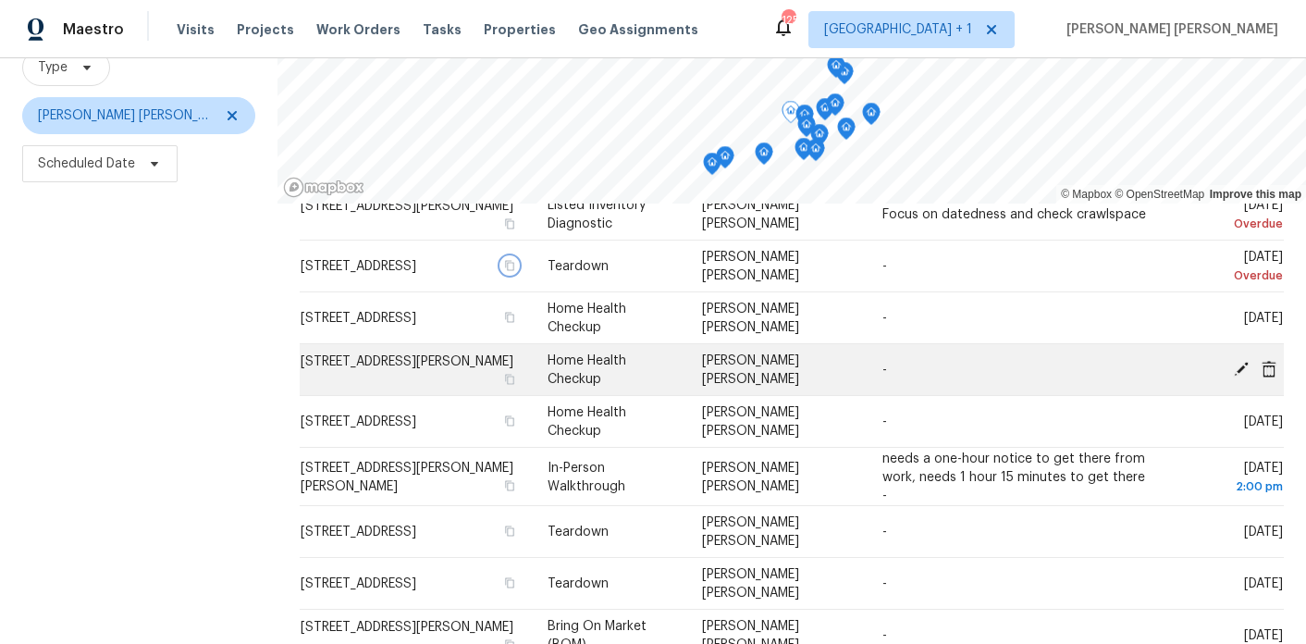
scroll to position [100, 0]
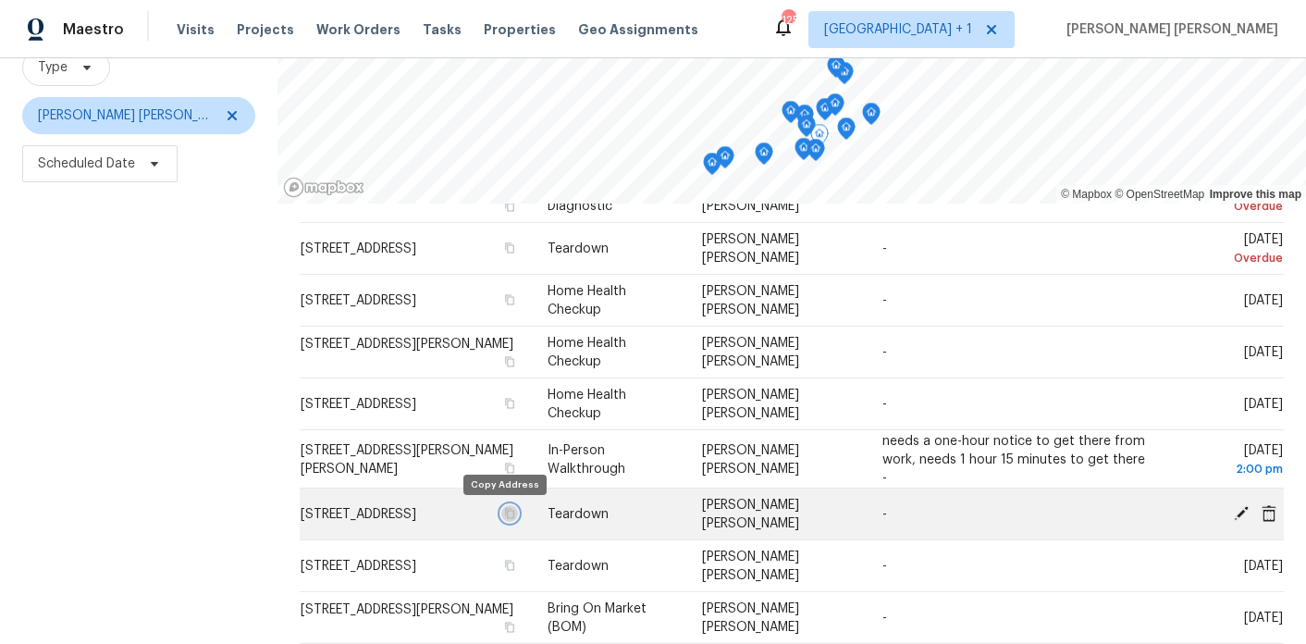
click at [505, 514] on icon "button" at bounding box center [509, 513] width 9 height 10
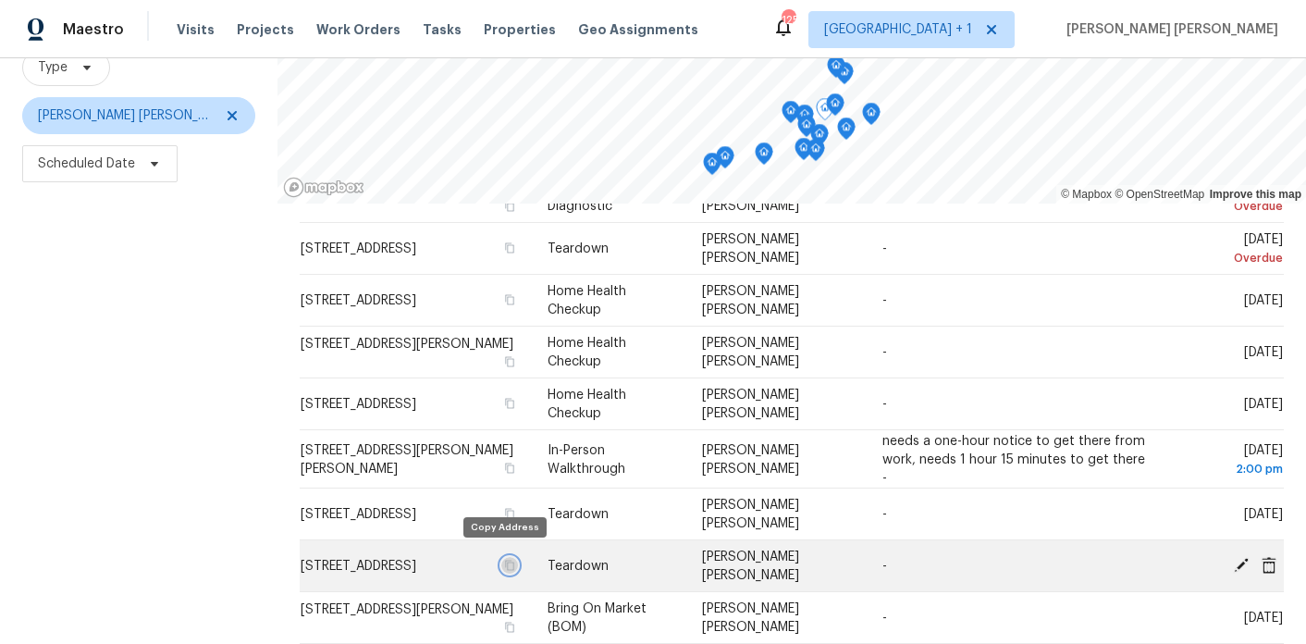
click at [504, 559] on icon "button" at bounding box center [509, 564] width 11 height 11
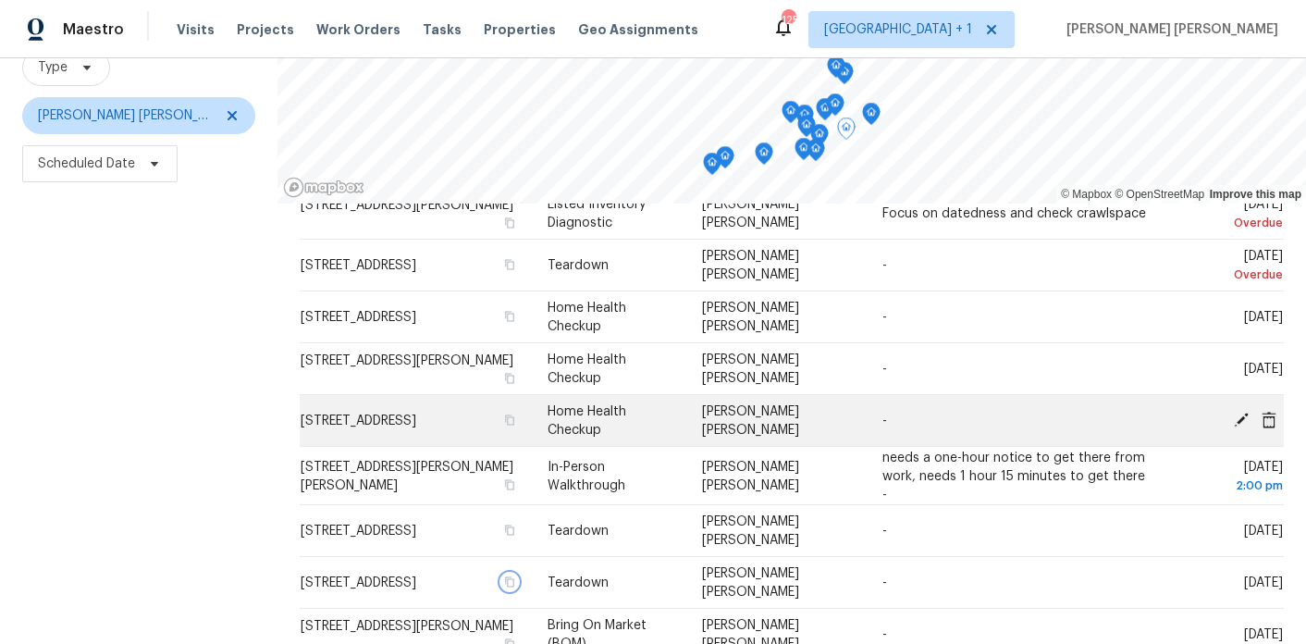
scroll to position [82, 0]
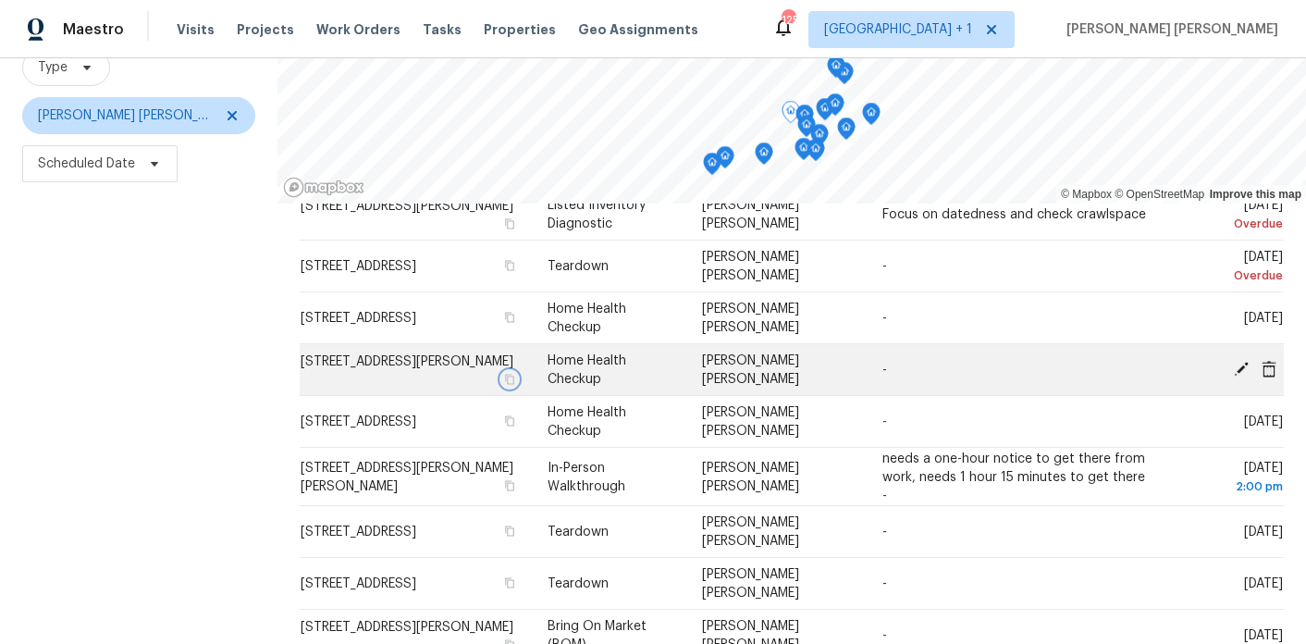
click at [504, 378] on icon "button" at bounding box center [509, 379] width 11 height 11
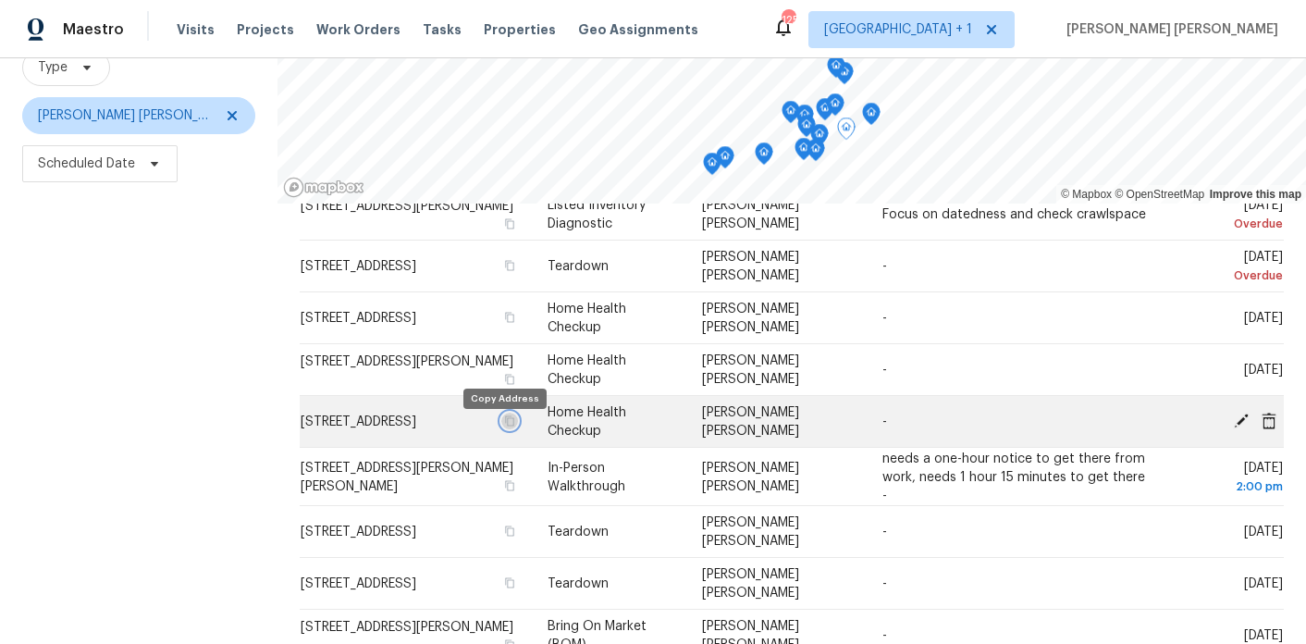
click at [504, 426] on icon "button" at bounding box center [509, 420] width 11 height 11
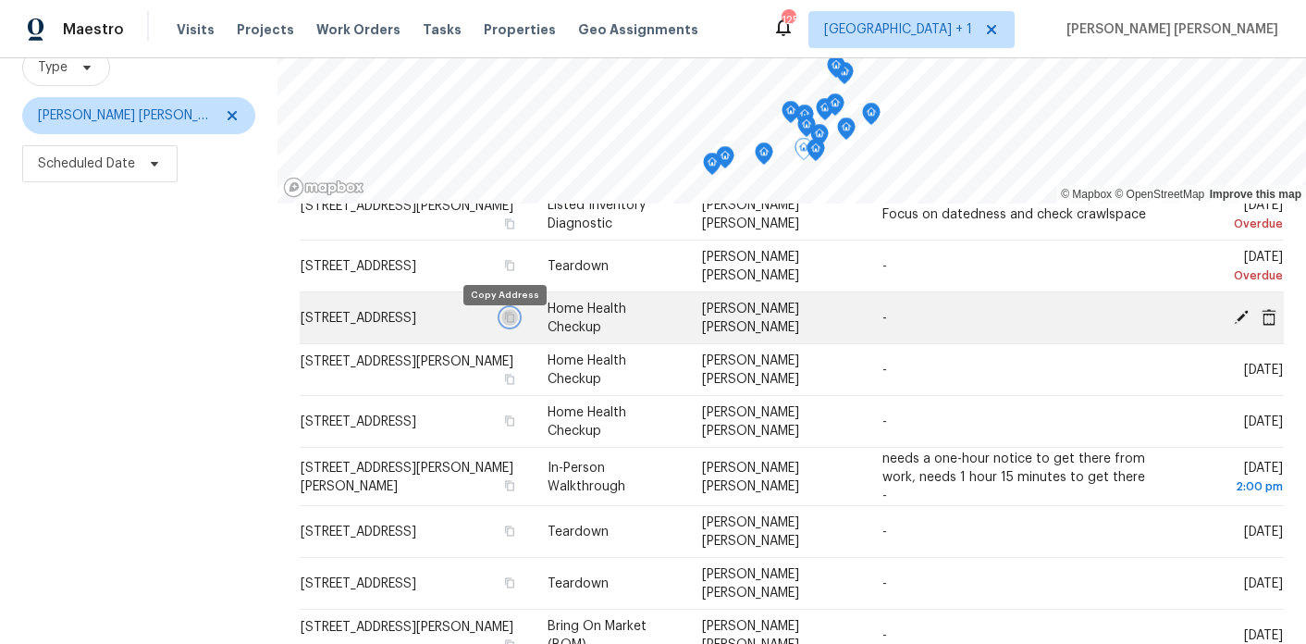
click at [504, 323] on icon "button" at bounding box center [509, 317] width 11 height 11
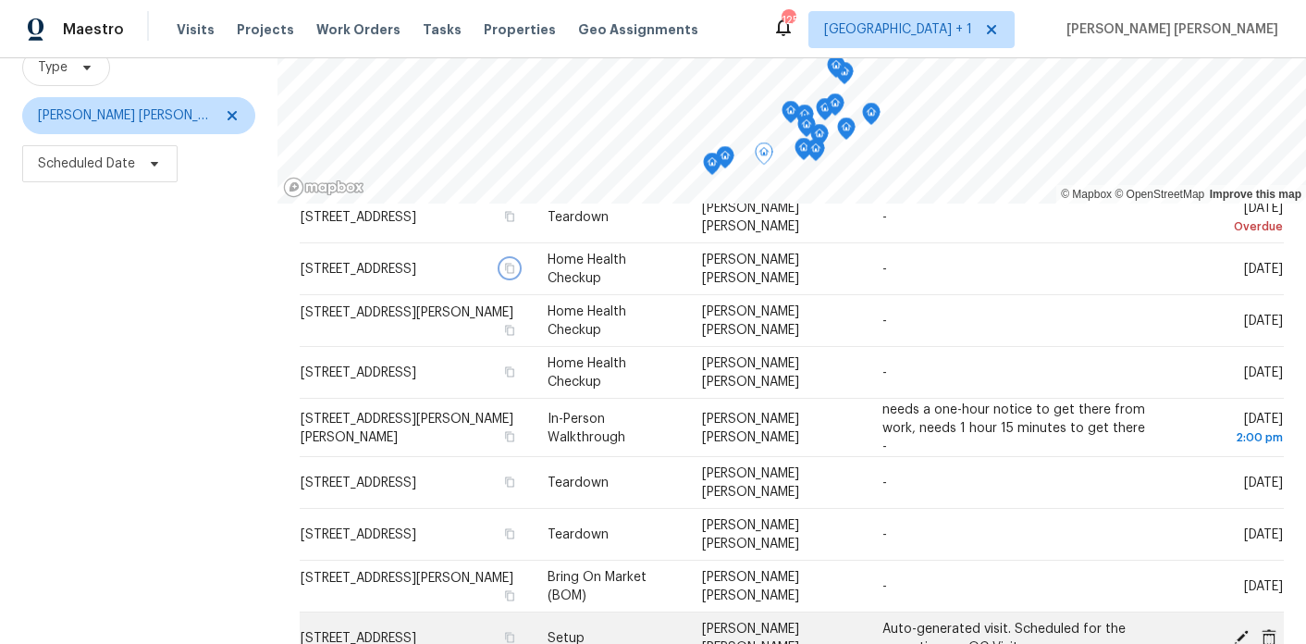
scroll to position [60, 0]
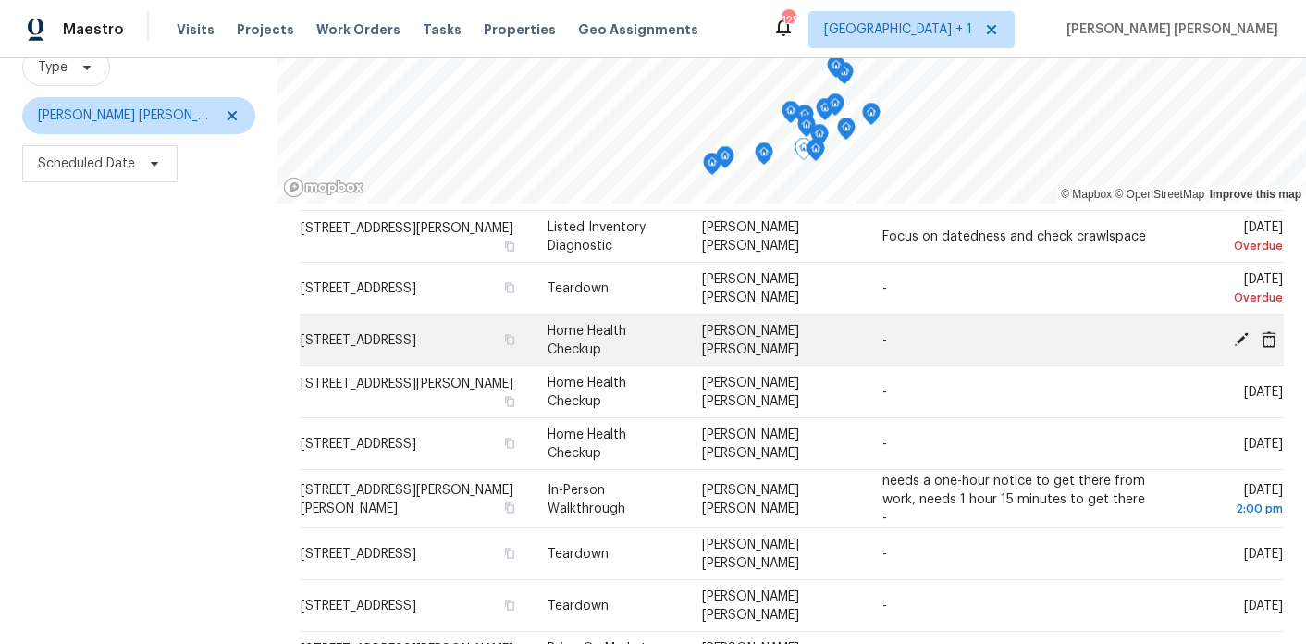
click at [1243, 330] on icon at bounding box center [1241, 338] width 17 height 17
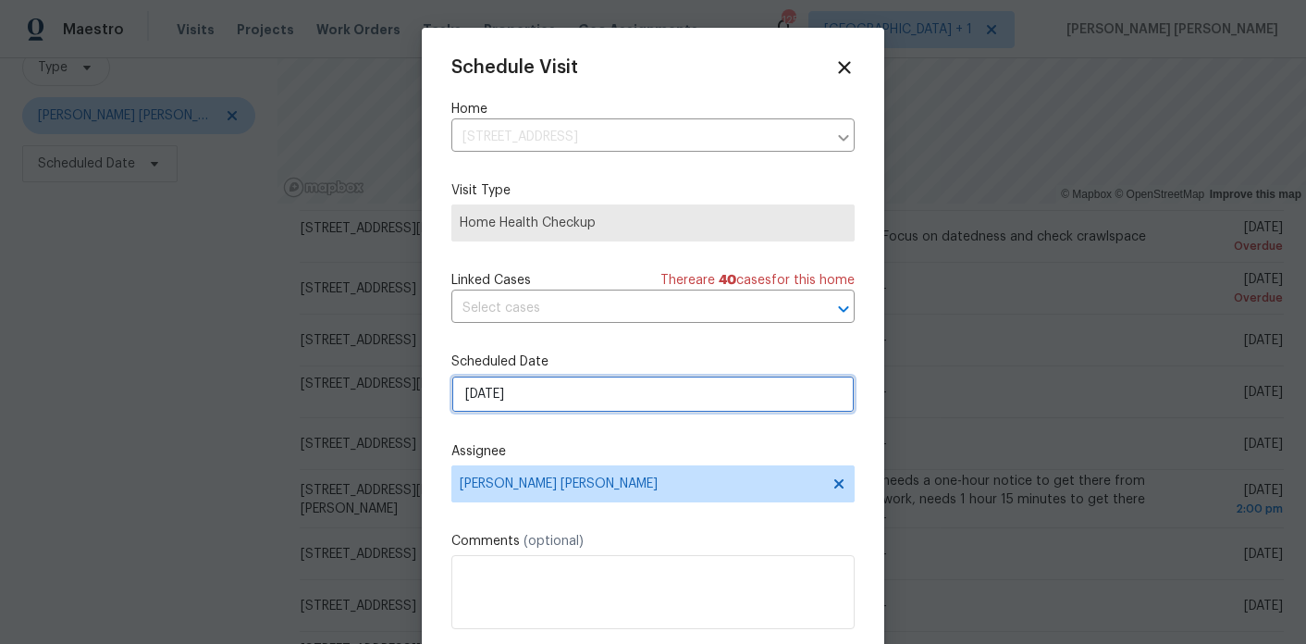
click at [587, 386] on input "[DATE]" at bounding box center [652, 393] width 403 height 37
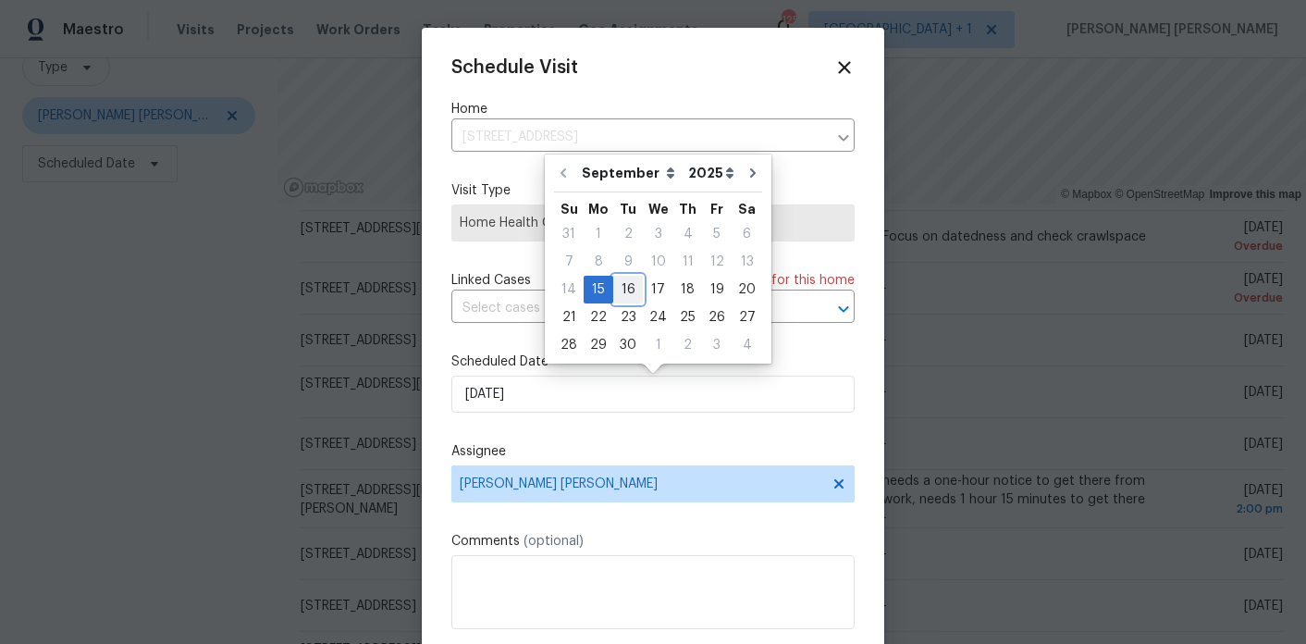
click at [631, 289] on div "16" at bounding box center [628, 289] width 30 height 26
type input "[DATE]"
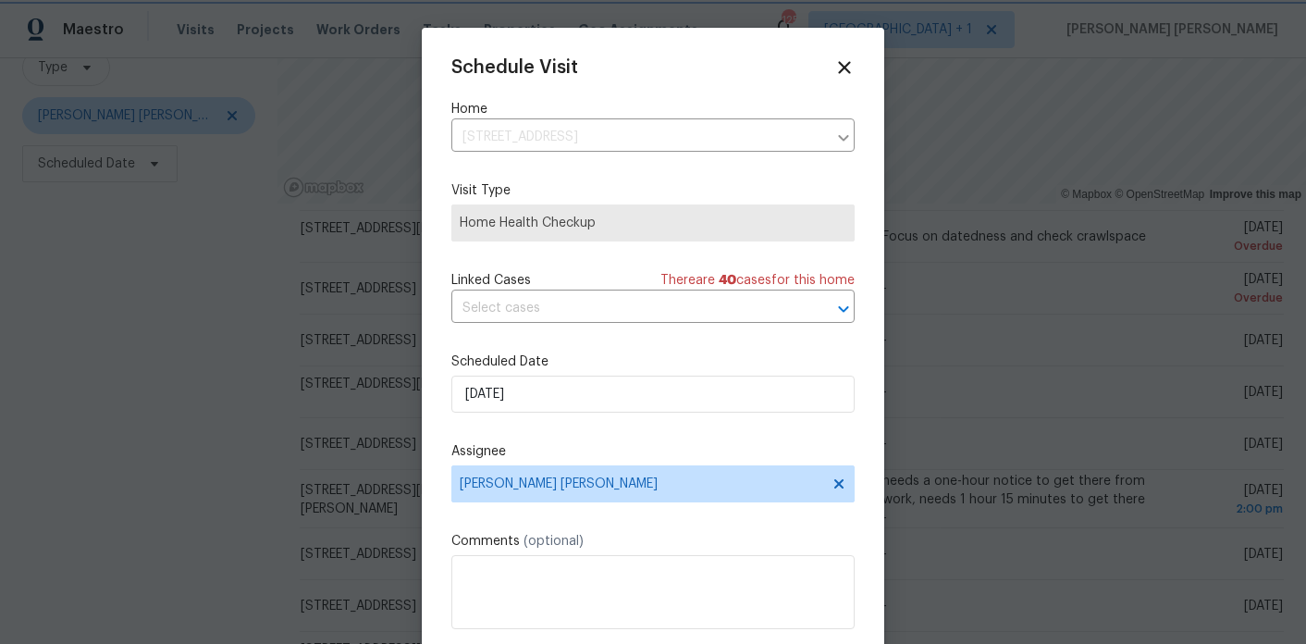
scroll to position [33, 0]
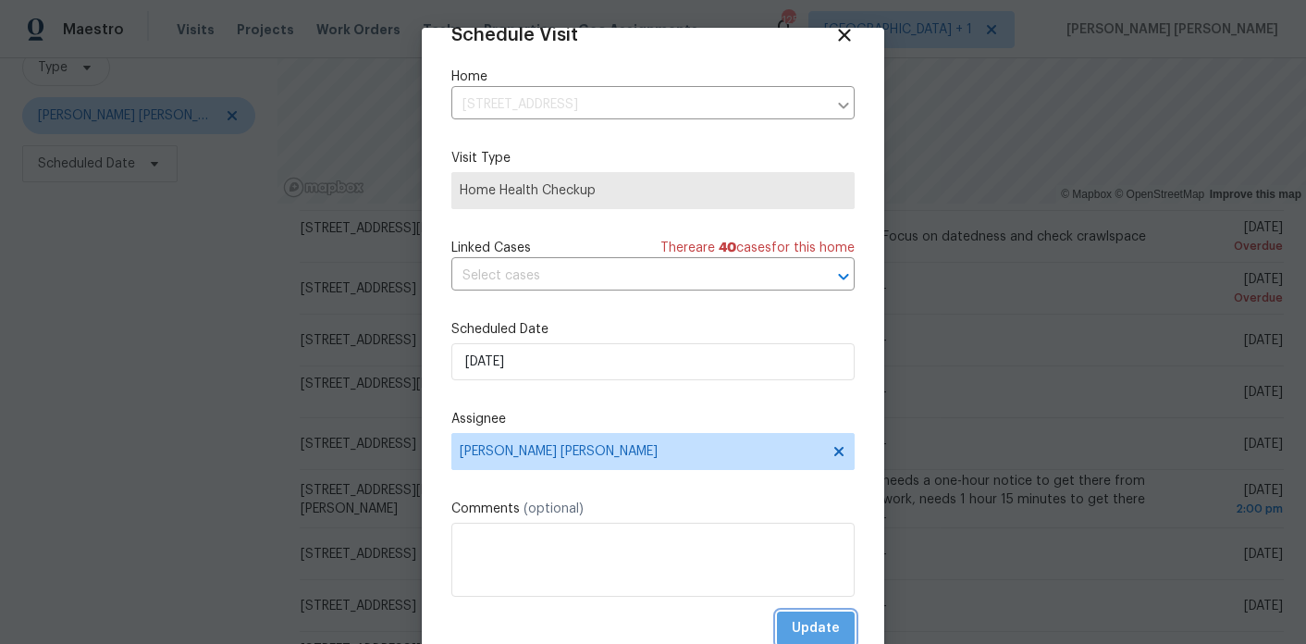
click at [825, 625] on span "Update" at bounding box center [816, 628] width 48 height 23
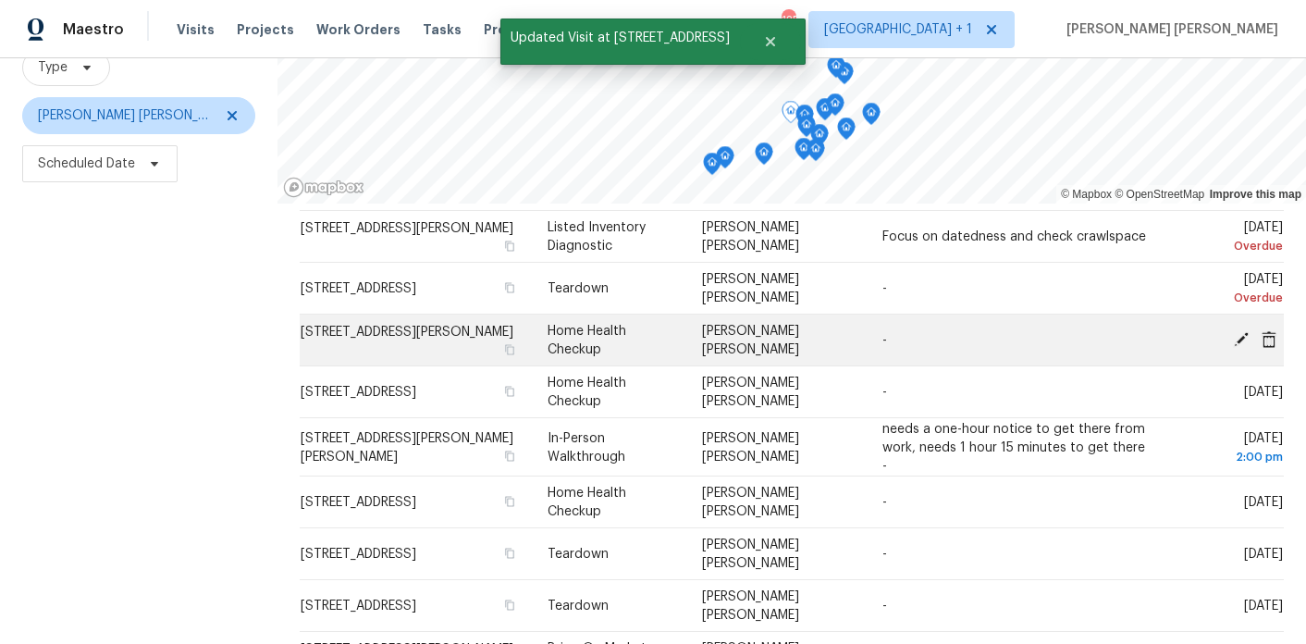
click at [1239, 340] on icon at bounding box center [1241, 338] width 15 height 15
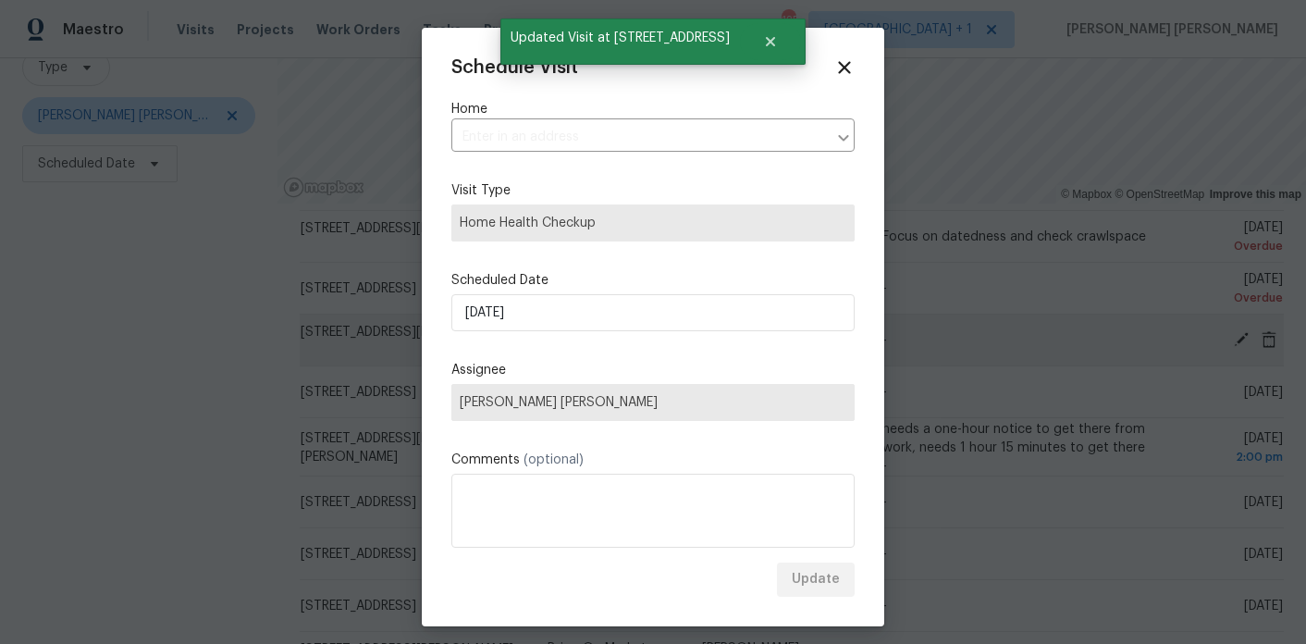
type input "[STREET_ADDRESS][PERSON_NAME]"
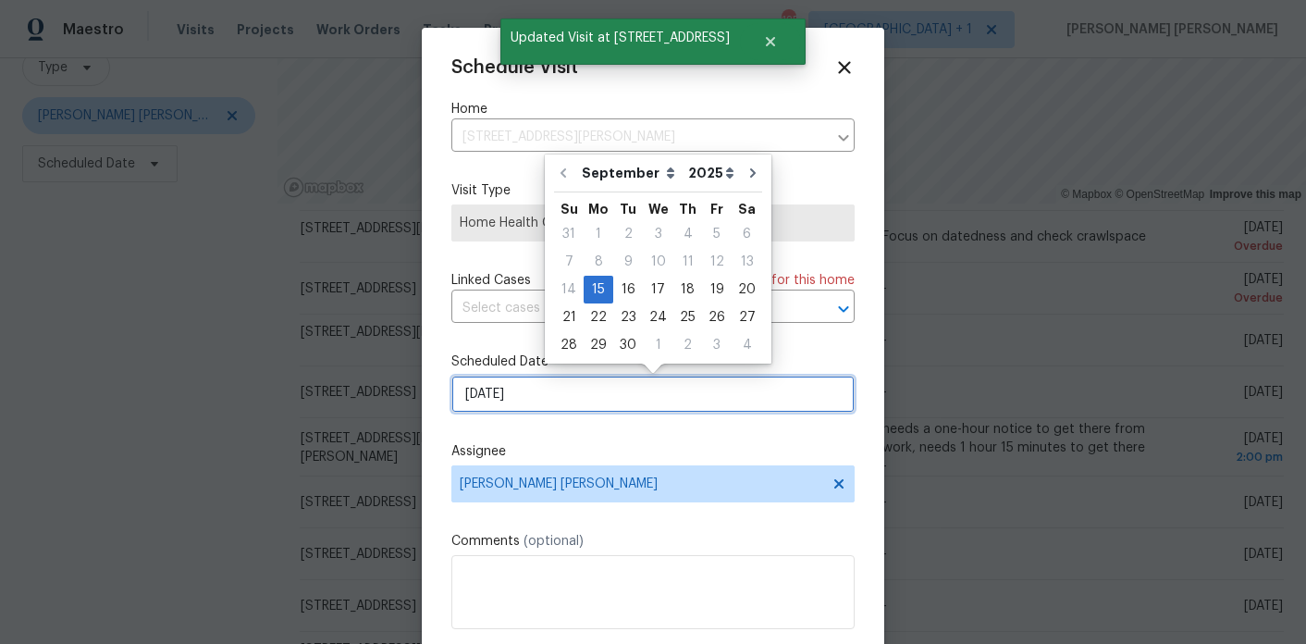
click at [555, 388] on input "[DATE]" at bounding box center [652, 393] width 403 height 37
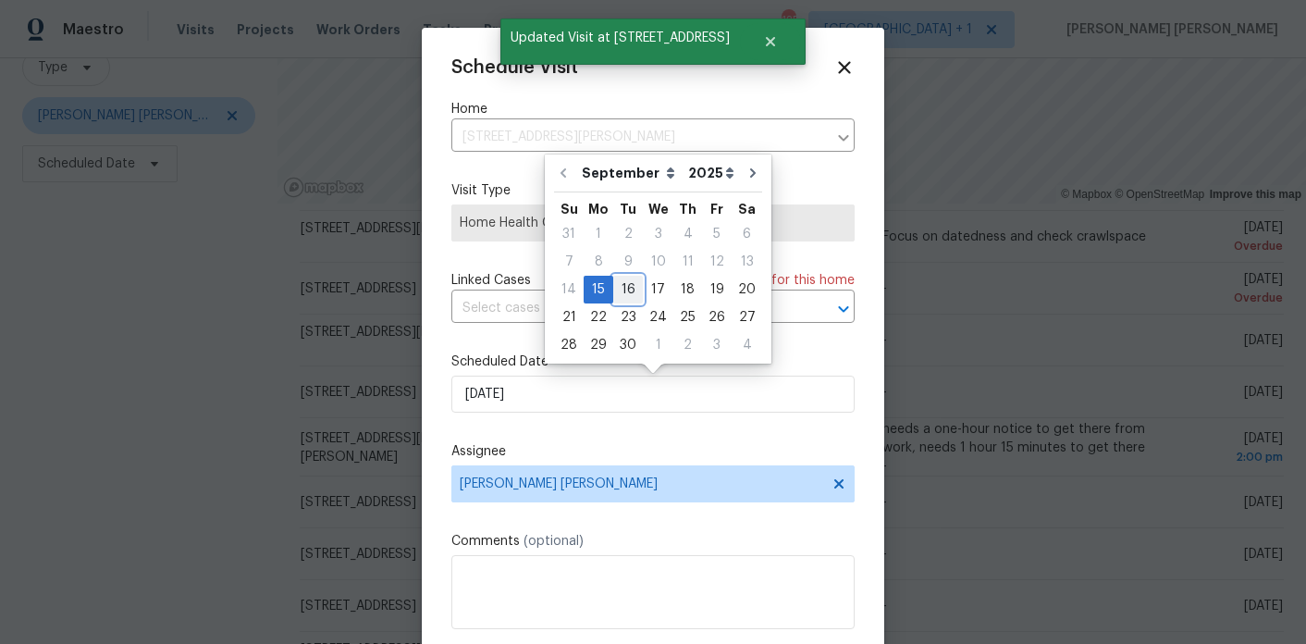
click at [638, 298] on div "16" at bounding box center [628, 289] width 30 height 26
type input "[DATE]"
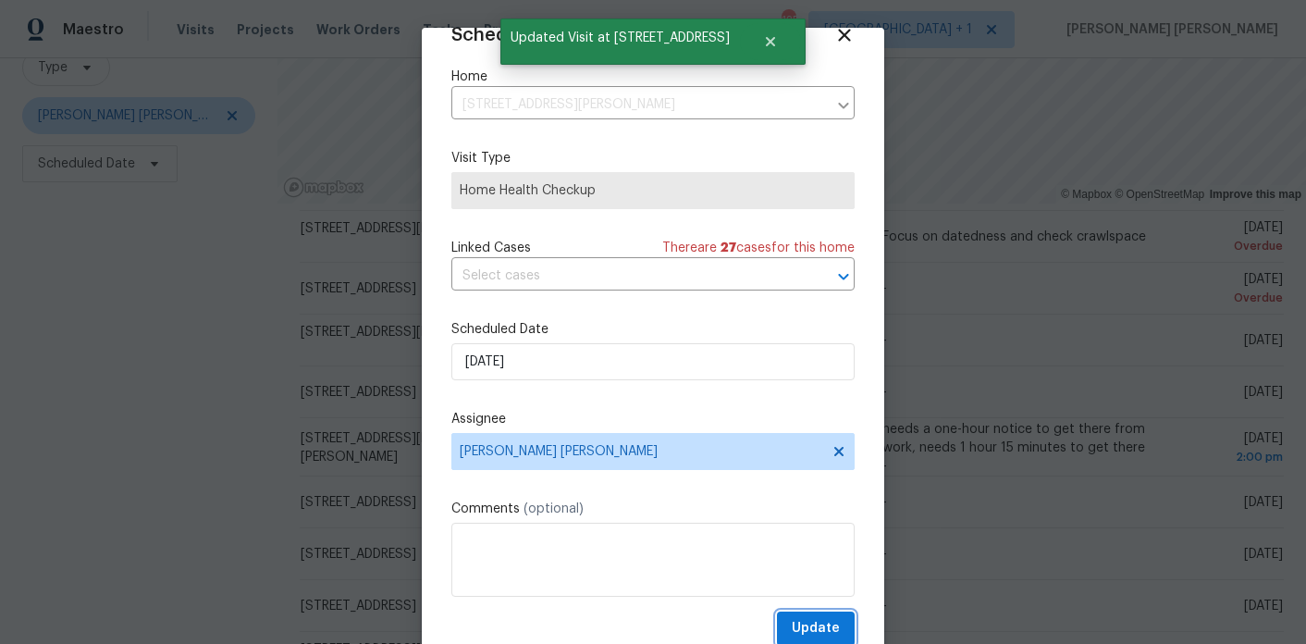
click at [811, 623] on span "Update" at bounding box center [816, 628] width 48 height 23
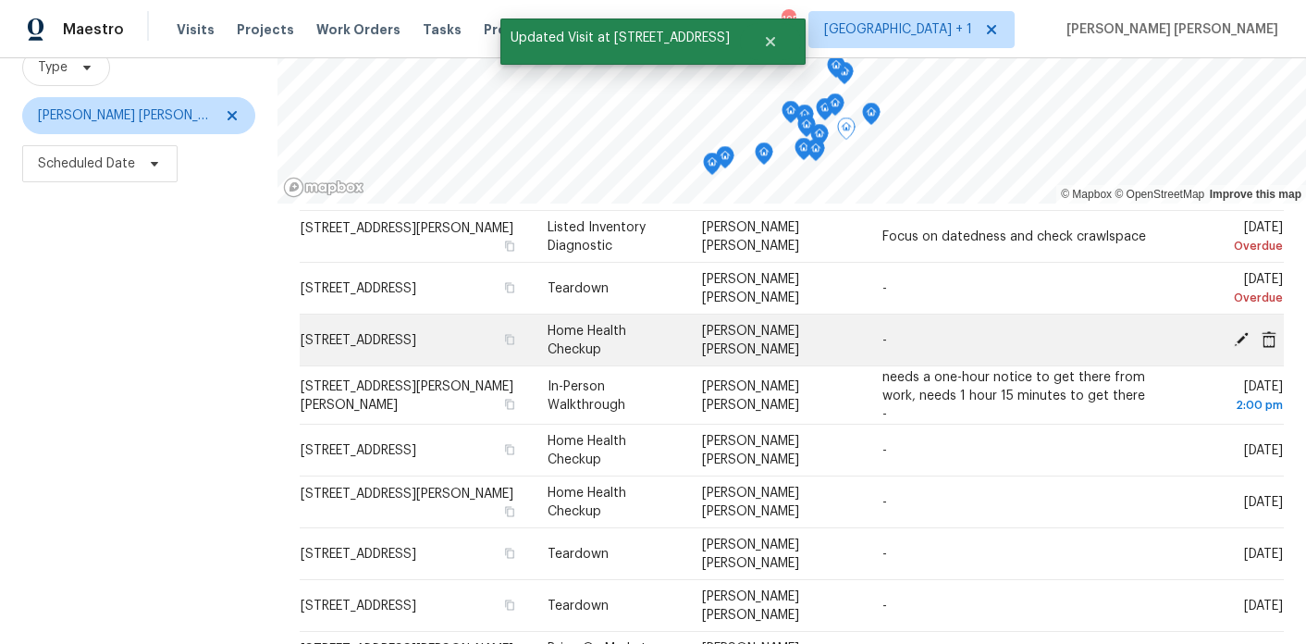
click at [1234, 338] on icon at bounding box center [1241, 338] width 17 height 17
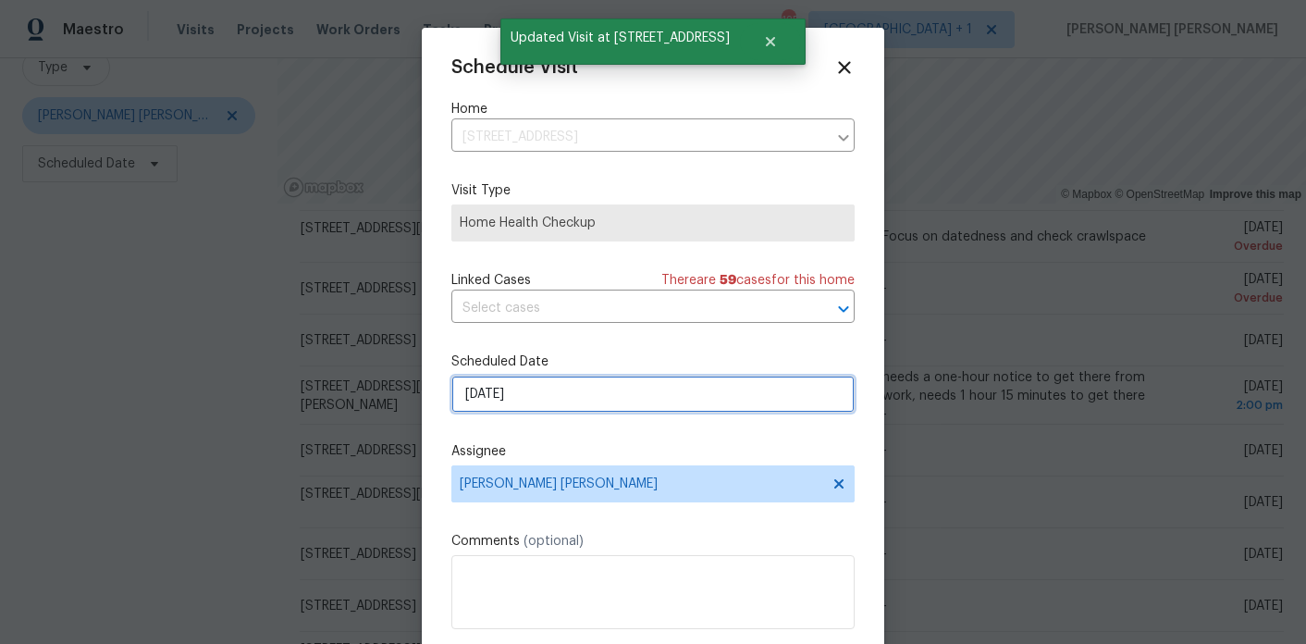
click at [589, 393] on input "[DATE]" at bounding box center [652, 393] width 403 height 37
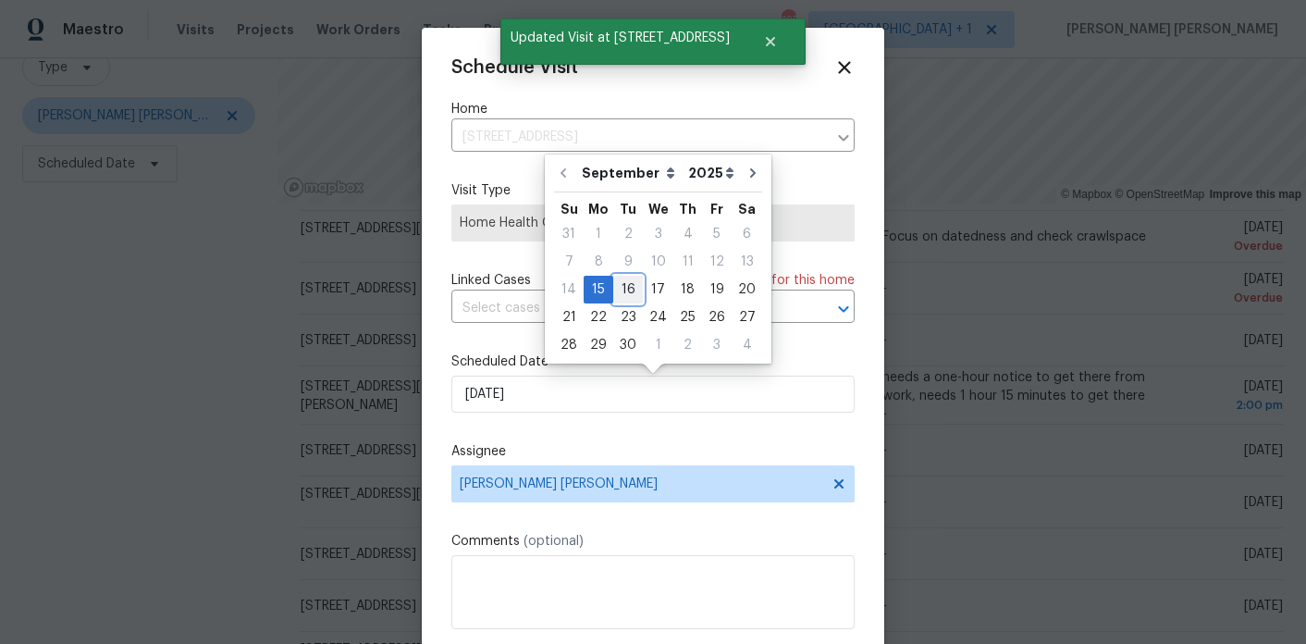
click at [618, 280] on div "16" at bounding box center [628, 289] width 30 height 26
type input "[DATE]"
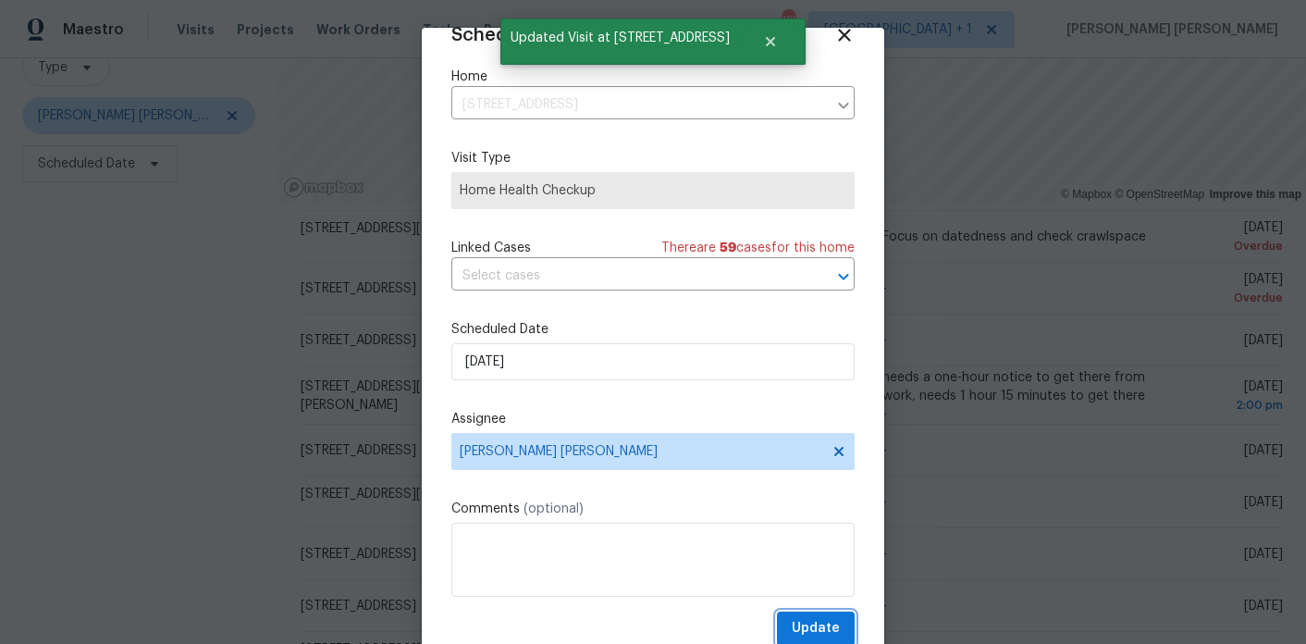
click at [820, 627] on span "Update" at bounding box center [816, 628] width 48 height 23
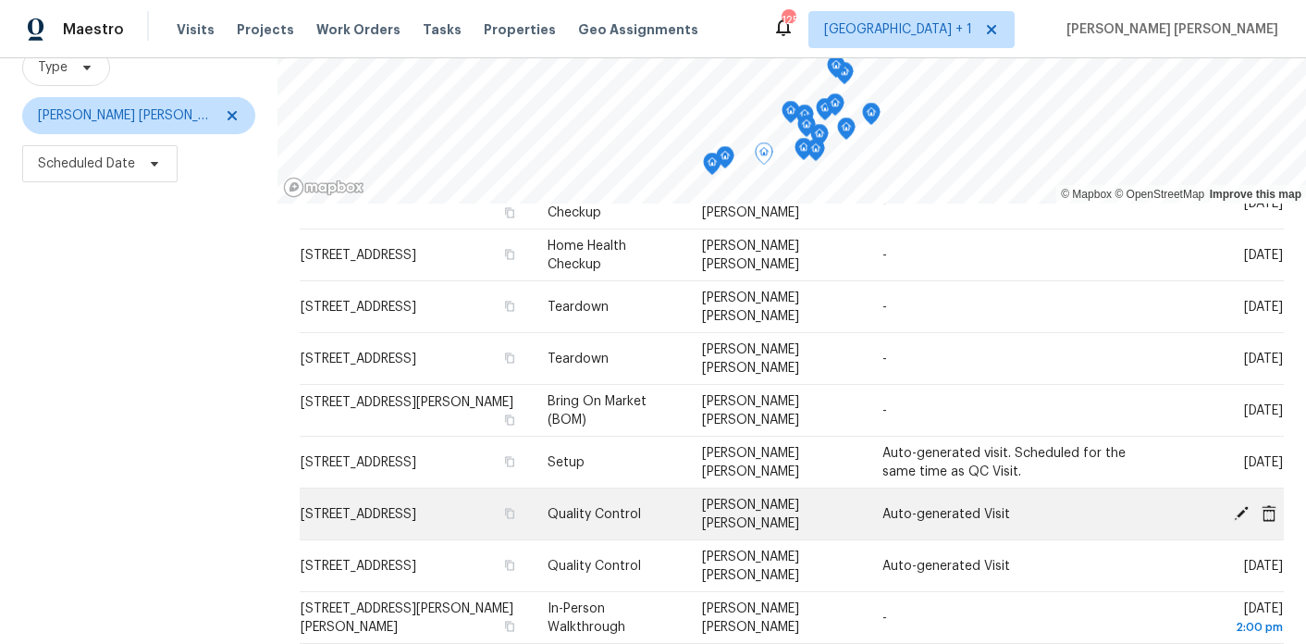
scroll to position [308, 0]
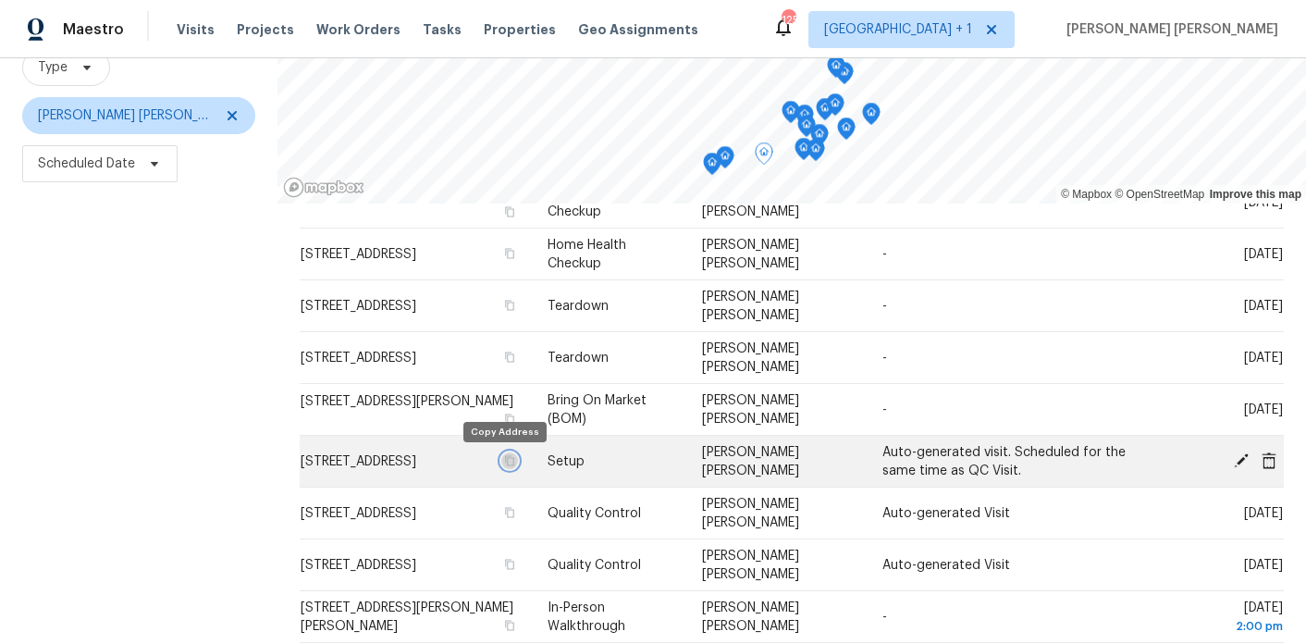
click at [505, 457] on icon "button" at bounding box center [509, 460] width 9 height 10
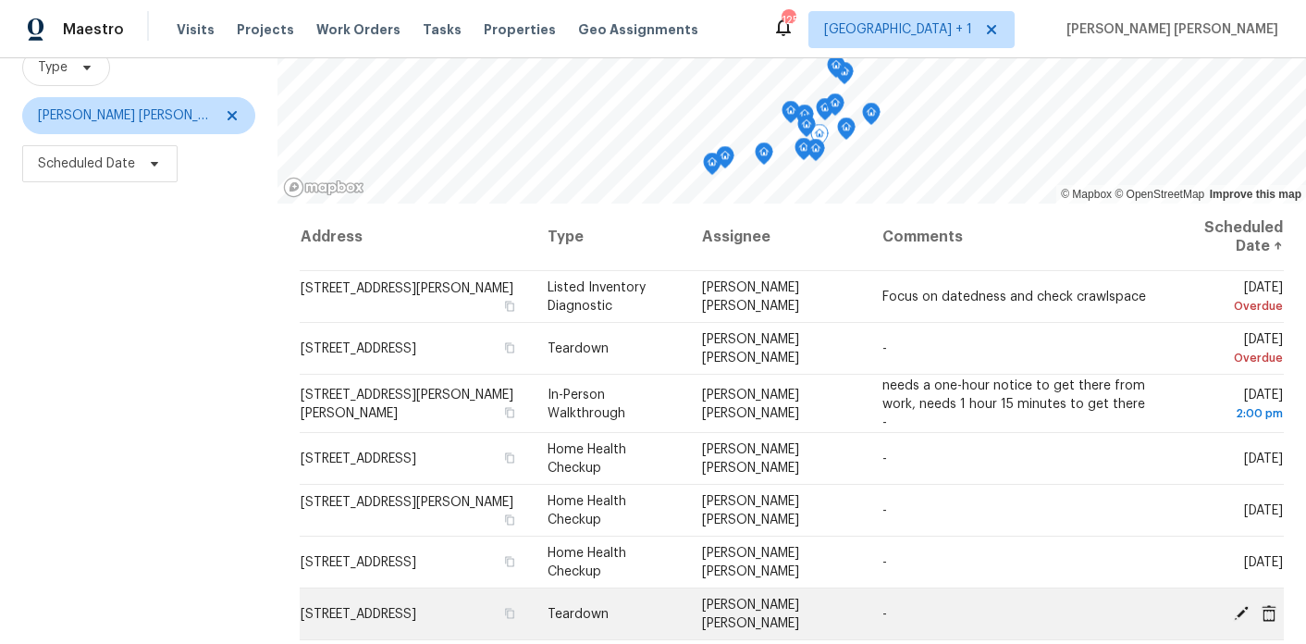
scroll to position [0, 0]
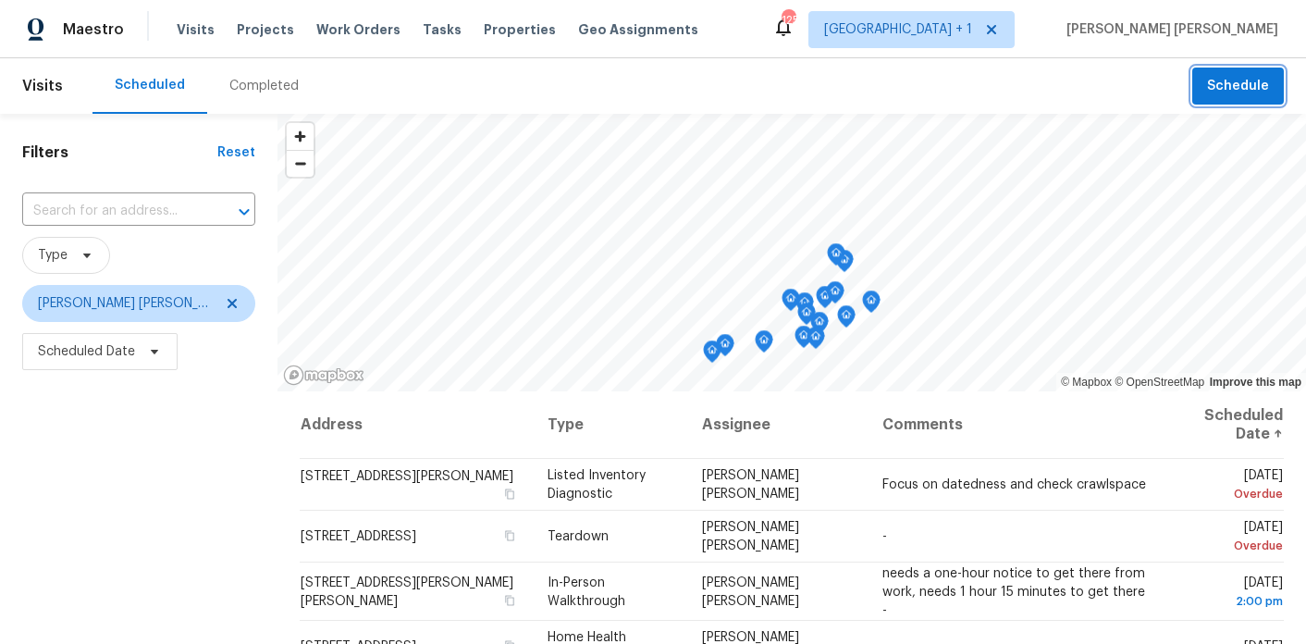
click at [1241, 96] on span "Schedule" at bounding box center [1238, 86] width 62 height 23
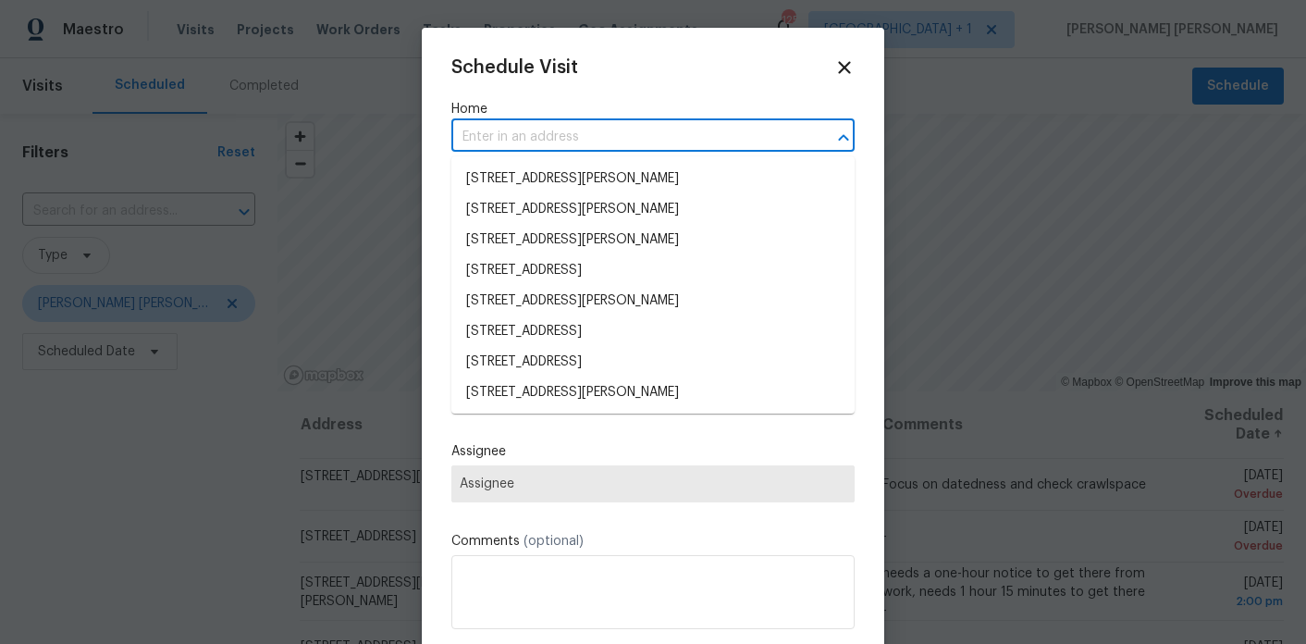
click at [591, 124] on input "text" at bounding box center [626, 137] width 351 height 29
paste input "[STREET_ADDRESS]"
type input "[STREET_ADDRESS]"
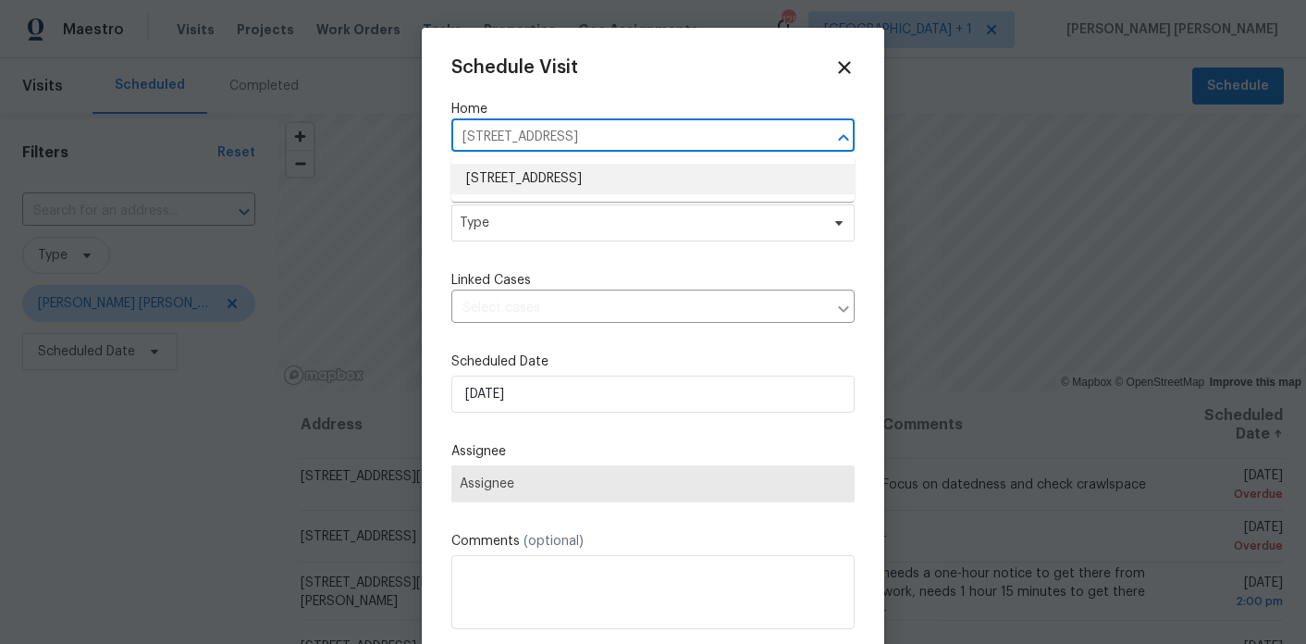
click at [540, 186] on li "[STREET_ADDRESS]" at bounding box center [652, 179] width 403 height 31
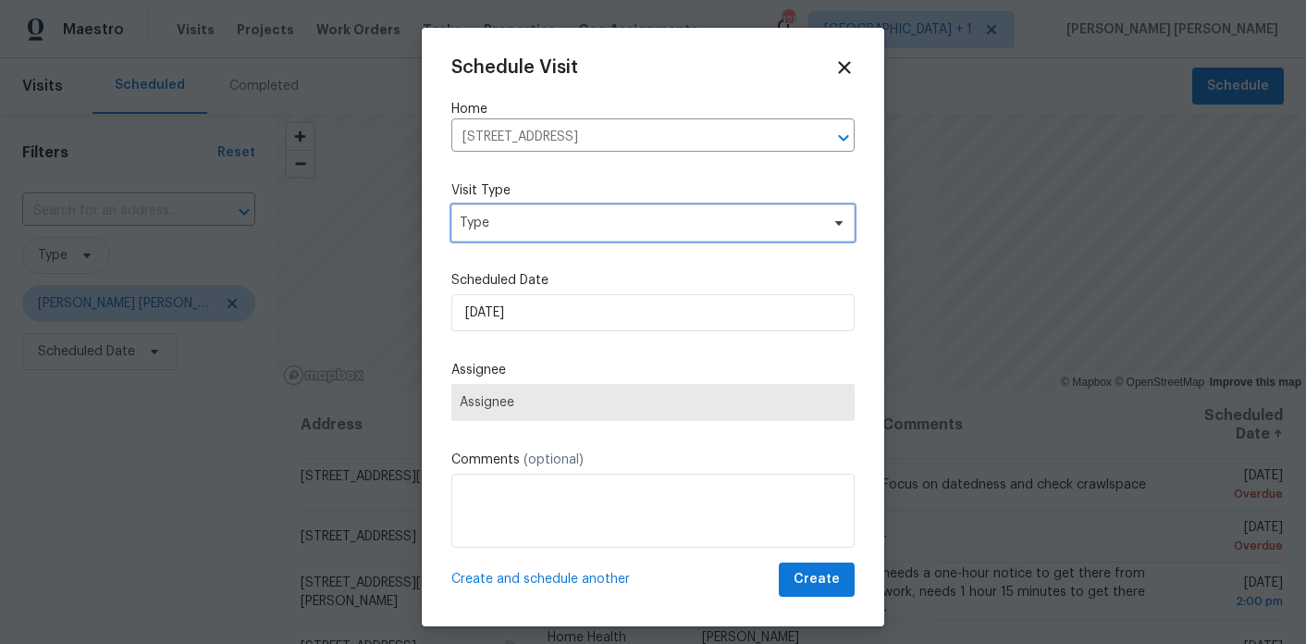
click at [527, 215] on span "Type" at bounding box center [640, 223] width 360 height 18
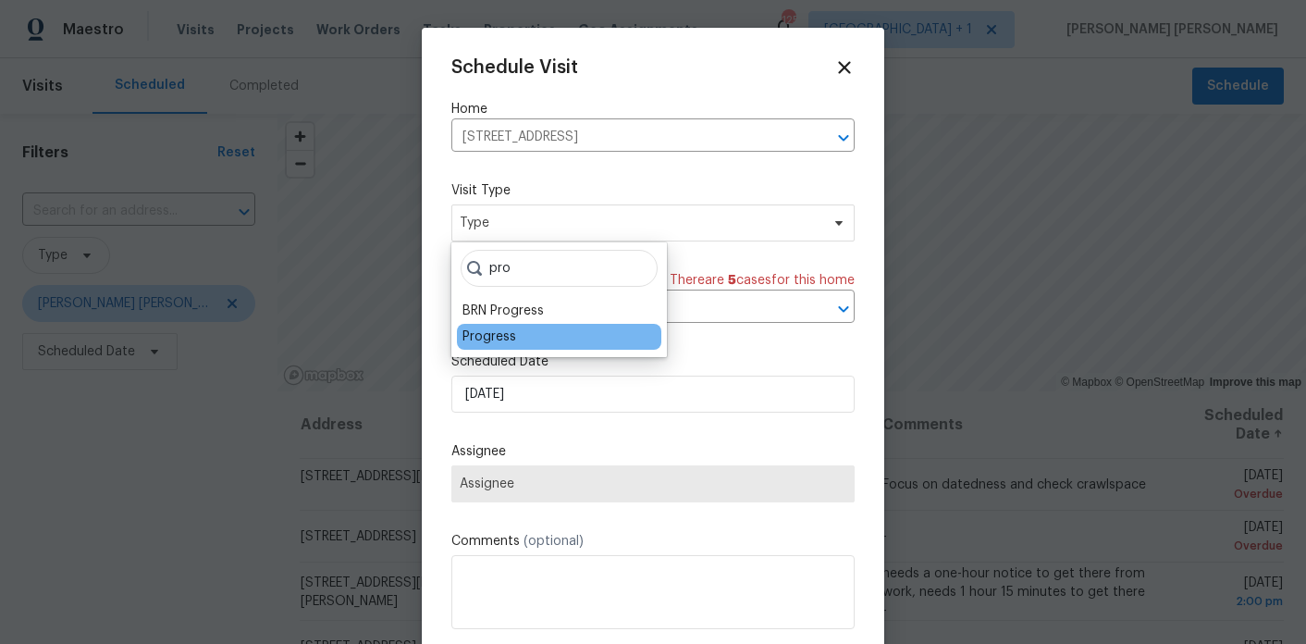
type input "pro"
click at [491, 329] on div "Progress" at bounding box center [489, 336] width 54 height 18
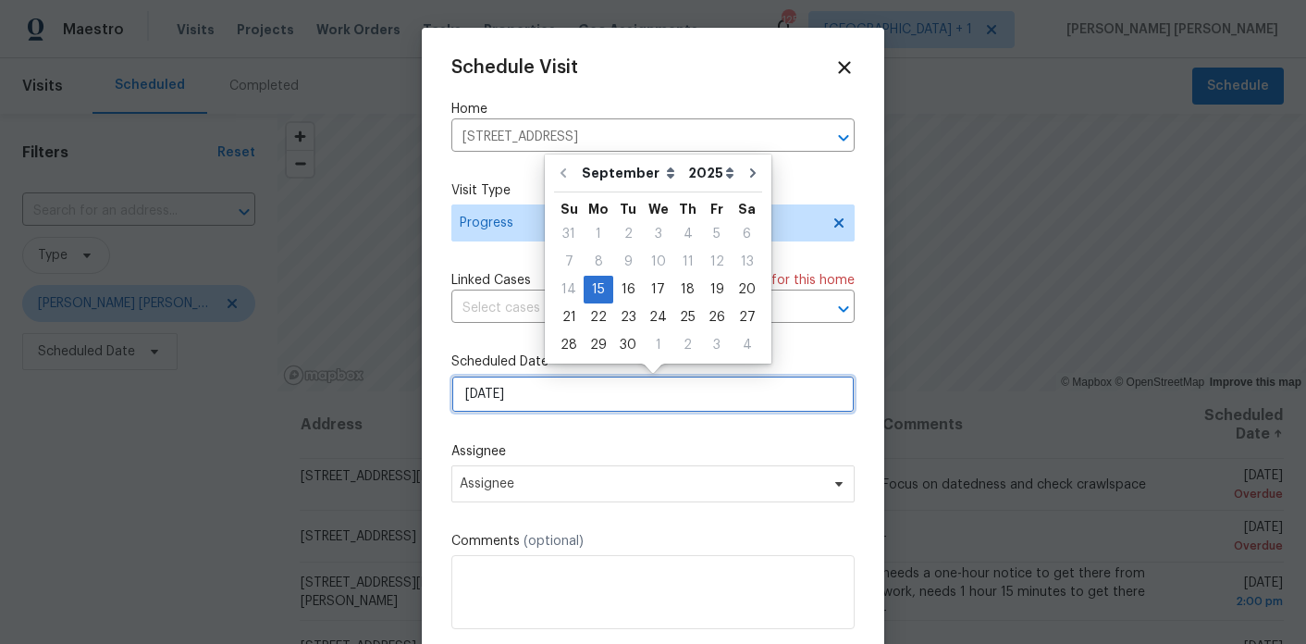
click at [503, 387] on input "[DATE]" at bounding box center [652, 393] width 403 height 37
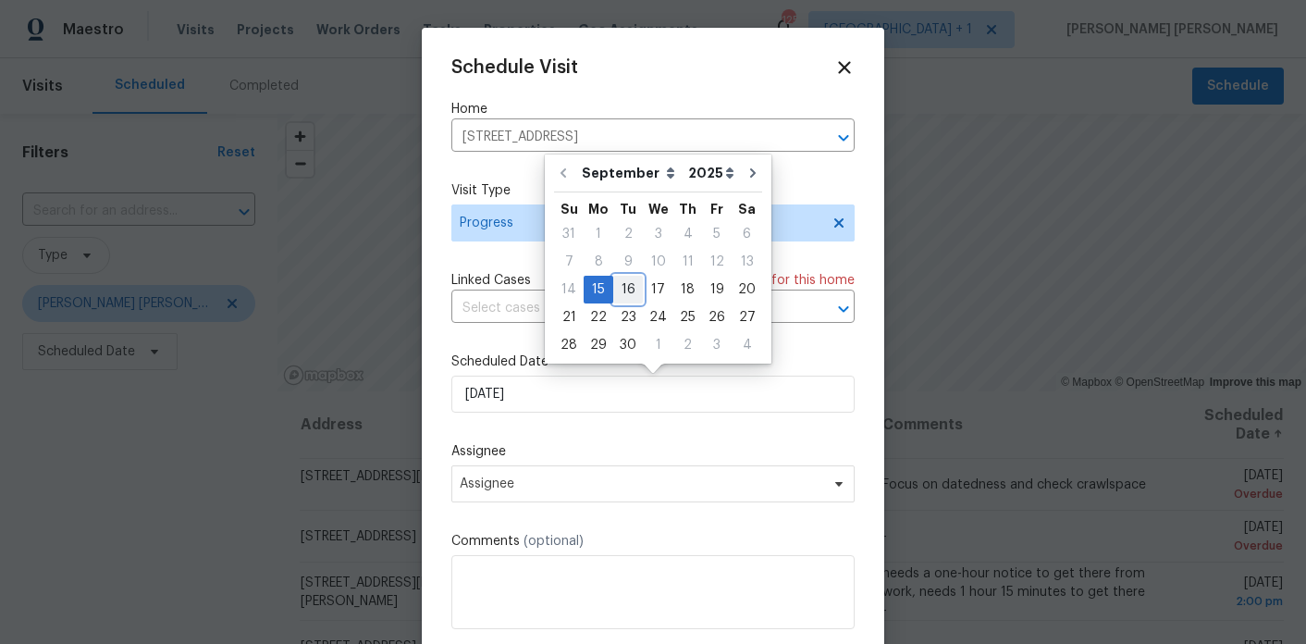
click at [630, 288] on div "16" at bounding box center [628, 289] width 30 height 26
type input "[DATE]"
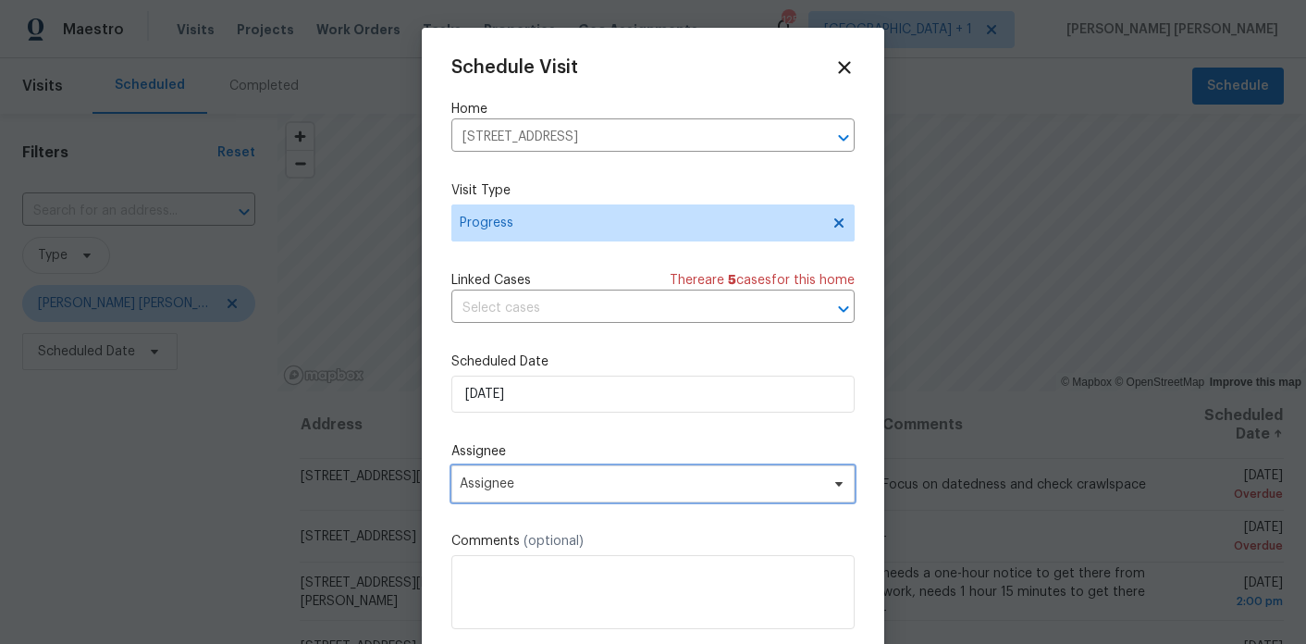
click at [512, 487] on span "Assignee" at bounding box center [641, 483] width 362 height 15
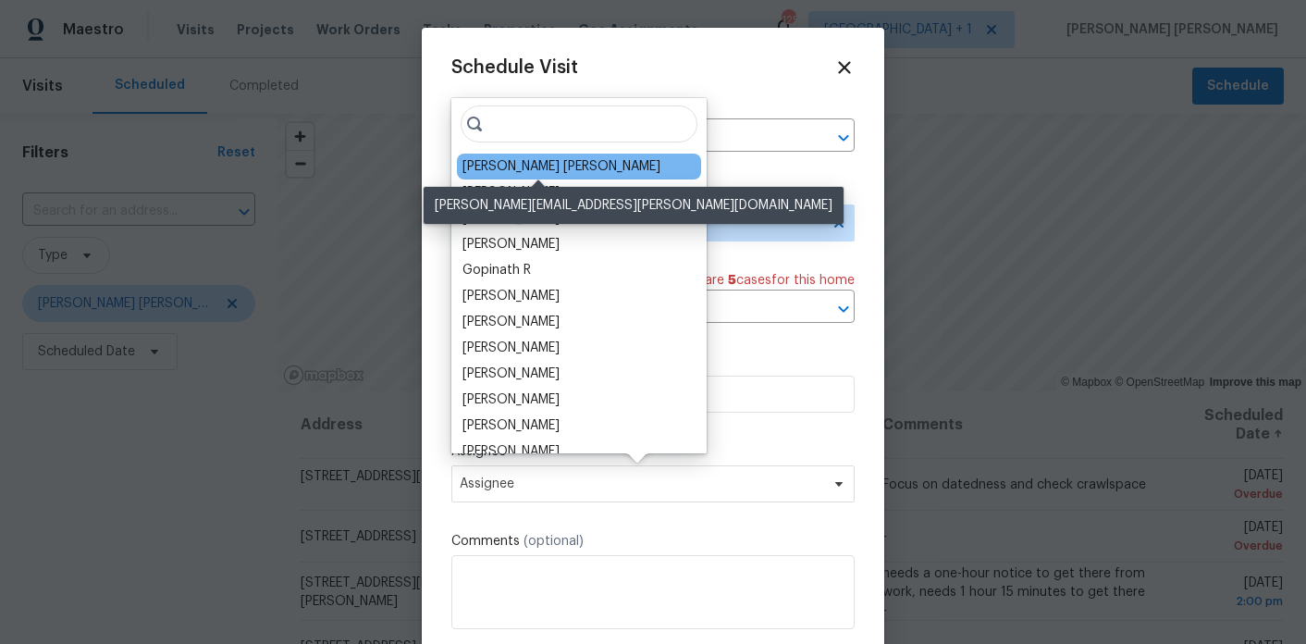
click at [532, 165] on div "[PERSON_NAME] [PERSON_NAME]" at bounding box center [561, 166] width 198 height 18
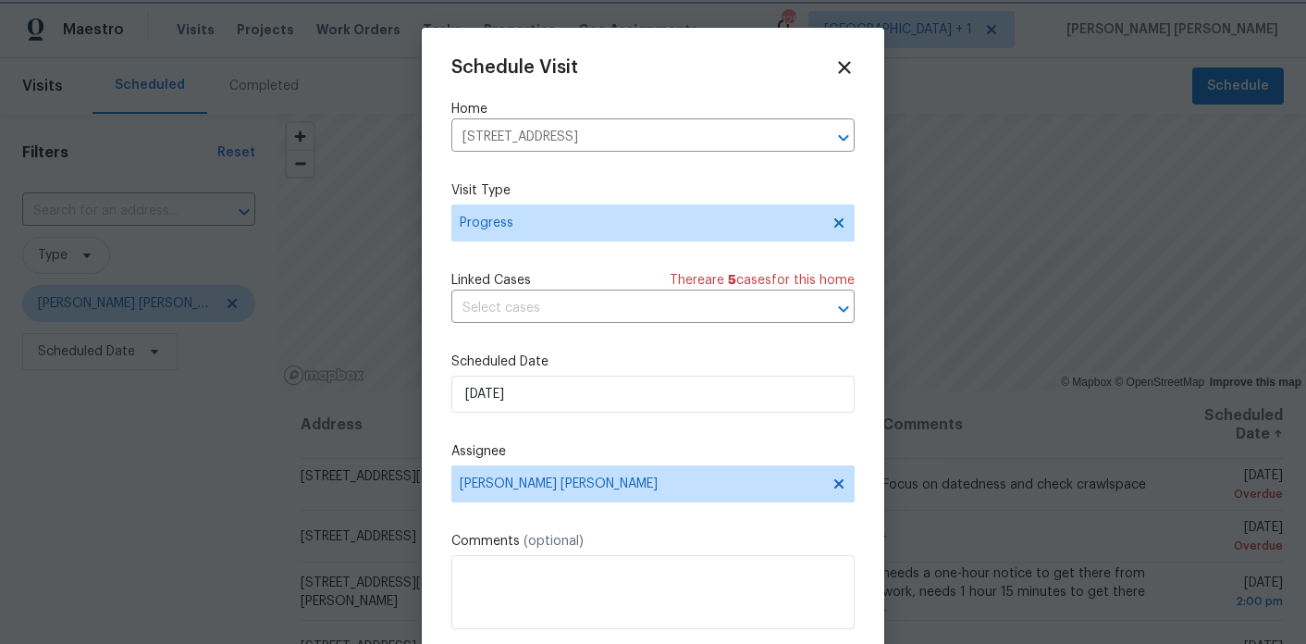
scroll to position [33, 0]
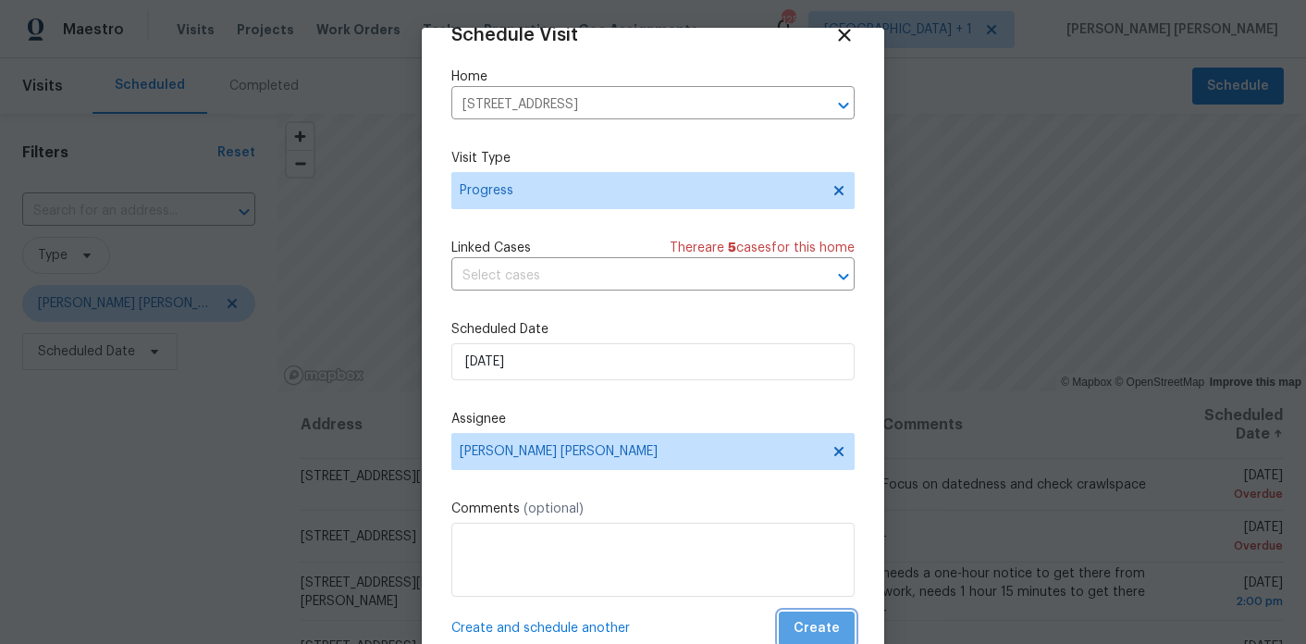
click at [841, 620] on button "Create" at bounding box center [817, 628] width 76 height 34
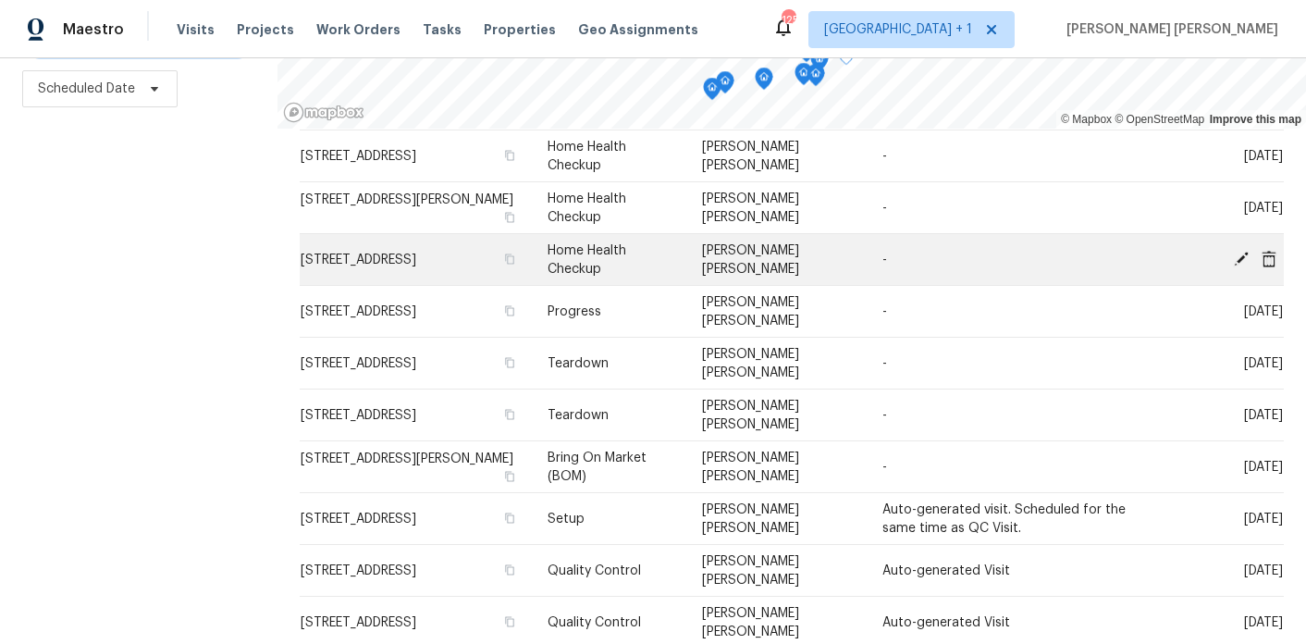
scroll to position [228, 0]
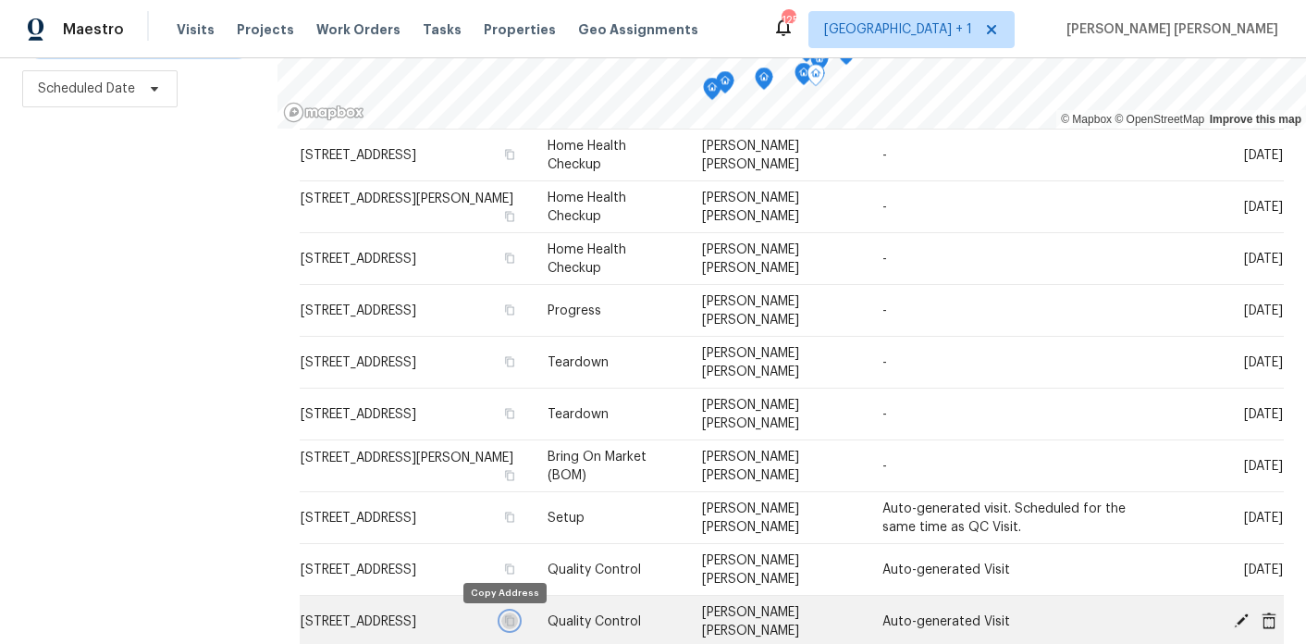
click at [504, 622] on icon "button" at bounding box center [509, 620] width 11 height 11
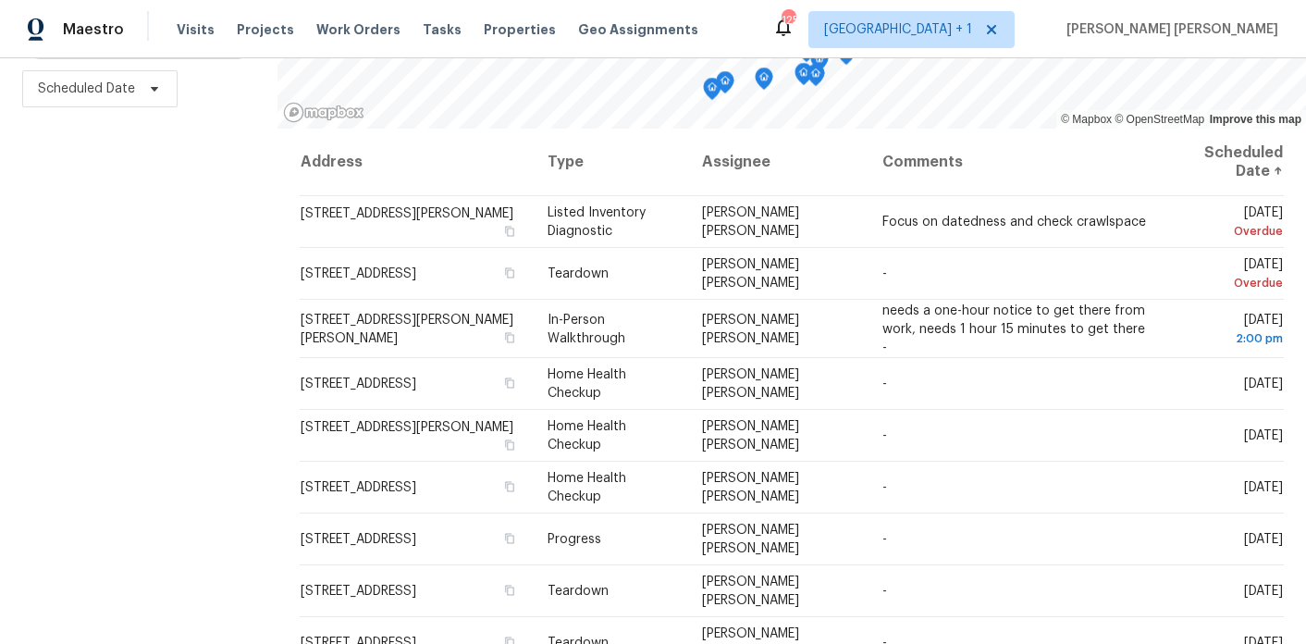
scroll to position [0, 0]
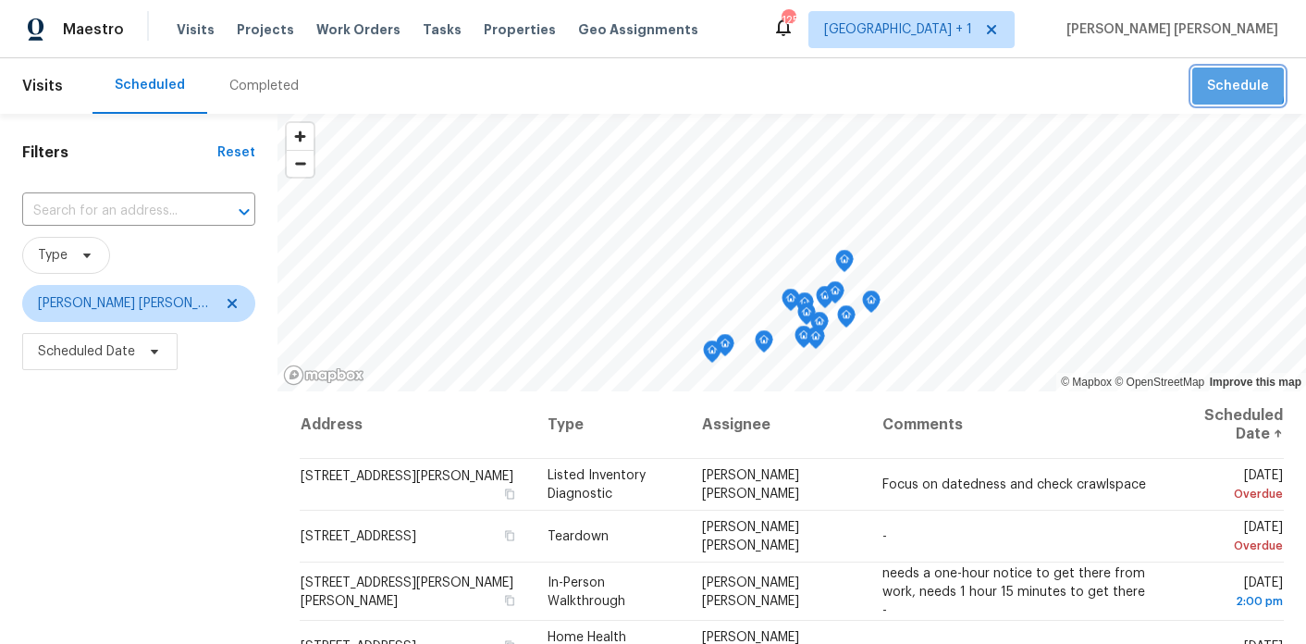
click at [1209, 83] on button "Schedule" at bounding box center [1238, 87] width 92 height 38
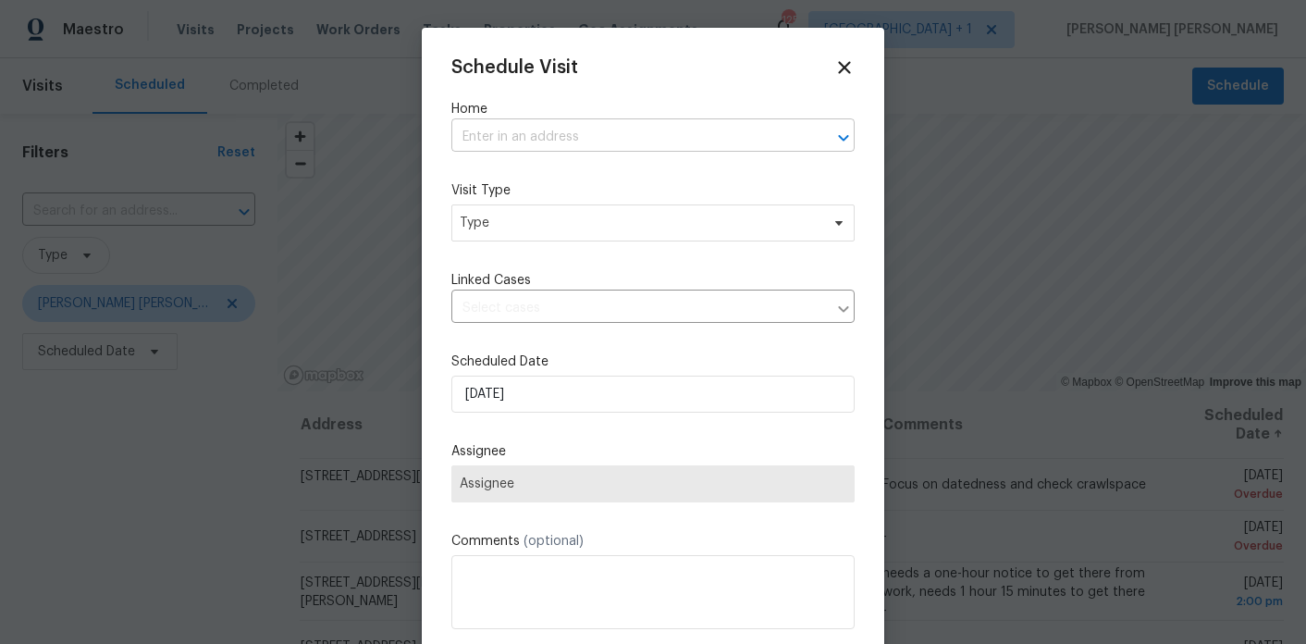
click at [504, 131] on input "text" at bounding box center [626, 137] width 351 height 29
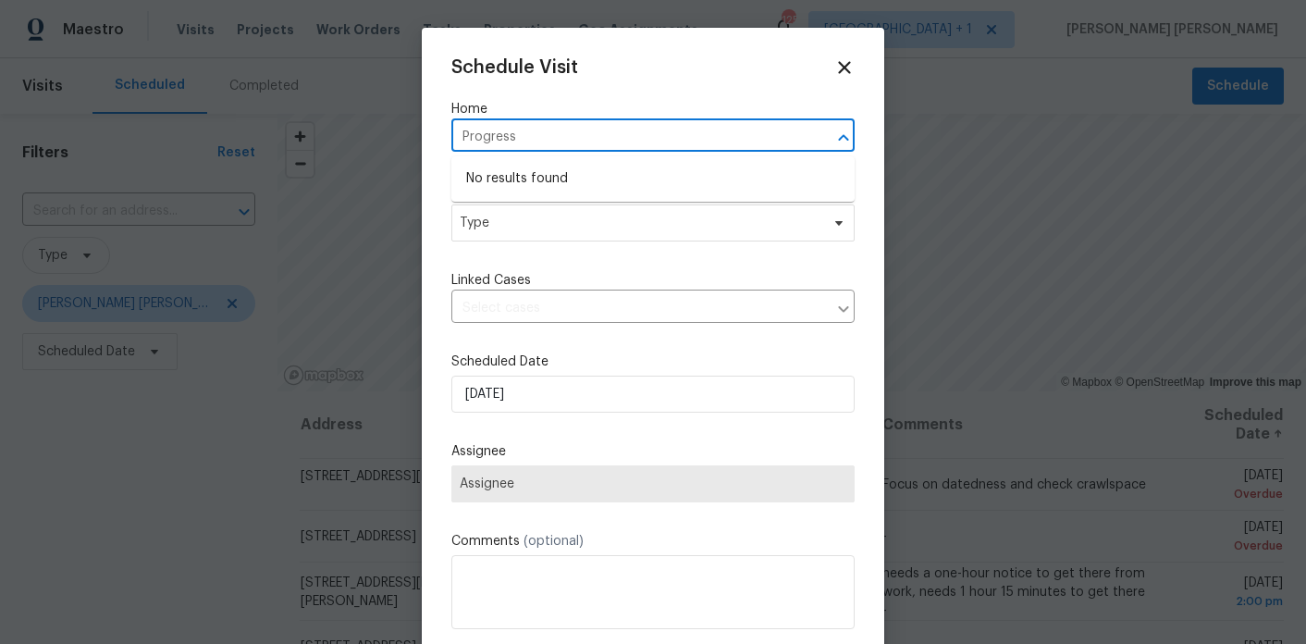
click at [530, 138] on input "Progress" at bounding box center [626, 137] width 351 height 29
paste input "[STREET_ADDRESS]"
type input "[STREET_ADDRESS]"
click at [529, 176] on li "[STREET_ADDRESS]" at bounding box center [652, 179] width 403 height 31
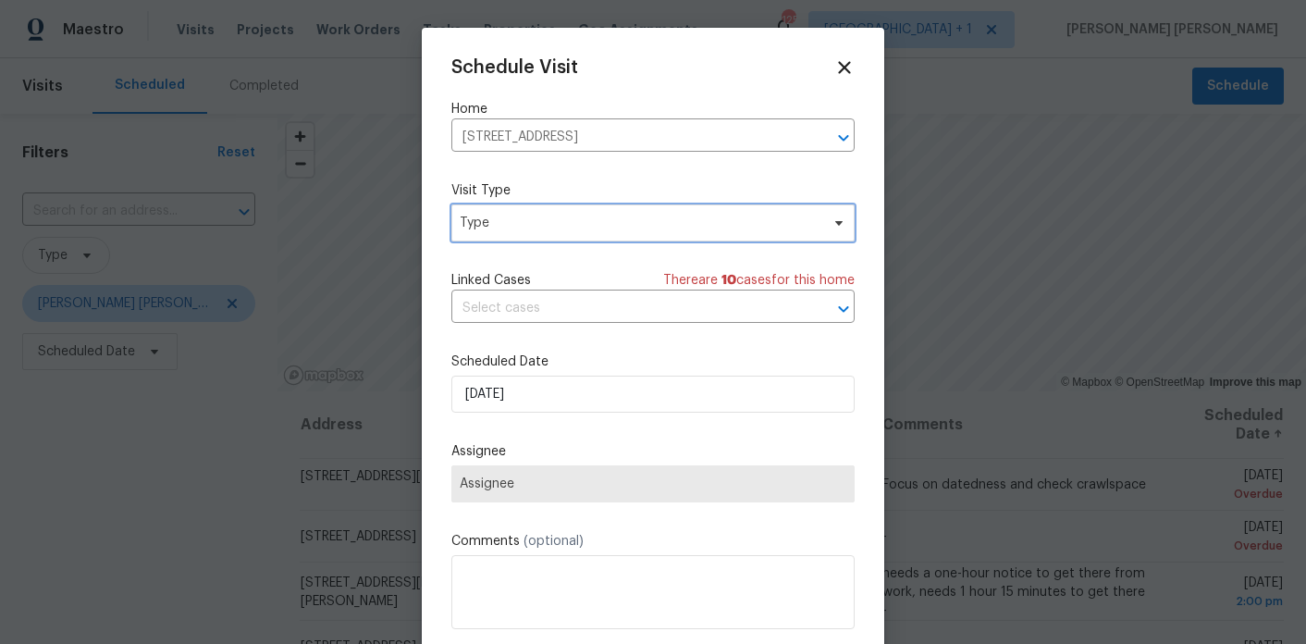
click at [524, 222] on span "Type" at bounding box center [640, 223] width 360 height 18
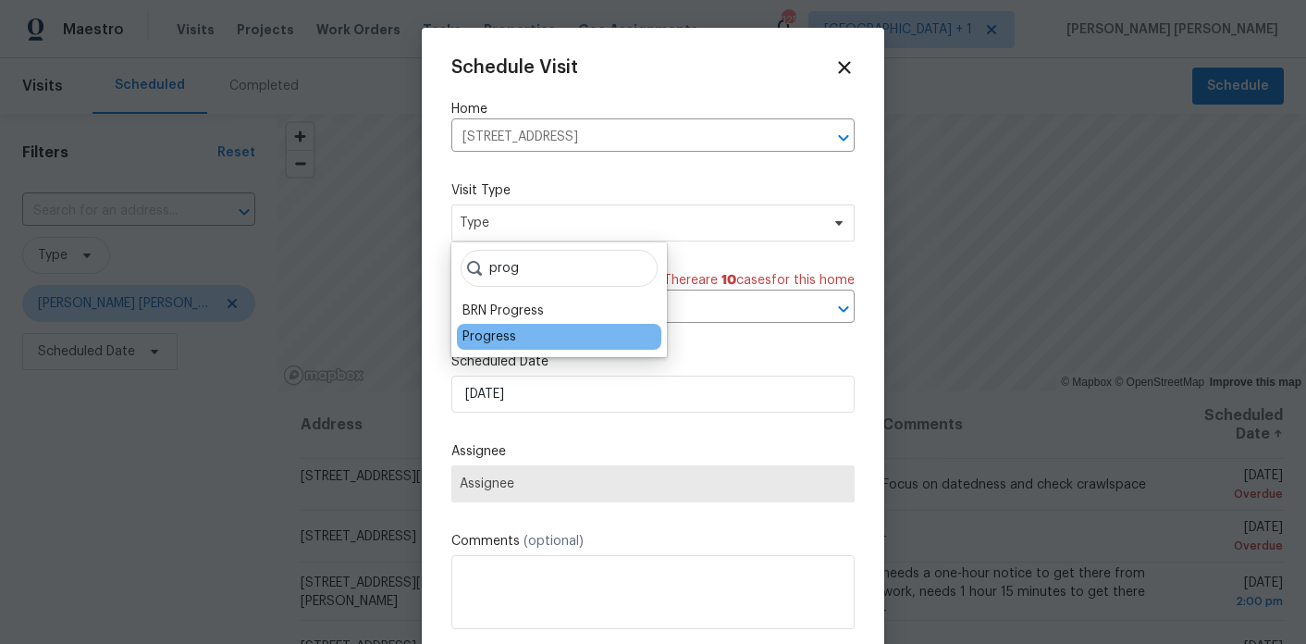
type input "prog"
click at [498, 339] on div "Progress" at bounding box center [489, 336] width 54 height 18
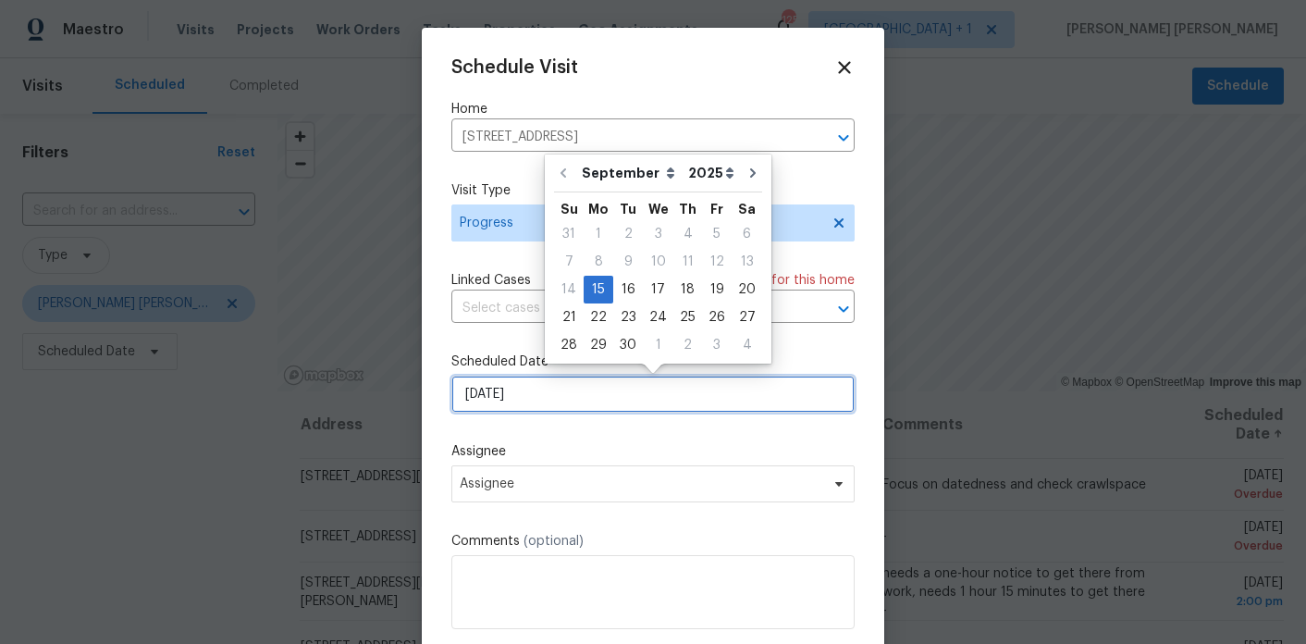
click at [497, 405] on input "[DATE]" at bounding box center [652, 393] width 403 height 37
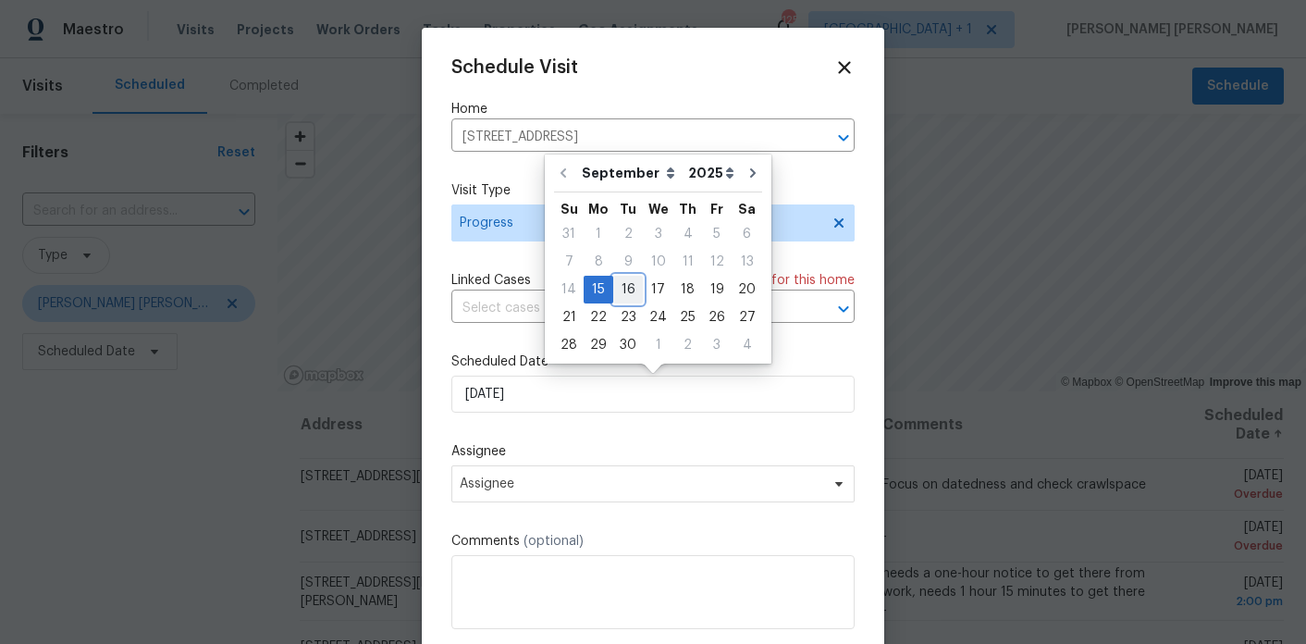
click at [631, 289] on div "16" at bounding box center [628, 289] width 30 height 26
type input "[DATE]"
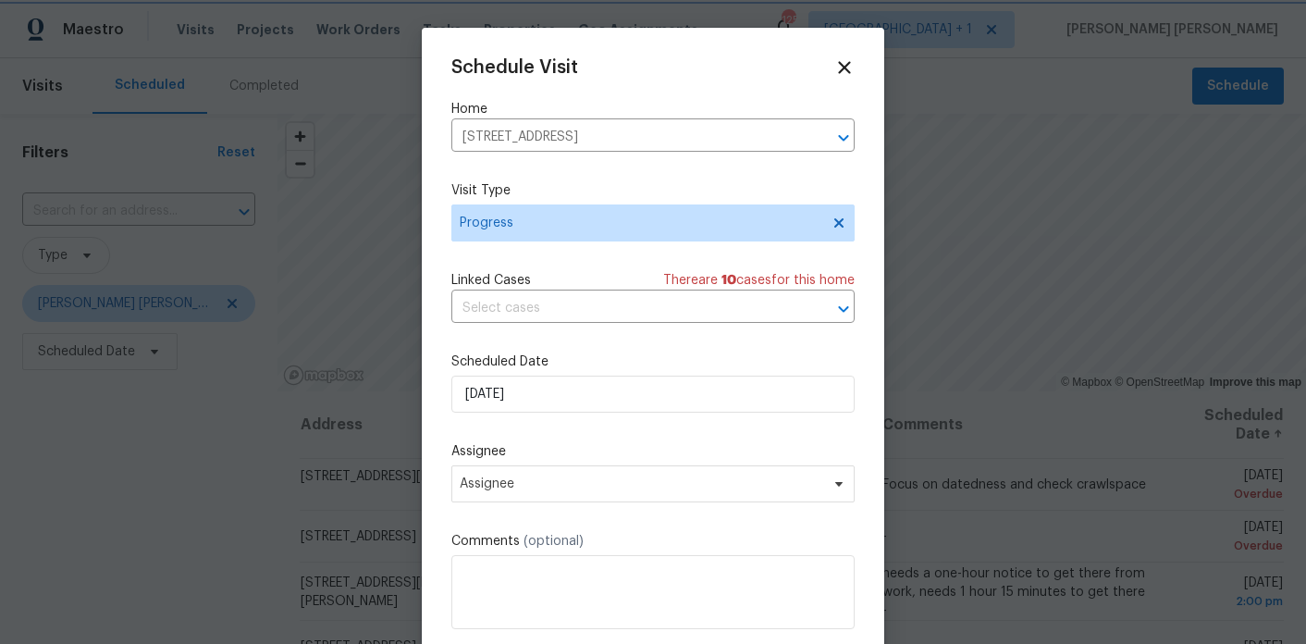
scroll to position [33, 0]
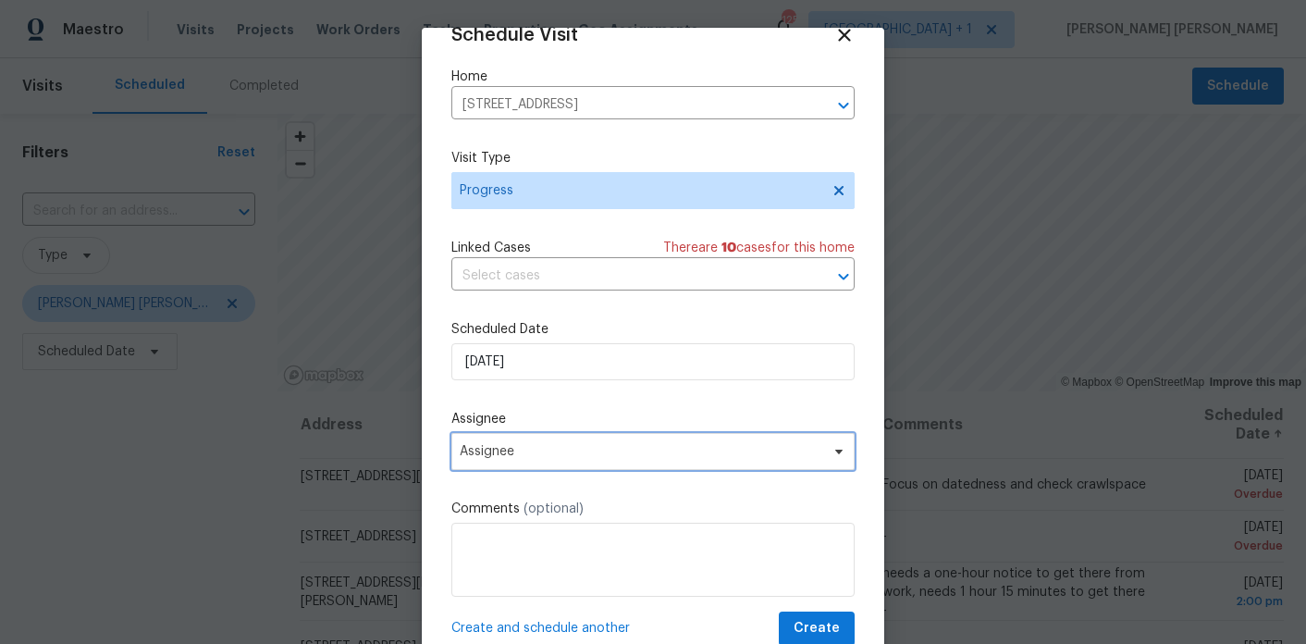
click at [608, 449] on span "Assignee" at bounding box center [641, 451] width 362 height 15
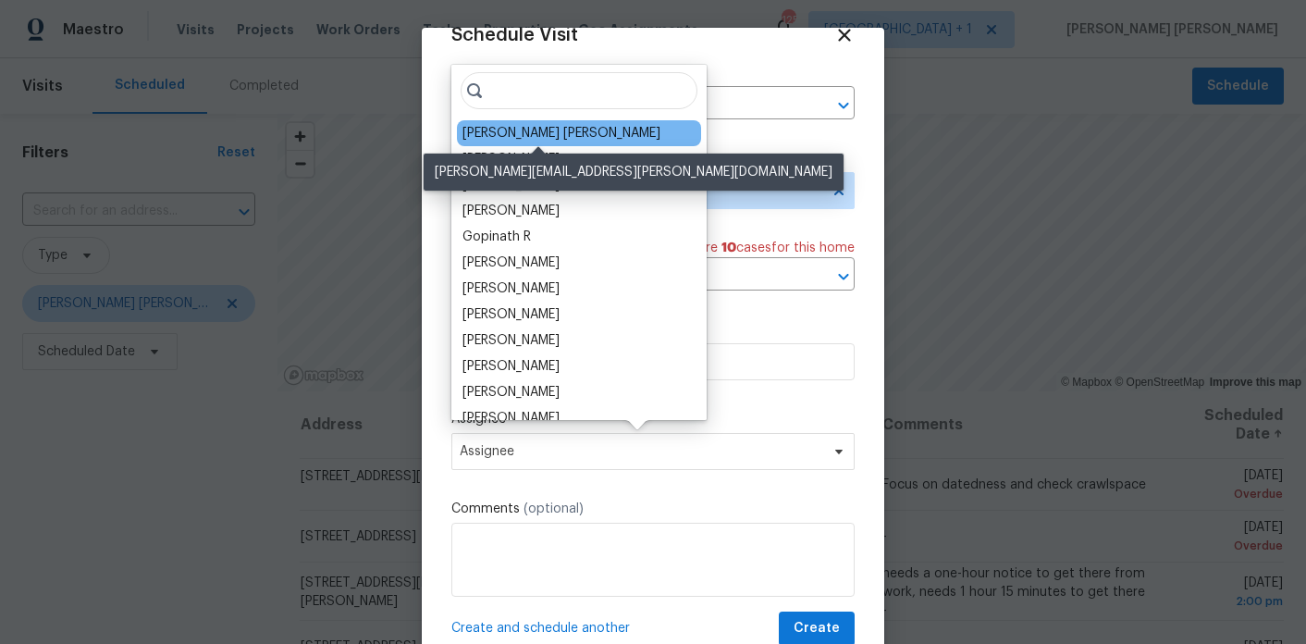
click at [582, 129] on div "[PERSON_NAME] [PERSON_NAME]" at bounding box center [561, 133] width 198 height 18
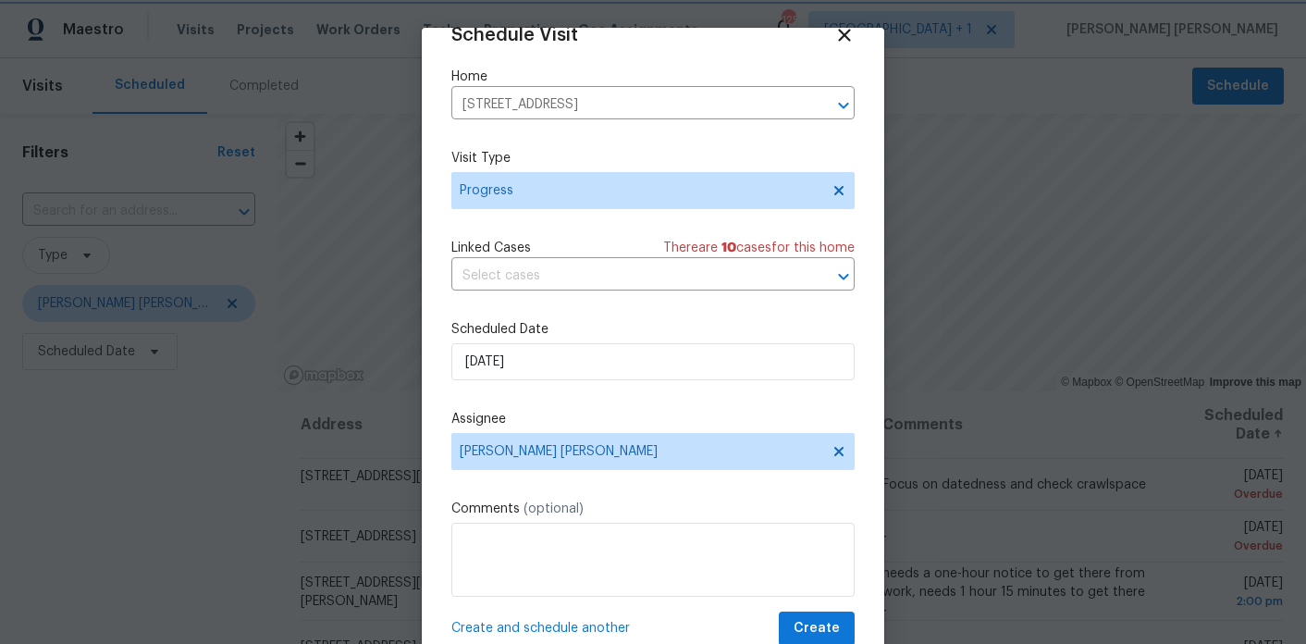
scroll to position [59, 0]
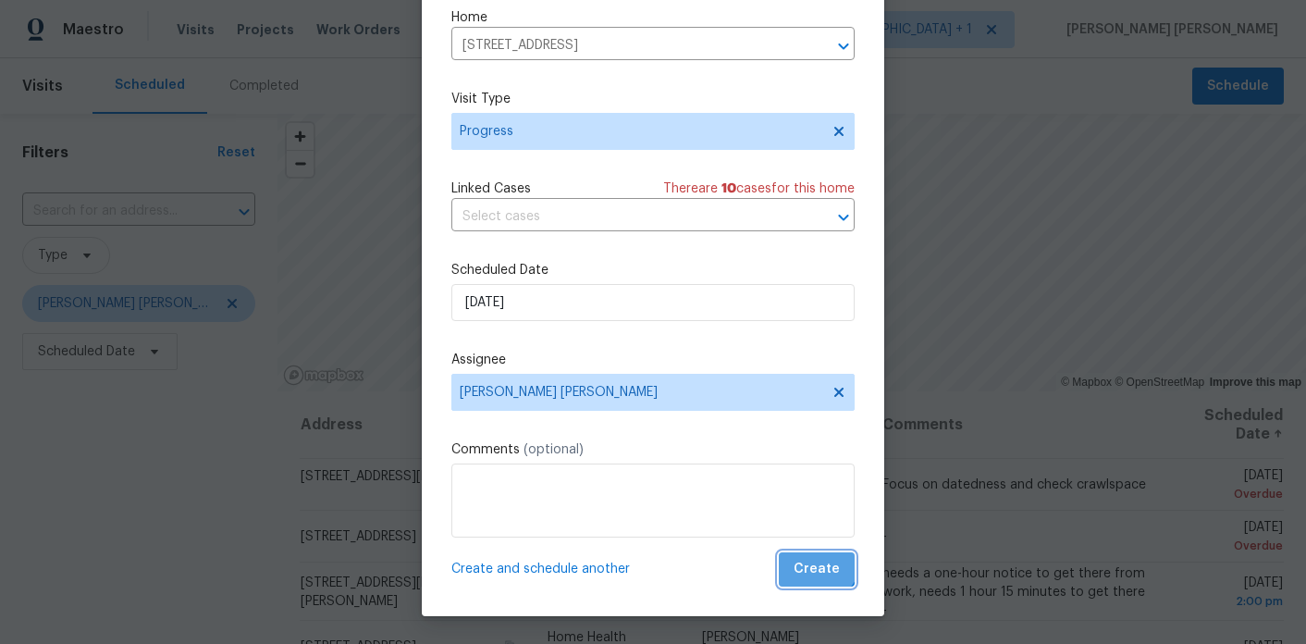
click at [816, 555] on button "Create" at bounding box center [817, 569] width 76 height 34
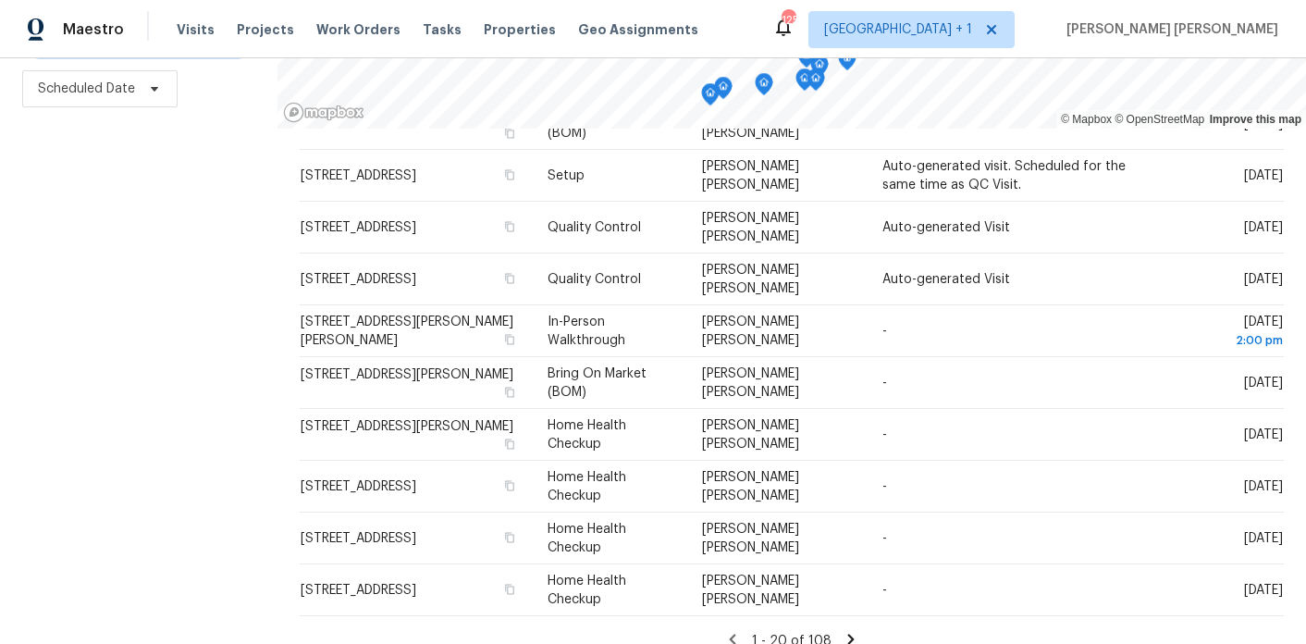
scroll to position [637, 0]
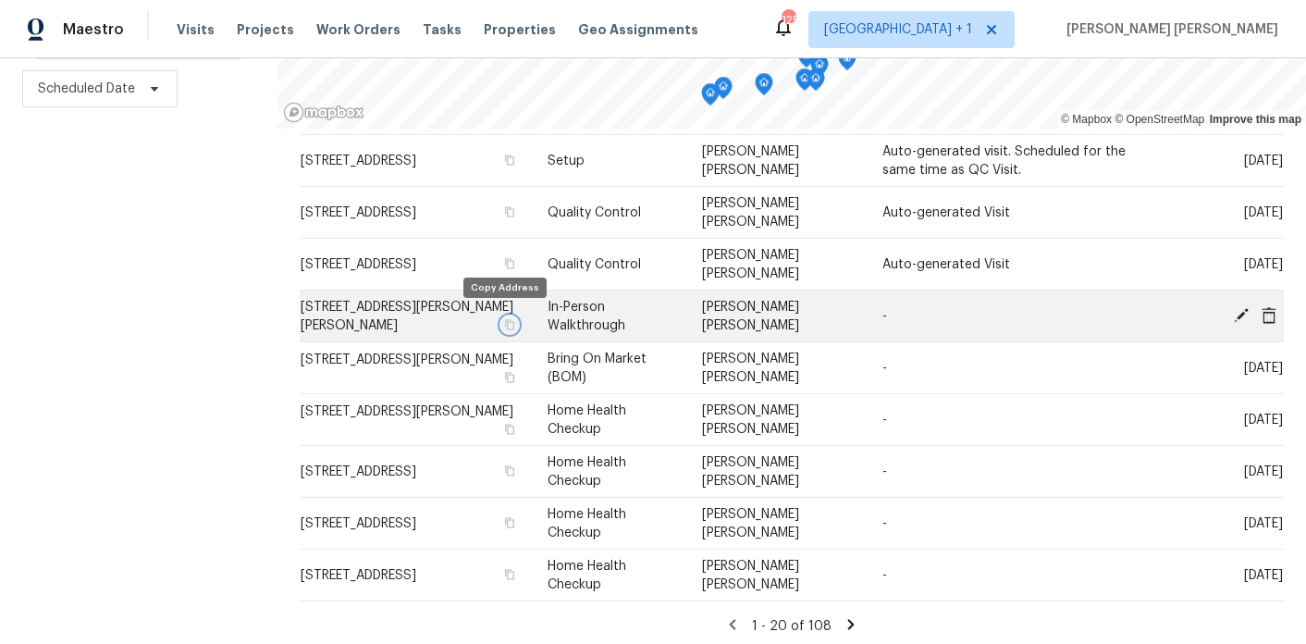
click at [504, 319] on icon "button" at bounding box center [509, 324] width 11 height 11
